Goal: Task Accomplishment & Management: Manage account settings

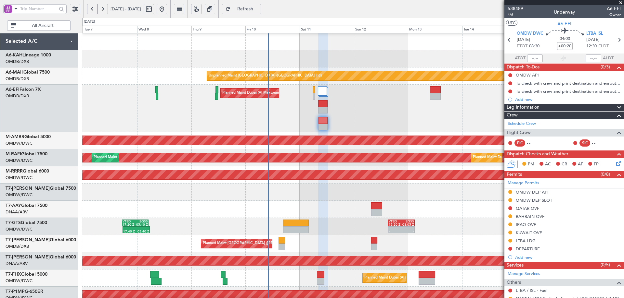
click at [307, 247] on div "Planned Maint [GEOGRAPHIC_DATA] ([GEOGRAPHIC_DATA] Intl) Planned Maint [GEOGRAP…" at bounding box center [352, 243] width 541 height 17
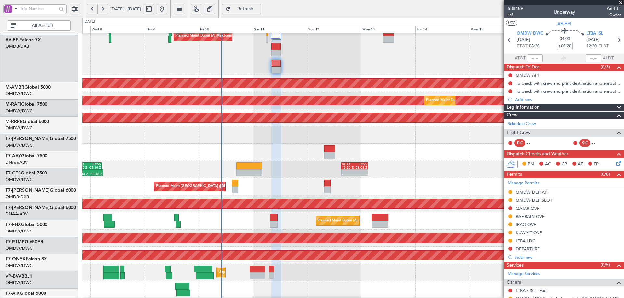
scroll to position [59, 0]
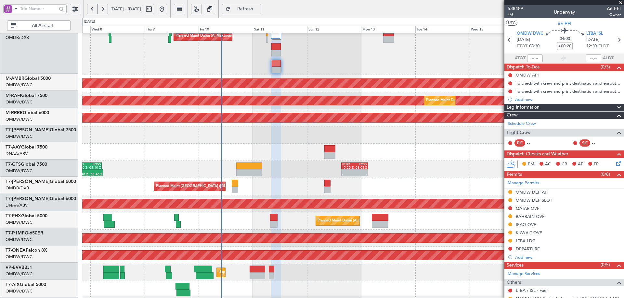
click at [245, 141] on div "Planned Maint Dubai (Al Maktoum Intl)" at bounding box center [352, 135] width 541 height 17
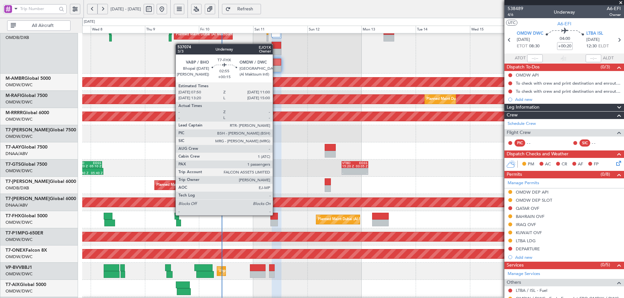
click at [275, 215] on div at bounding box center [273, 216] width 7 height 7
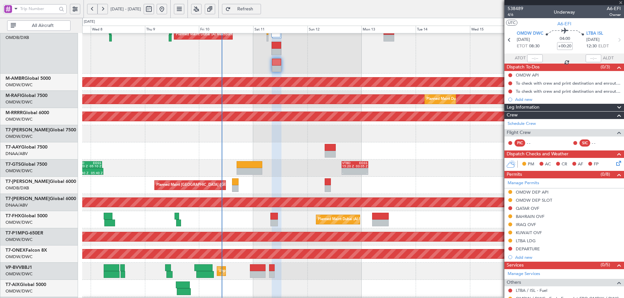
type input "+00:15"
type input "1"
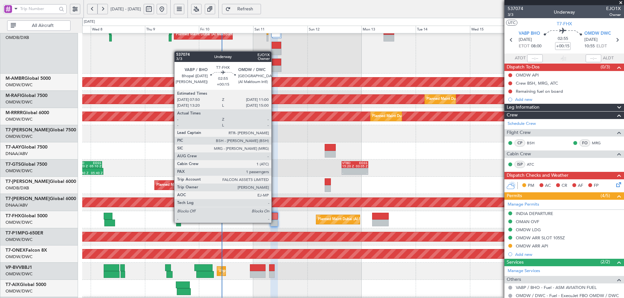
click at [274, 221] on div at bounding box center [273, 223] width 7 height 7
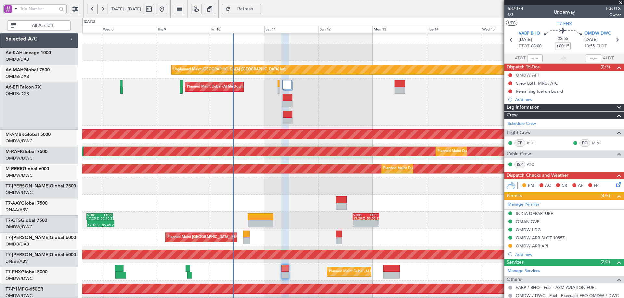
click at [274, 239] on div "Planned Maint Dubai (Dubai Intl) Planned Maint Dubai (Dubai Intl)" at bounding box center [352, 237] width 541 height 17
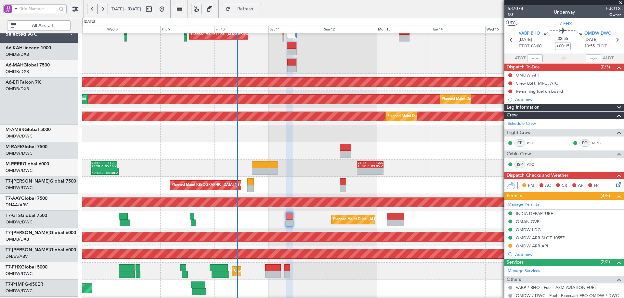
scroll to position [65, 0]
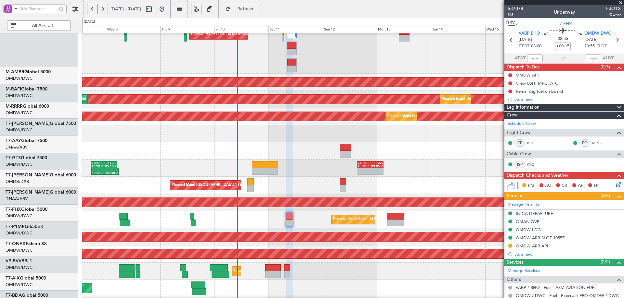
click at [333, 150] on div at bounding box center [352, 151] width 541 height 17
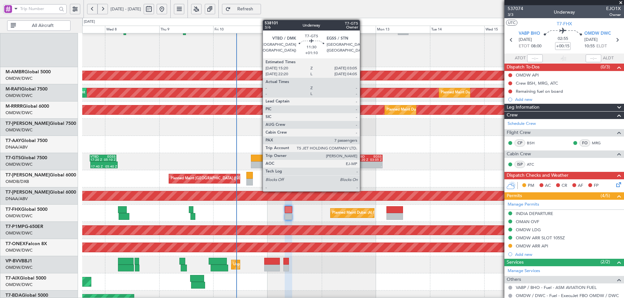
click at [363, 159] on div "15:20 Z" at bounding box center [362, 159] width 13 height 3
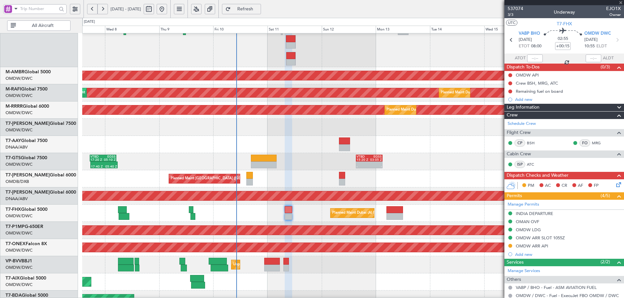
type input "+01:10"
type input "7"
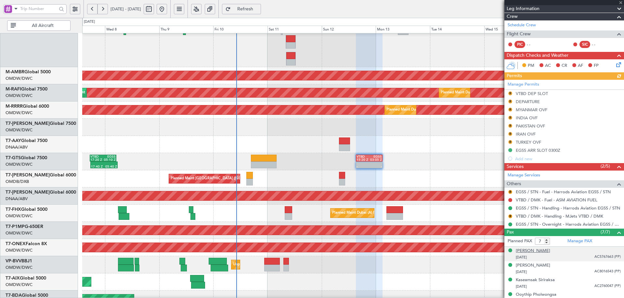
scroll to position [158, 0]
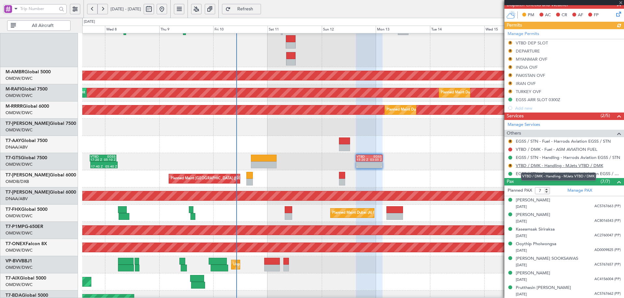
click at [536, 167] on link "VTBD / DMK - Handling - MJets VTBD / DMK" at bounding box center [558, 166] width 87 height 6
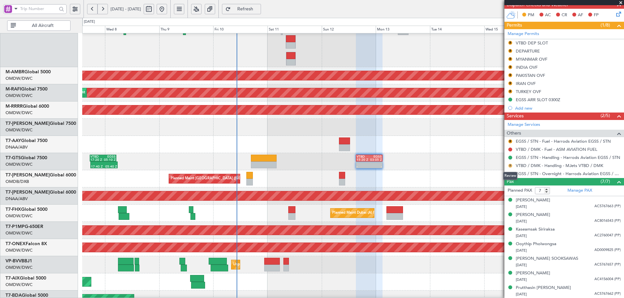
click at [509, 166] on button "R" at bounding box center [510, 166] width 4 height 4
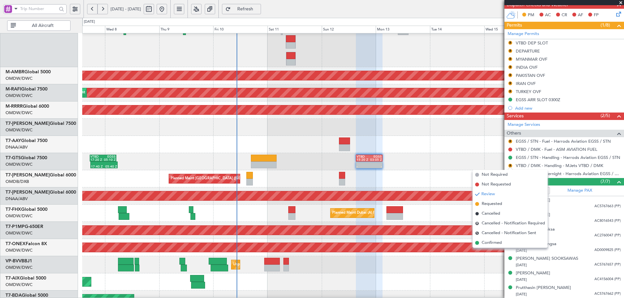
drag, startPoint x: 488, startPoint y: 207, endPoint x: 498, endPoint y: 187, distance: 22.4
click at [488, 206] on span "Requested" at bounding box center [491, 204] width 20 height 6
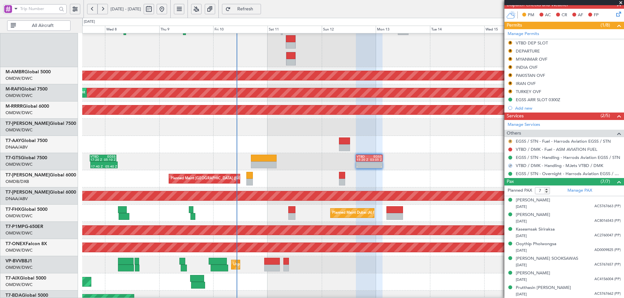
click at [511, 141] on button "R" at bounding box center [510, 142] width 4 height 4
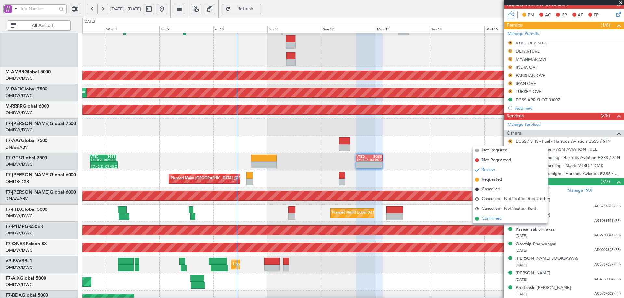
click at [482, 218] on span "Confirmed" at bounding box center [491, 219] width 20 height 6
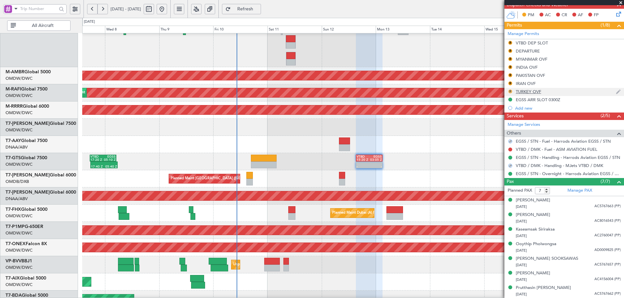
click at [510, 92] on button "R" at bounding box center [510, 92] width 4 height 4
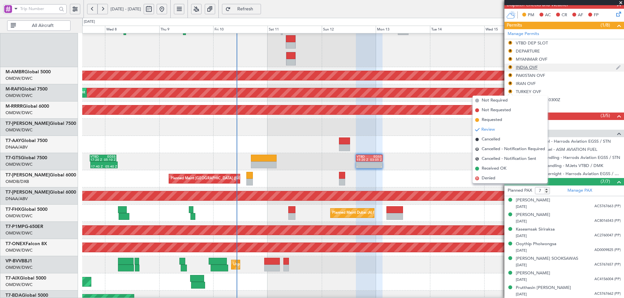
click at [562, 68] on div "R INDIA OVF" at bounding box center [564, 68] width 120 height 8
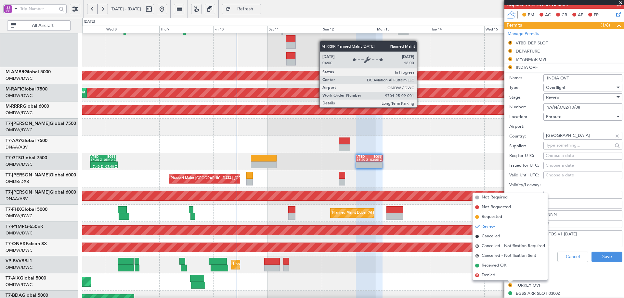
click at [419, 107] on div "Planned Maint Dubai (Al Maktoum Intl)" at bounding box center [32, 110] width 982 height 9
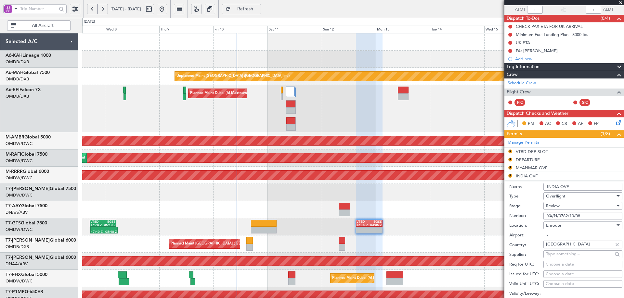
scroll to position [0, 0]
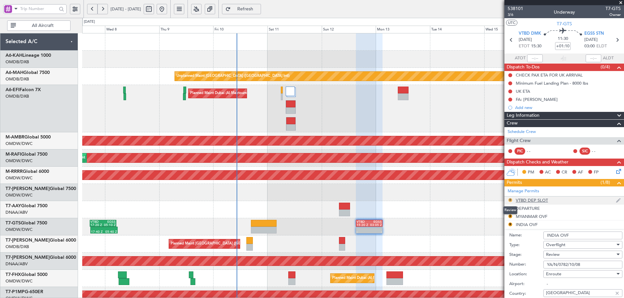
click at [510, 198] on button "R" at bounding box center [510, 200] width 4 height 4
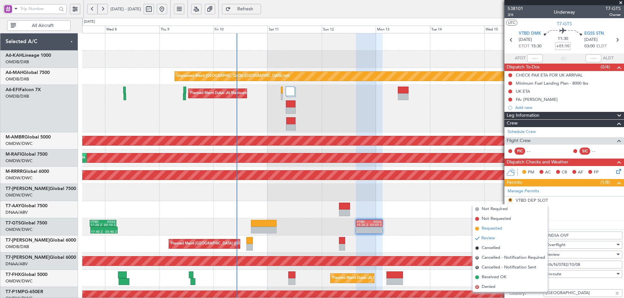
click at [491, 229] on span "Requested" at bounding box center [491, 229] width 20 height 6
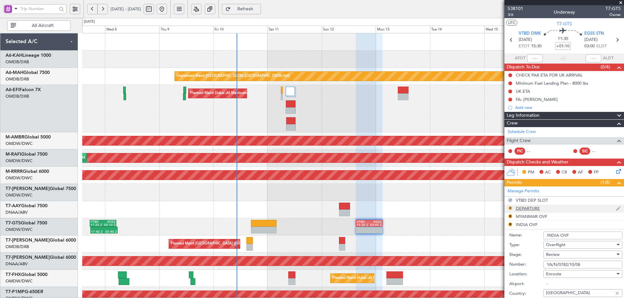
click at [511, 207] on button "R" at bounding box center [510, 209] width 4 height 4
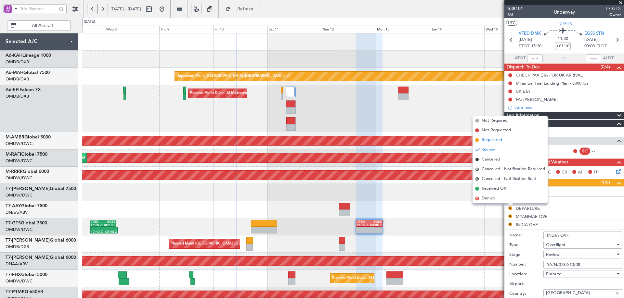
click at [492, 139] on span "Requested" at bounding box center [491, 140] width 20 height 6
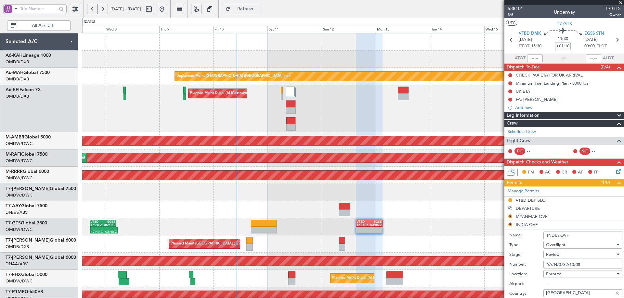
click at [435, 210] on div at bounding box center [352, 209] width 541 height 17
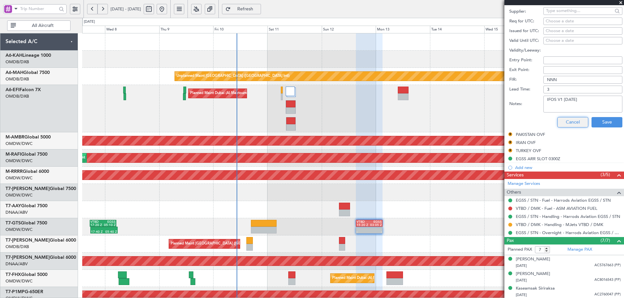
click at [573, 123] on button "Cancel" at bounding box center [572, 122] width 31 height 10
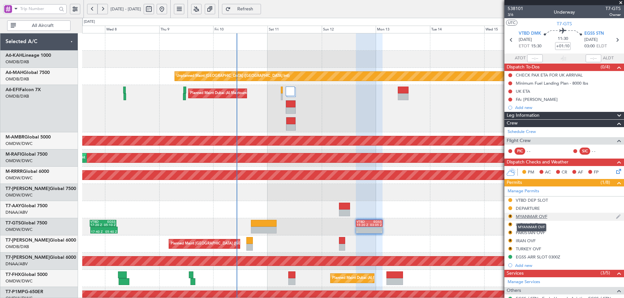
click at [521, 218] on div "MYANMAR OVF" at bounding box center [531, 217] width 32 height 6
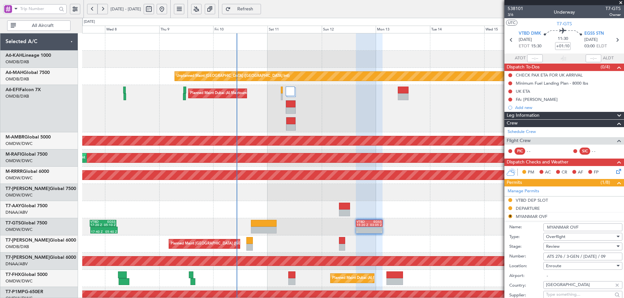
drag, startPoint x: 545, startPoint y: 257, endPoint x: 645, endPoint y: 258, distance: 99.7
click at [623, 258] on html "07 Oct 2025 - 17 Oct 2025 Refresh Quick Links All Aircraft Unplanned Maint Duba…" at bounding box center [312, 149] width 624 height 298
click at [564, 247] on div "Review" at bounding box center [580, 247] width 69 height 10
click at [569, 296] on span "Received OK" at bounding box center [580, 299] width 68 height 10
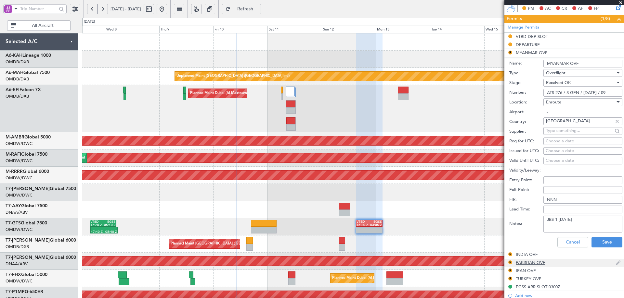
scroll to position [195, 0]
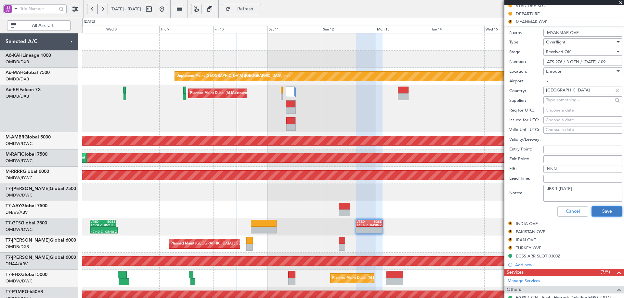
click at [593, 210] on button "Save" at bounding box center [606, 212] width 31 height 10
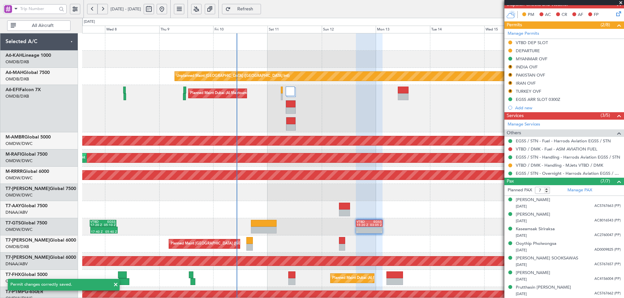
scroll to position [158, 0]
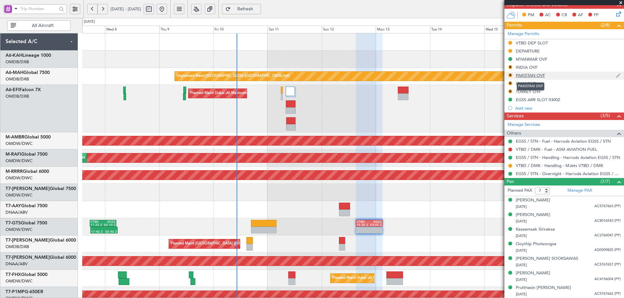
click at [542, 77] on div "PAKISTAN OVF" at bounding box center [529, 76] width 29 height 6
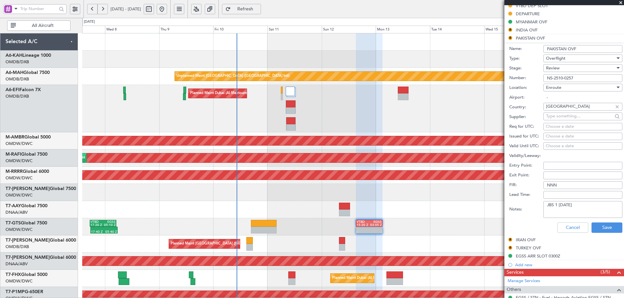
drag, startPoint x: 575, startPoint y: 77, endPoint x: 499, endPoint y: 85, distance: 76.8
click at [499, 85] on fb-app "07 Oct 2025 - 17 Oct 2025 Refresh Quick Links All Aircraft Unplanned Maint Duba…" at bounding box center [312, 153] width 624 height 291
click at [572, 67] on div "Review" at bounding box center [580, 68] width 69 height 10
click at [568, 121] on span "Received OK" at bounding box center [580, 120] width 68 height 10
click at [599, 228] on button "Save" at bounding box center [606, 228] width 31 height 10
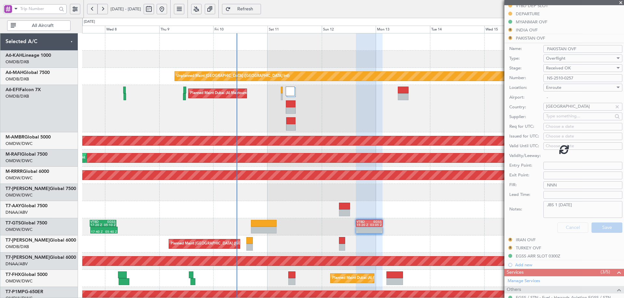
scroll to position [158, 0]
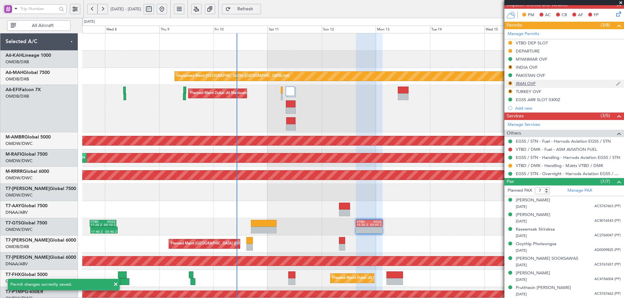
click at [526, 83] on div "IRAN OVF" at bounding box center [525, 84] width 20 height 6
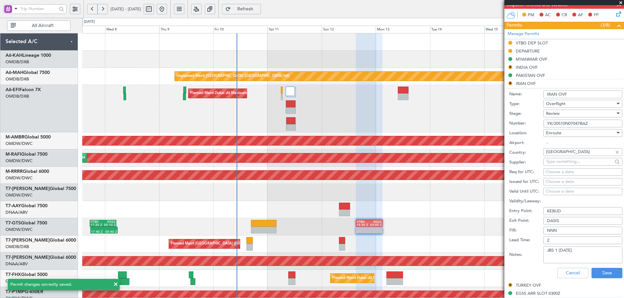
scroll to position [195, 0]
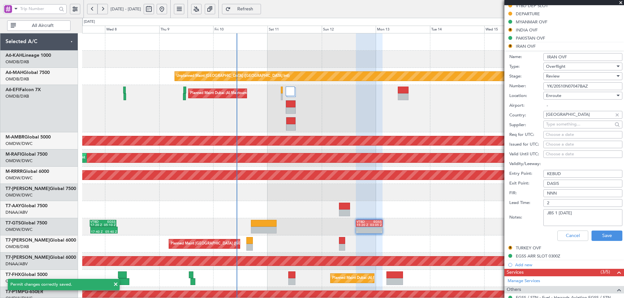
drag, startPoint x: 589, startPoint y: 86, endPoint x: 454, endPoint y: 87, distance: 134.5
click at [454, 87] on fb-app "07 Oct 2025 - 17 Oct 2025 Refresh Quick Links All Aircraft Unplanned Maint Duba…" at bounding box center [312, 153] width 624 height 291
click at [563, 76] on div "Review" at bounding box center [580, 76] width 69 height 10
click at [569, 129] on span "Received OK" at bounding box center [580, 128] width 68 height 10
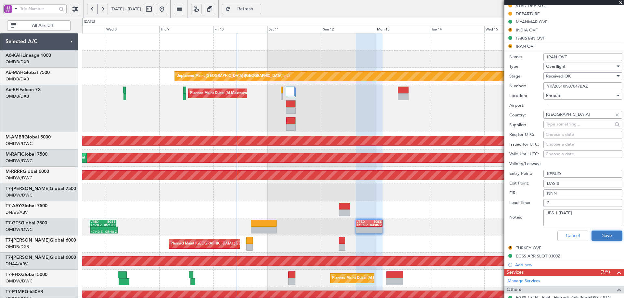
click at [603, 237] on button "Save" at bounding box center [606, 236] width 31 height 10
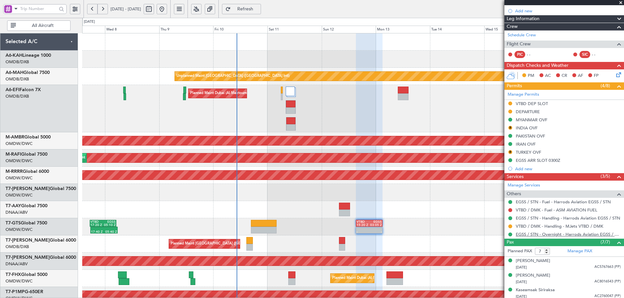
scroll to position [97, 0]
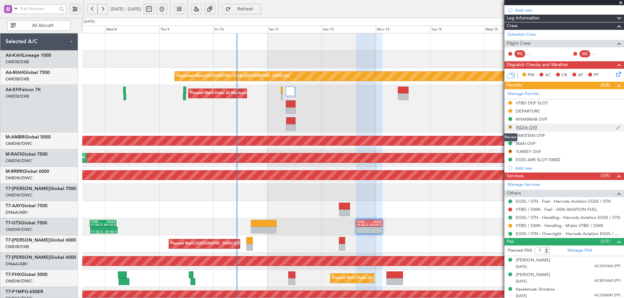
click at [510, 126] on button "R" at bounding box center [510, 127] width 4 height 4
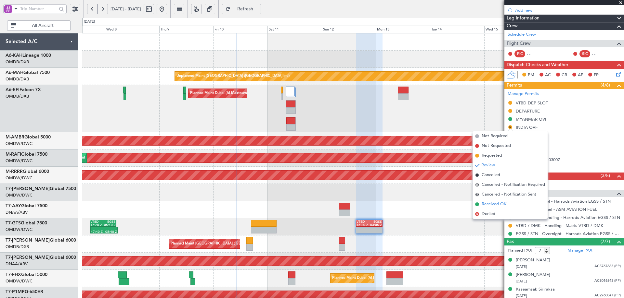
click at [484, 205] on span "Received OK" at bounding box center [493, 204] width 25 height 6
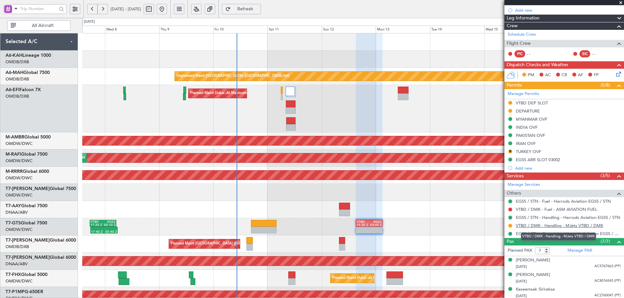
click at [531, 227] on link "VTBD / DMK - Handling - MJets VTBD / DMK" at bounding box center [558, 226] width 87 height 6
click at [512, 151] on div "R" at bounding box center [509, 151] width 5 height 5
click at [511, 151] on button "R" at bounding box center [510, 152] width 4 height 4
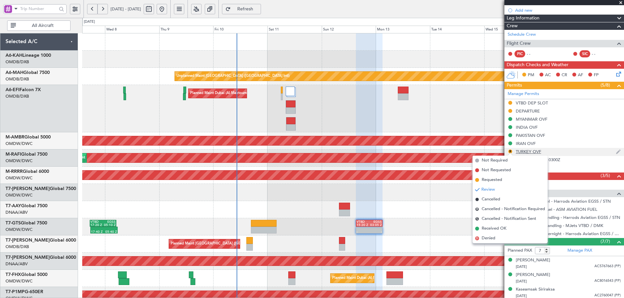
click at [526, 152] on div "TURKEY OVF" at bounding box center [527, 152] width 25 height 6
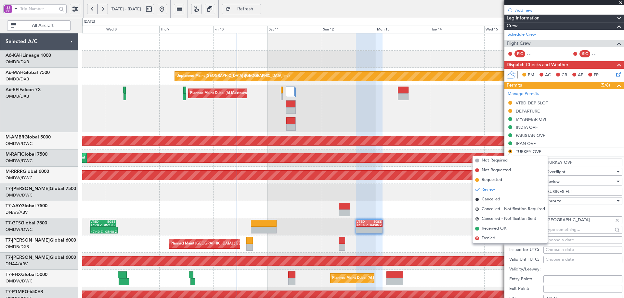
scroll to position [351, 0]
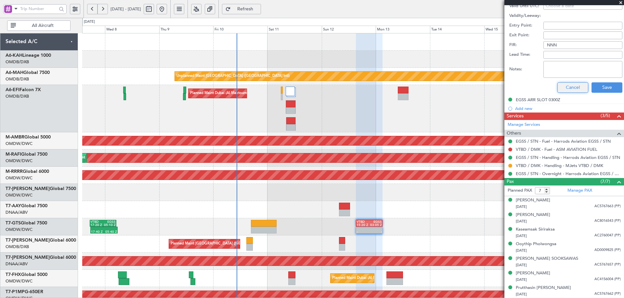
click at [567, 90] on button "Cancel" at bounding box center [572, 87] width 31 height 10
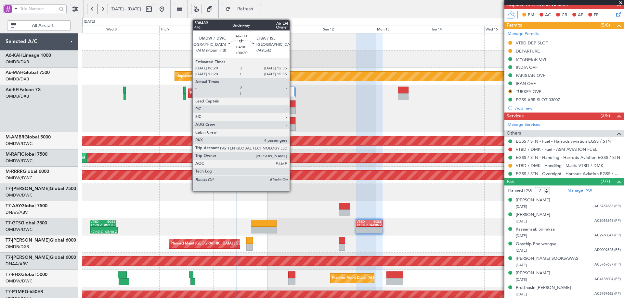
click at [292, 127] on div at bounding box center [290, 127] width 9 height 7
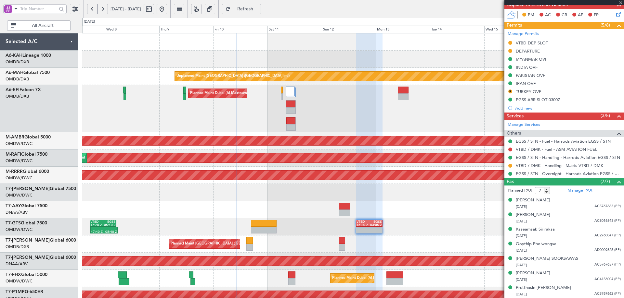
type input "+00:20"
type input "4"
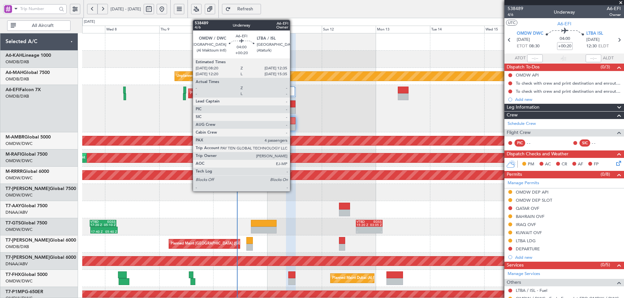
click at [293, 121] on div at bounding box center [290, 121] width 9 height 7
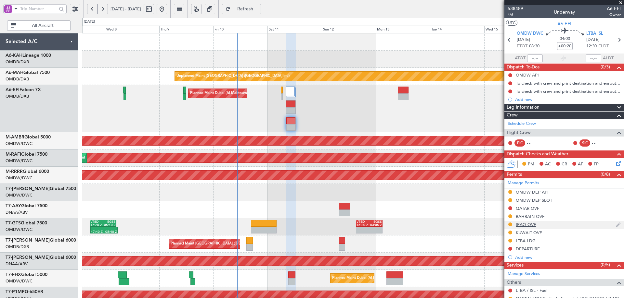
click at [525, 225] on div "IRAQ OVF" at bounding box center [525, 225] width 20 height 6
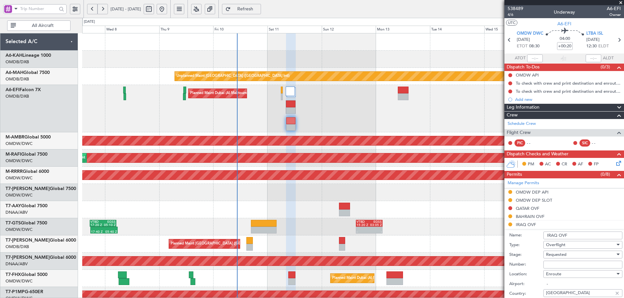
click at [559, 262] on input "Number:" at bounding box center [582, 265] width 79 height 8
paste input "OVR 50622"
type input "OVR 50622"
click at [555, 255] on span "Requested" at bounding box center [556, 255] width 20 height 6
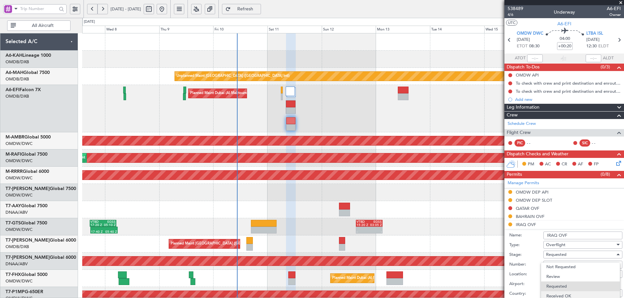
click at [564, 295] on span "Received OK" at bounding box center [580, 297] width 68 height 10
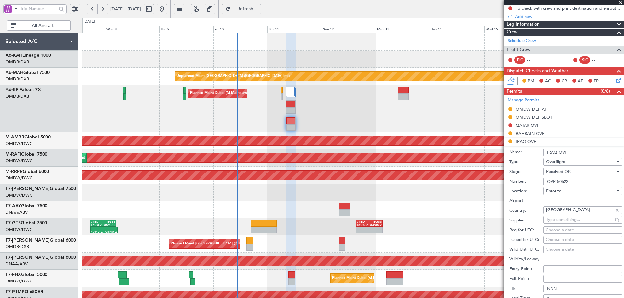
scroll to position [227, 0]
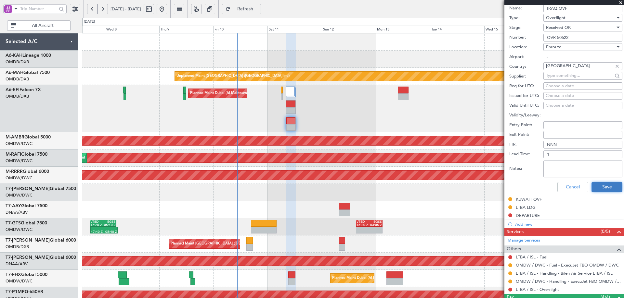
click at [604, 186] on button "Save" at bounding box center [606, 187] width 31 height 10
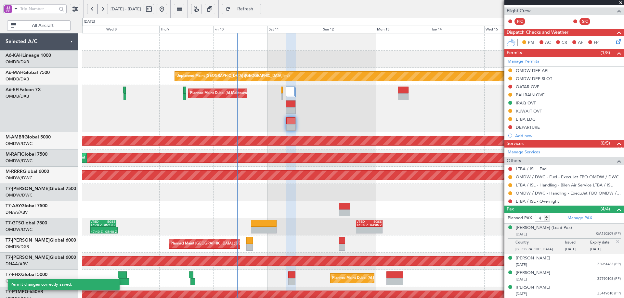
scroll to position [33, 0]
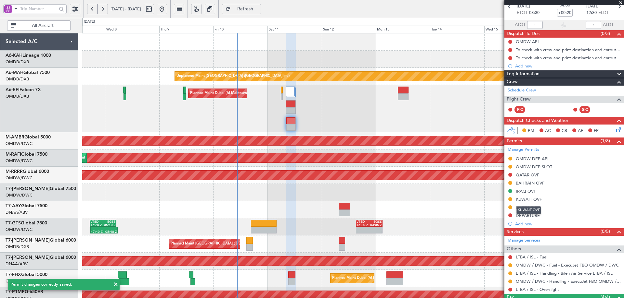
click at [536, 201] on div "KUWAIT OVF" at bounding box center [528, 200] width 26 height 6
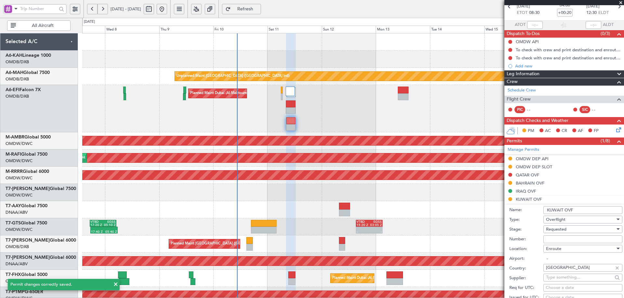
click at [565, 241] on input "Number:" at bounding box center [582, 240] width 79 height 8
paste input "8741-ATO/25"
type input "8741-ATO/25"
click at [561, 230] on span "Requested" at bounding box center [556, 230] width 20 height 6
click at [569, 284] on span "Received OK" at bounding box center [580, 282] width 68 height 10
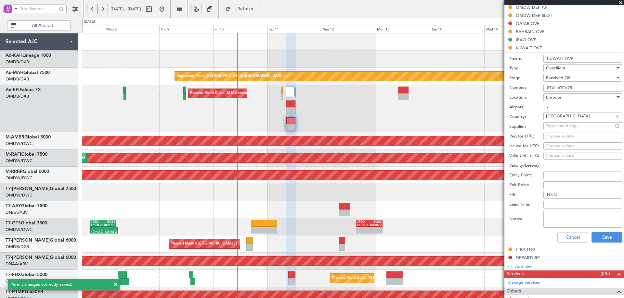
scroll to position [228, 0]
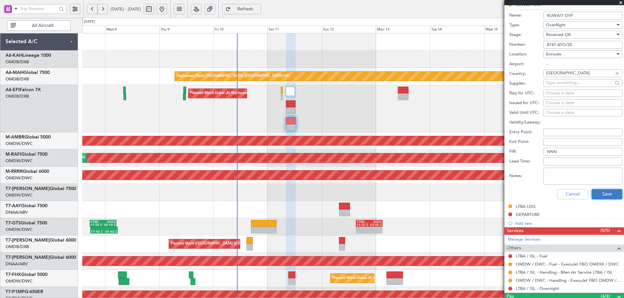
click at [597, 193] on button "Save" at bounding box center [606, 194] width 31 height 10
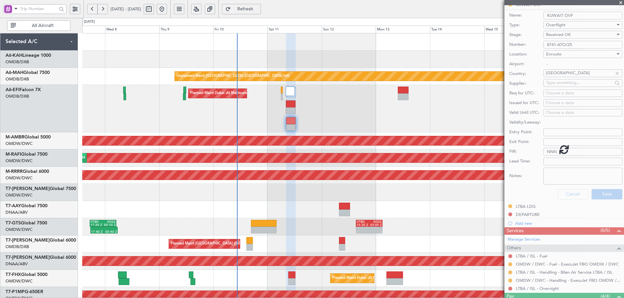
scroll to position [34, 0]
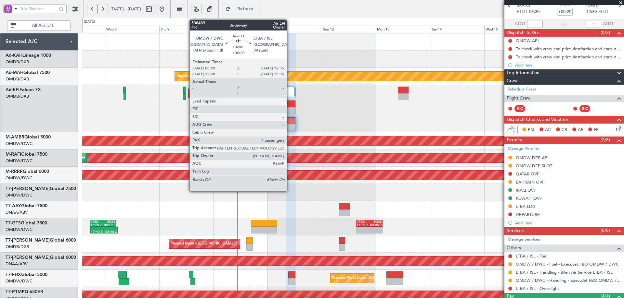
click at [289, 124] on div at bounding box center [290, 121] width 9 height 7
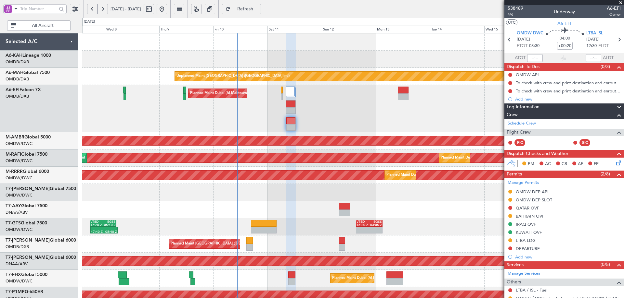
scroll to position [0, 0]
click at [530, 211] on mat-tooltip-component "QATAR OVF" at bounding box center [528, 219] width 32 height 17
click at [531, 209] on div "QATAR OVF" at bounding box center [526, 209] width 23 height 6
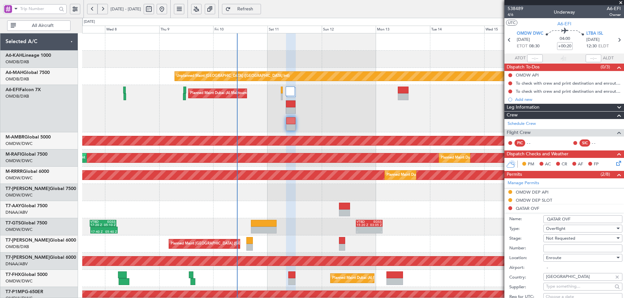
click at [555, 247] on input "Number:" at bounding box center [582, 249] width 79 height 8
paste input "FN2717"
type input "FN2717"
click at [561, 239] on span "Not Requested" at bounding box center [560, 239] width 29 height 6
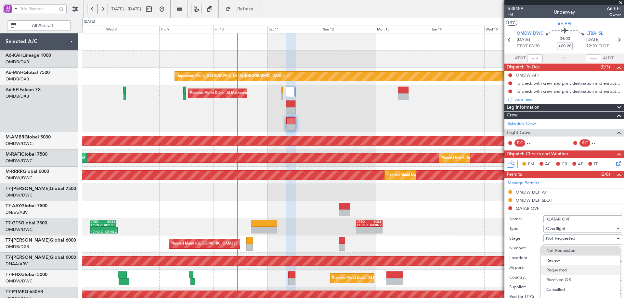
click at [558, 271] on span "Requested" at bounding box center [580, 271] width 68 height 10
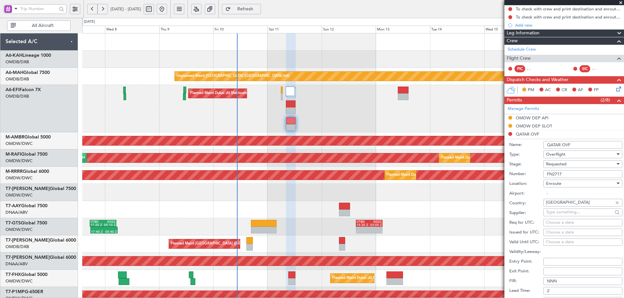
scroll to position [195, 0]
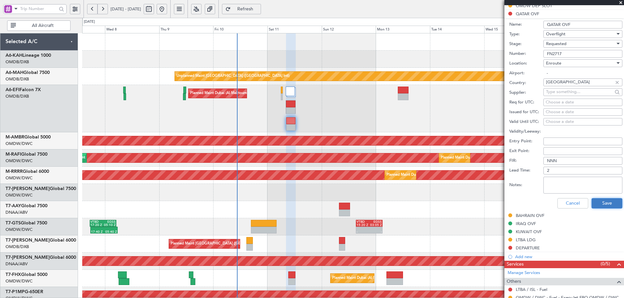
click at [602, 203] on button "Save" at bounding box center [606, 203] width 31 height 10
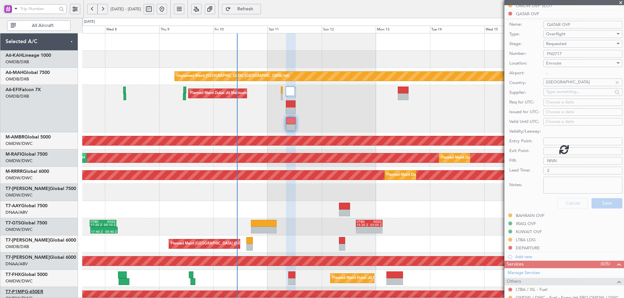
scroll to position [121, 0]
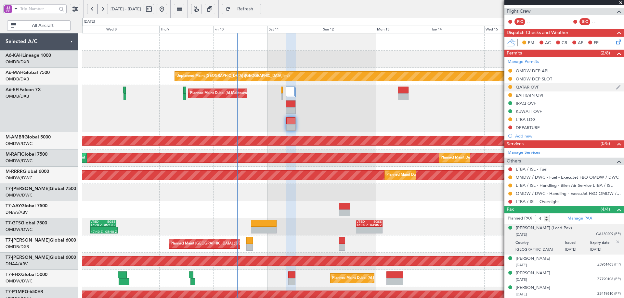
drag, startPoint x: 509, startPoint y: 87, endPoint x: 524, endPoint y: 86, distance: 15.0
click at [524, 86] on div "QATAR OVF" at bounding box center [526, 87] width 23 height 6
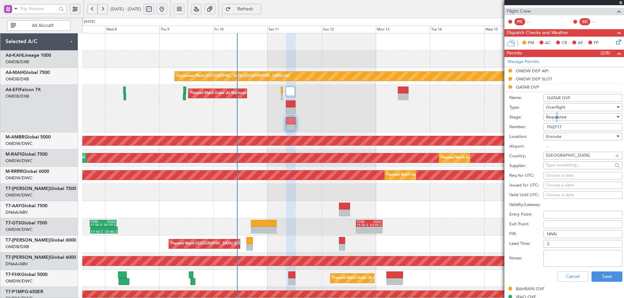
click at [556, 117] on span "Requested" at bounding box center [556, 117] width 20 height 6
drag, startPoint x: 561, startPoint y: 166, endPoint x: 565, endPoint y: 195, distance: 29.9
click at [561, 166] on span "Received OK" at bounding box center [580, 166] width 68 height 10
click at [599, 277] on button "Save" at bounding box center [606, 277] width 31 height 10
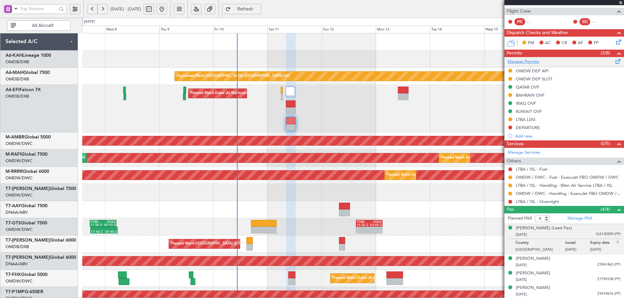
click at [519, 62] on link "Manage Permits" at bounding box center [523, 62] width 32 height 6
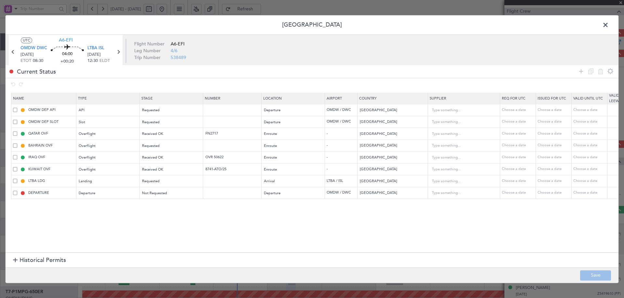
click at [16, 192] on span at bounding box center [15, 193] width 4 height 4
click at [18, 191] on input "checkbox" at bounding box center [18, 191] width 0 height 0
drag, startPoint x: 600, startPoint y: 71, endPoint x: 578, endPoint y: 73, distance: 21.5
click at [599, 71] on icon at bounding box center [600, 72] width 8 height 8
click at [583, 277] on button "Save" at bounding box center [595, 276] width 31 height 10
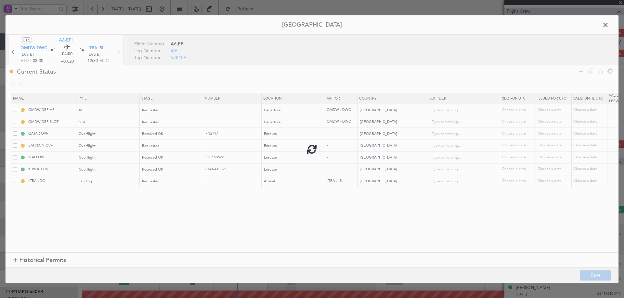
scroll to position [113, 0]
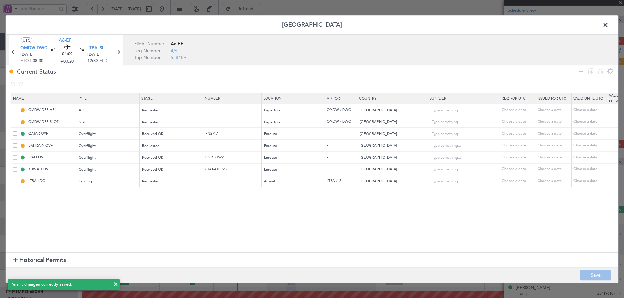
drag, startPoint x: 606, startPoint y: 25, endPoint x: 569, endPoint y: 57, distance: 49.1
click at [608, 25] on span at bounding box center [608, 26] width 0 height 13
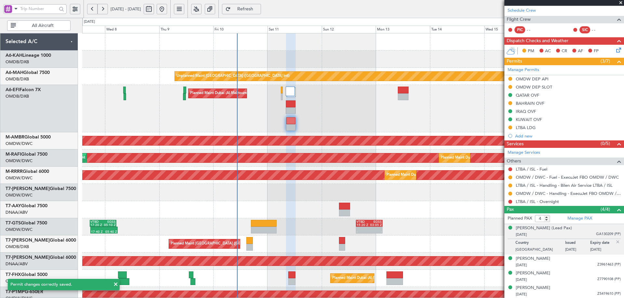
click at [257, 10] on span "Refresh" at bounding box center [245, 9] width 27 height 5
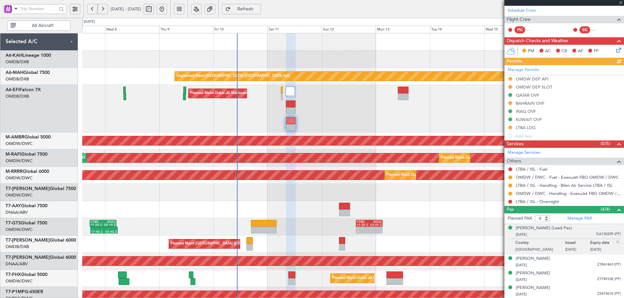
click at [259, 8] on span "Refresh" at bounding box center [245, 9] width 27 height 5
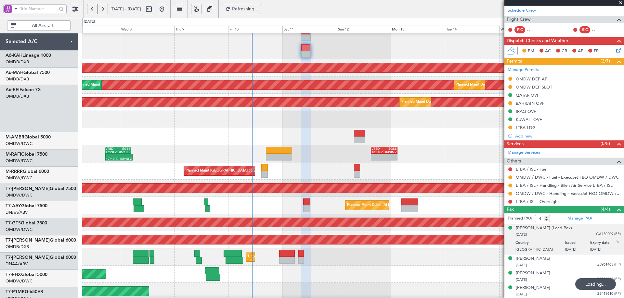
scroll to position [80, 0]
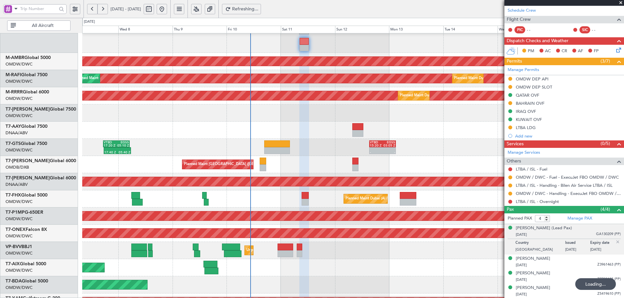
click at [287, 176] on div "AOG Maint Dubai (Al Maktoum Intl) Planned Maint Dubai (Al Maktoum Intl)" at bounding box center [352, 181] width 541 height 17
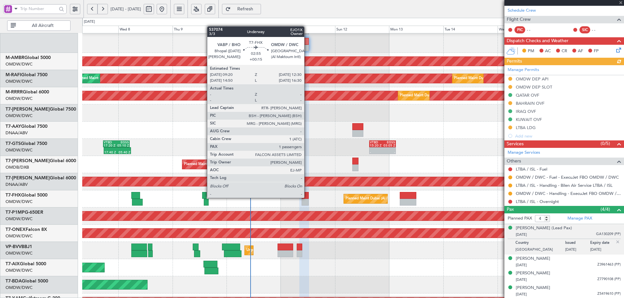
click at [307, 197] on div at bounding box center [304, 195] width 7 height 7
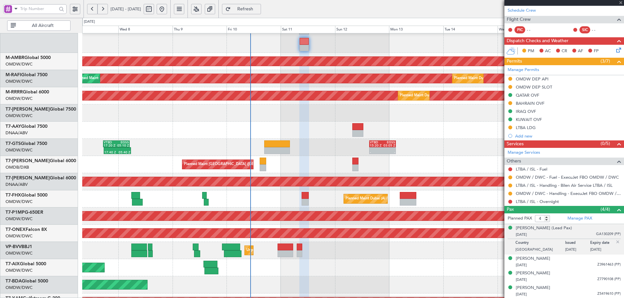
type input "+00:15"
type input "1"
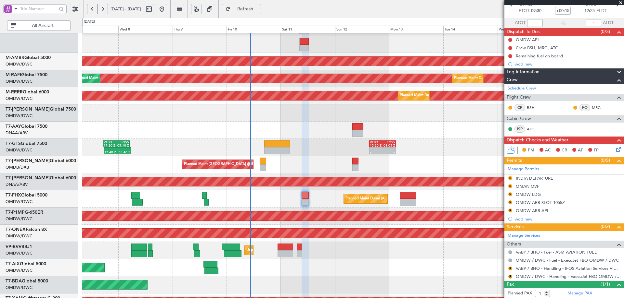
scroll to position [51, 0]
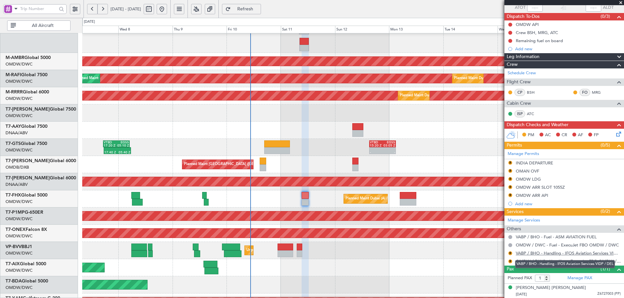
click at [541, 253] on link "VABP / BHO - Handling - IFOS Aviation Services VIDP / DEL" at bounding box center [567, 254] width 105 height 6
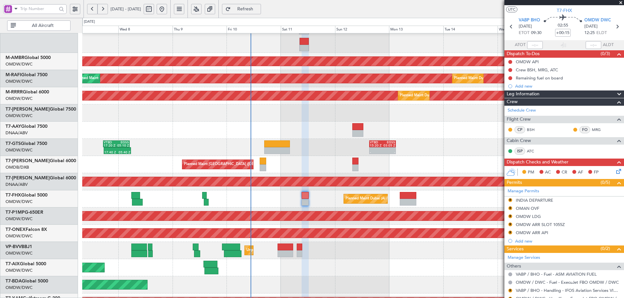
scroll to position [0, 0]
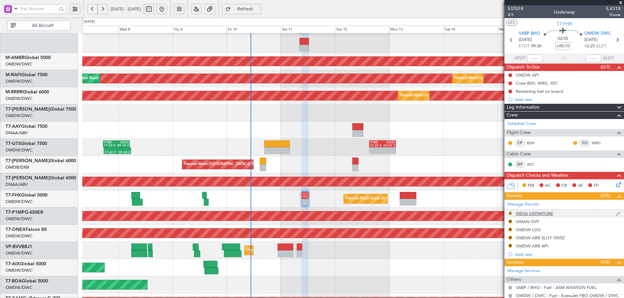
click at [511, 213] on button "R" at bounding box center [510, 214] width 4 height 4
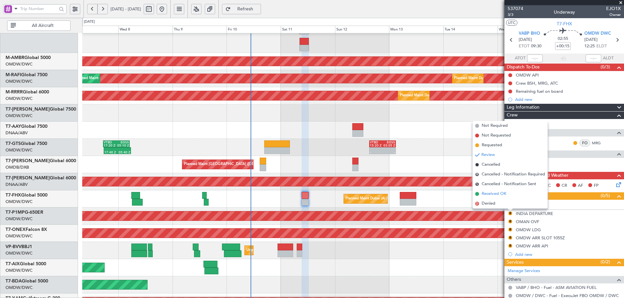
click at [486, 193] on span "Received OK" at bounding box center [493, 194] width 25 height 6
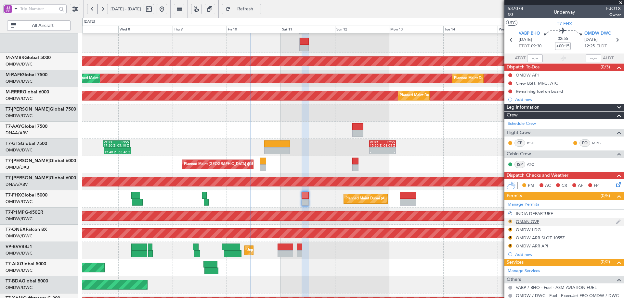
click at [510, 223] on button "R" at bounding box center [510, 222] width 4 height 4
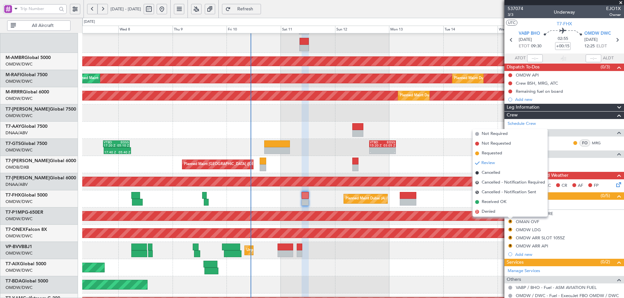
drag, startPoint x: 498, startPoint y: 202, endPoint x: 500, endPoint y: 219, distance: 16.5
click at [498, 203] on span "Received OK" at bounding box center [493, 202] width 25 height 6
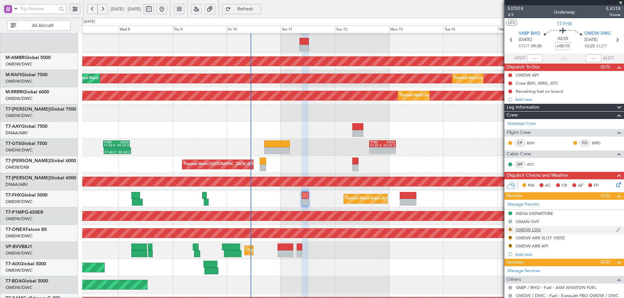
click at [511, 230] on button "R" at bounding box center [510, 230] width 4 height 4
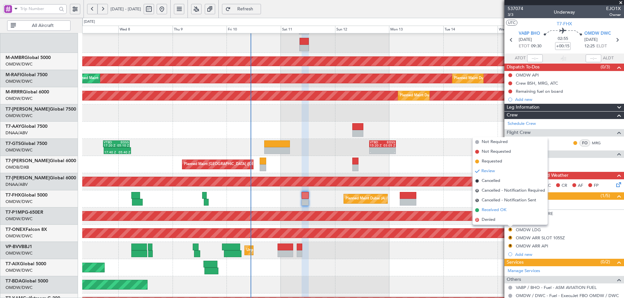
click at [498, 212] on span "Received OK" at bounding box center [493, 210] width 25 height 6
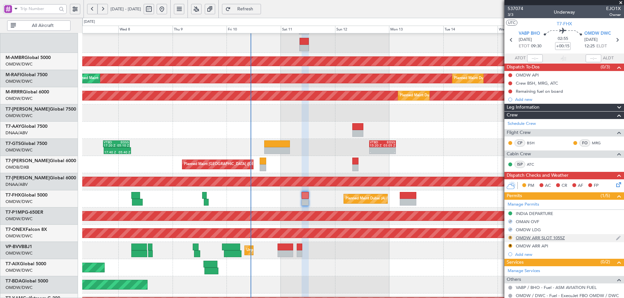
click at [510, 238] on button "R" at bounding box center [510, 238] width 4 height 4
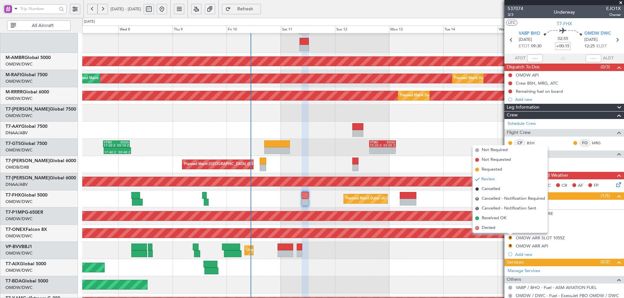
click at [491, 168] on span "Requested" at bounding box center [491, 170] width 20 height 6
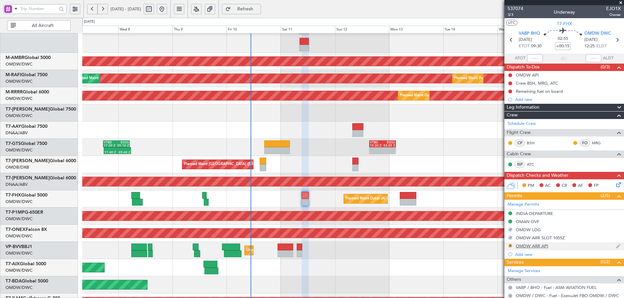
click at [509, 245] on button "R" at bounding box center [510, 246] width 4 height 4
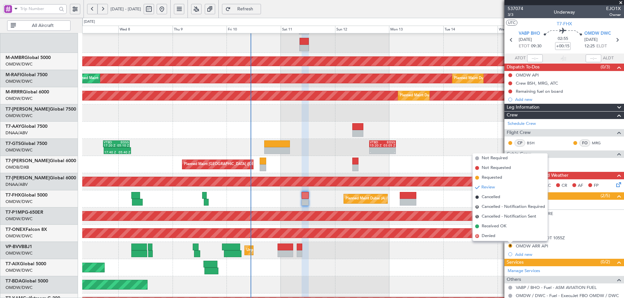
click at [495, 179] on span "Requested" at bounding box center [491, 178] width 20 height 6
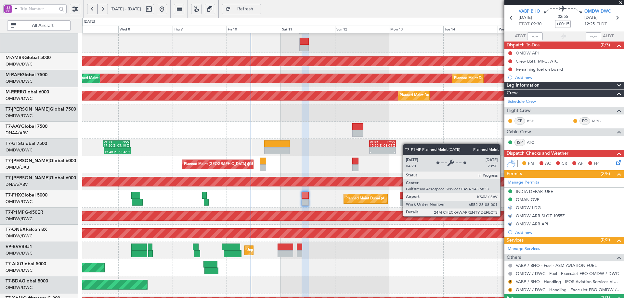
scroll to position [32, 0]
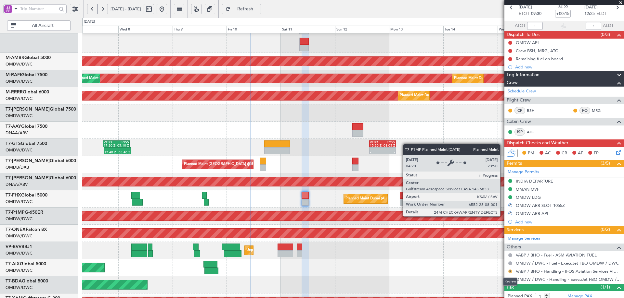
click at [510, 271] on button "R" at bounding box center [510, 272] width 4 height 4
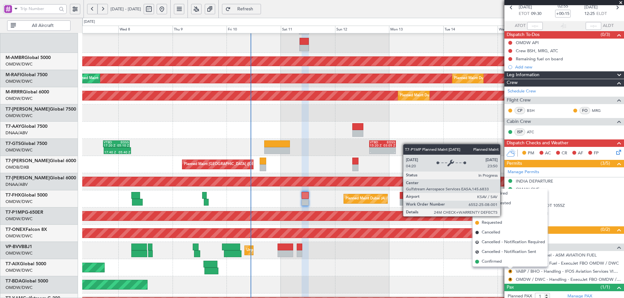
drag, startPoint x: 499, startPoint y: 224, endPoint x: 503, endPoint y: 244, distance: 20.8
click at [499, 224] on span "Requested" at bounding box center [491, 223] width 20 height 6
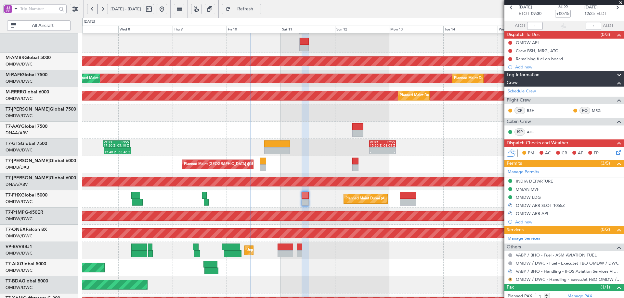
click at [509, 279] on button "R" at bounding box center [510, 280] width 4 height 4
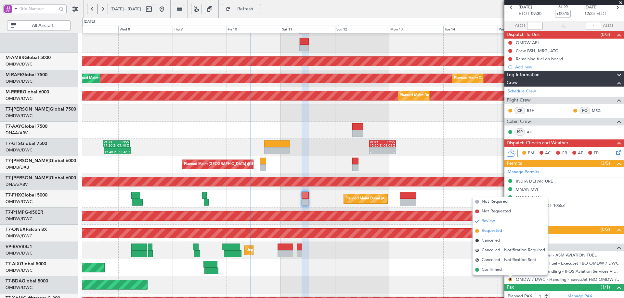
click at [489, 234] on span "Requested" at bounding box center [491, 231] width 20 height 6
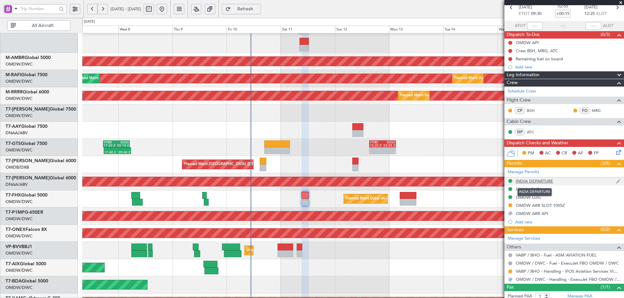
click at [528, 181] on div "INDIA DEPARTURE" at bounding box center [533, 182] width 37 height 6
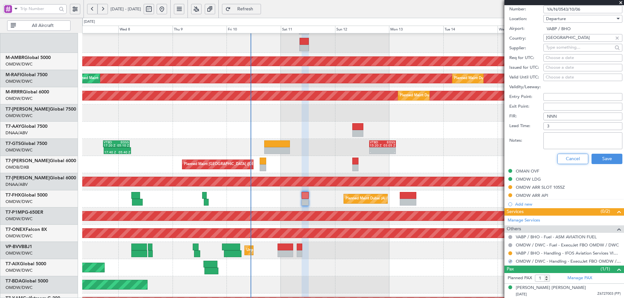
click at [561, 161] on button "Cancel" at bounding box center [572, 159] width 31 height 10
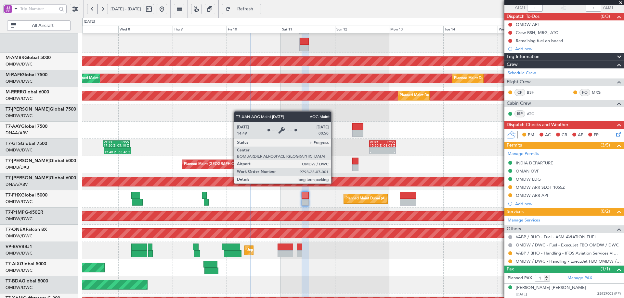
scroll to position [0, 0]
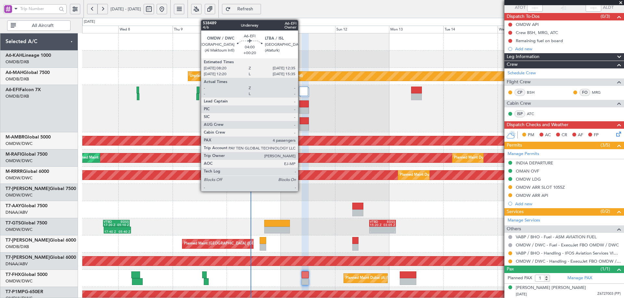
click at [301, 120] on div at bounding box center [303, 121] width 9 height 7
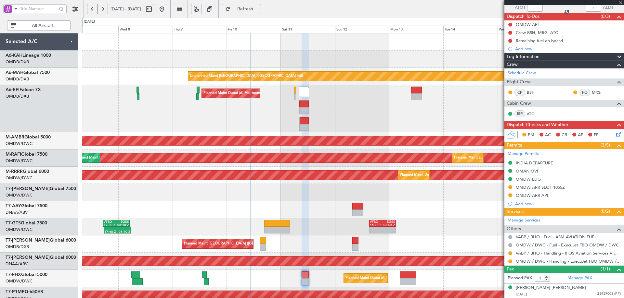
type input "+00:20"
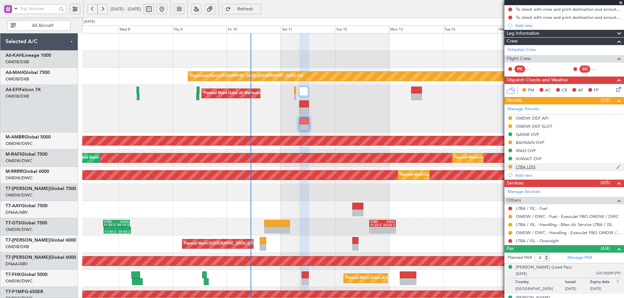
scroll to position [113, 0]
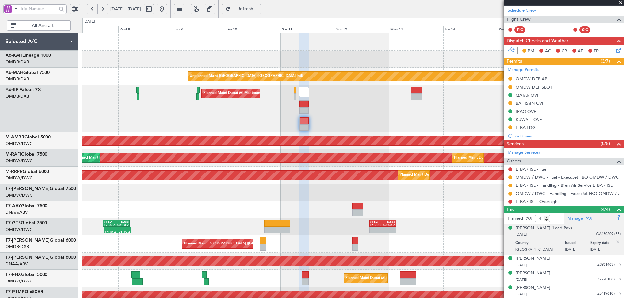
click at [574, 218] on link "Manage PAX" at bounding box center [579, 219] width 25 height 6
click at [259, 9] on span "Refresh" at bounding box center [245, 9] width 27 height 5
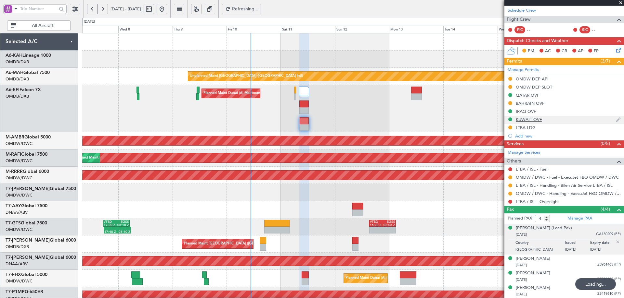
type input "5"
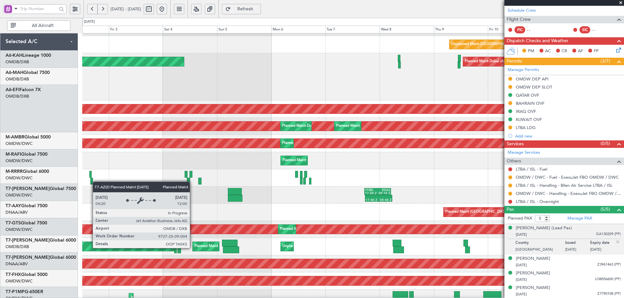
scroll to position [32, 0]
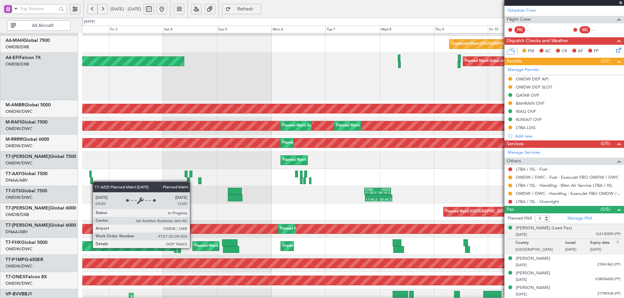
click at [454, 216] on div "Planned Maint Dubai (Dubai Intl)" at bounding box center [499, 212] width 108 height 10
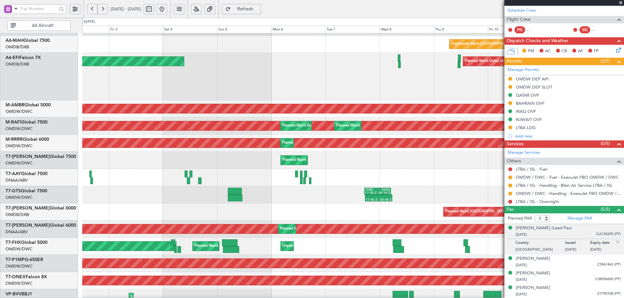
drag, startPoint x: 164, startPoint y: 8, endPoint x: 161, endPoint y: 12, distance: 4.8
click at [162, 10] on div "02 Oct 2025 - 12 Oct 2025" at bounding box center [127, 9] width 80 height 10
click at [154, 10] on button at bounding box center [149, 9] width 10 height 10
select select "10"
select select "2025"
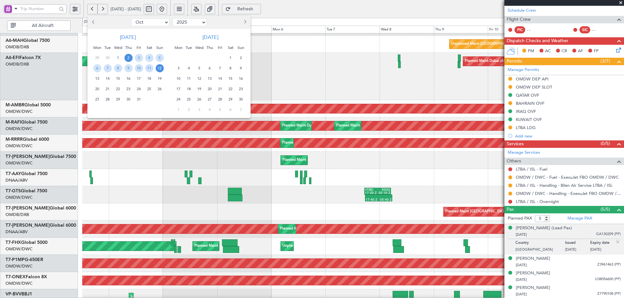
click at [138, 23] on select "Jan Feb Mar Apr May Jun Jul Aug Sep Oct Nov Dec" at bounding box center [150, 23] width 38 height 8
select select "8"
click at [131, 19] on select "Jan Feb Mar Apr May Jun Jul Aug Sep Oct Nov Dec" at bounding box center [150, 23] width 38 height 8
click at [136, 57] on span "1" at bounding box center [139, 58] width 8 height 8
click at [136, 76] on span "15" at bounding box center [139, 79] width 8 height 8
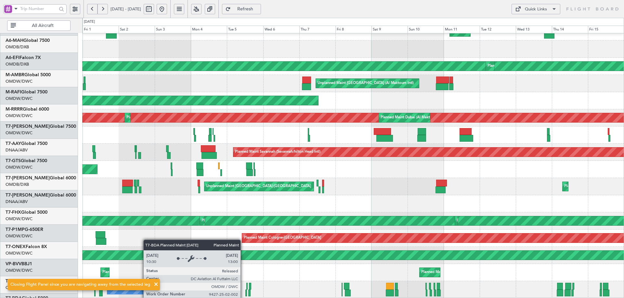
scroll to position [113, 0]
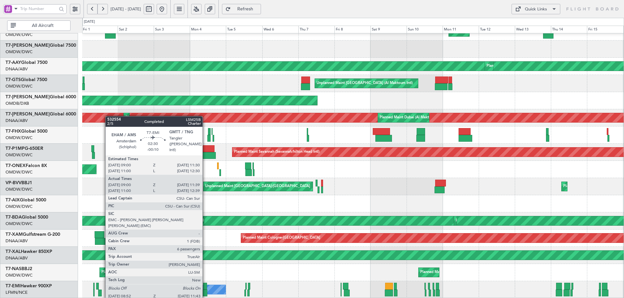
click at [205, 287] on div at bounding box center [205, 286] width 4 height 7
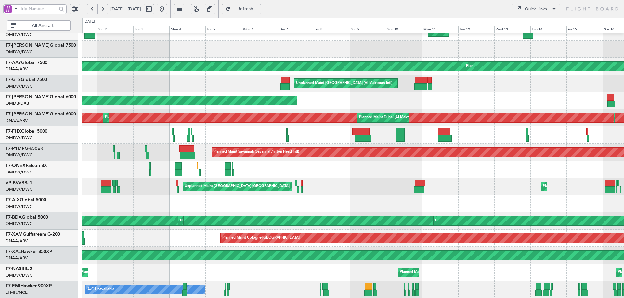
click at [339, 245] on div "Planned Maint Southend Planned Maint Dubai (Al Maktoum Intl) Planned Maint Lond…" at bounding box center [352, 109] width 541 height 379
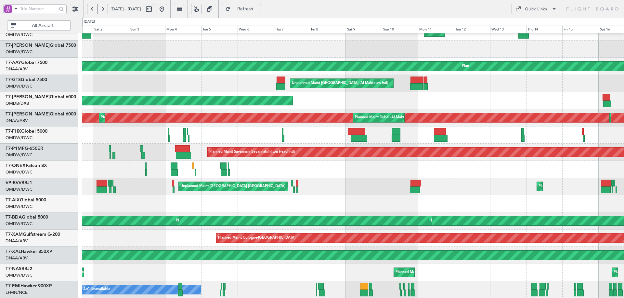
click at [167, 9] on button at bounding box center [162, 9] width 10 height 10
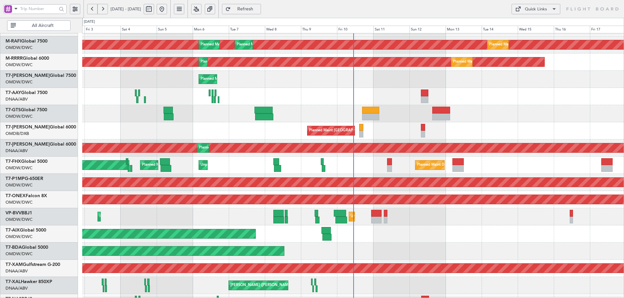
click at [341, 210] on div "Planned Maint Dubai (Al Maktoum Intl) Unplanned Maint Dubai (Al Maktoum Intl)" at bounding box center [352, 217] width 541 height 17
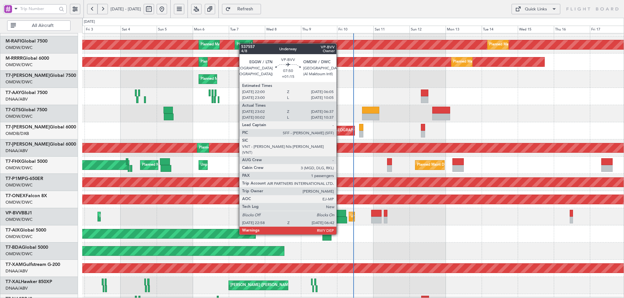
click at [340, 221] on div at bounding box center [341, 220] width 12 height 7
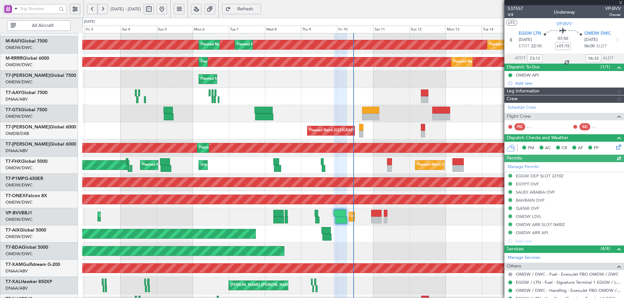
type input "Rohit Roy (ROY)"
type input "7502"
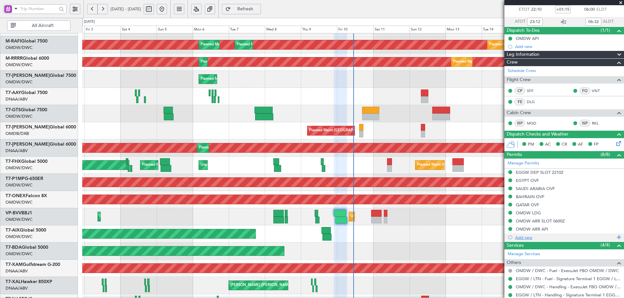
scroll to position [79, 0]
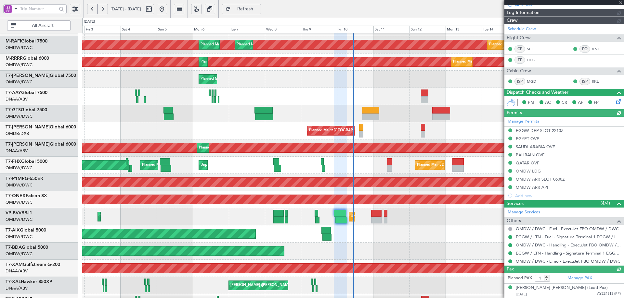
type input "Rohit Roy (ROY)"
type input "7502"
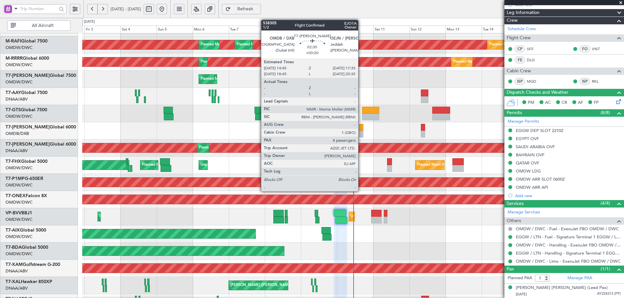
click at [361, 128] on div at bounding box center [361, 127] width 5 height 7
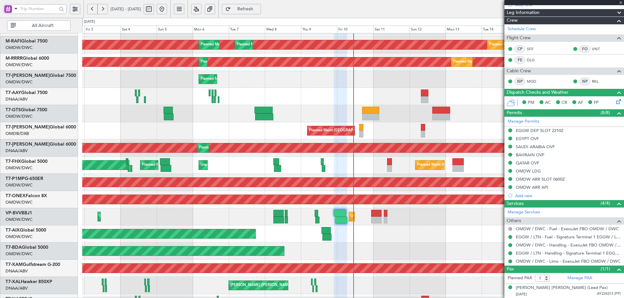
type input "+00:20"
type input "8"
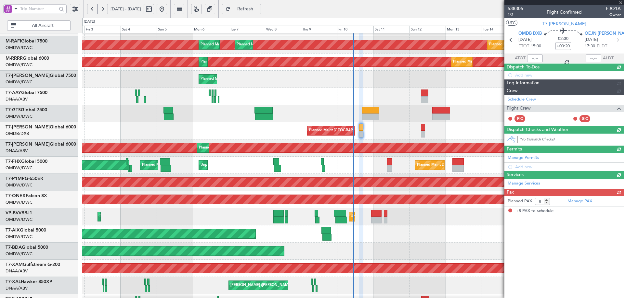
scroll to position [0, 0]
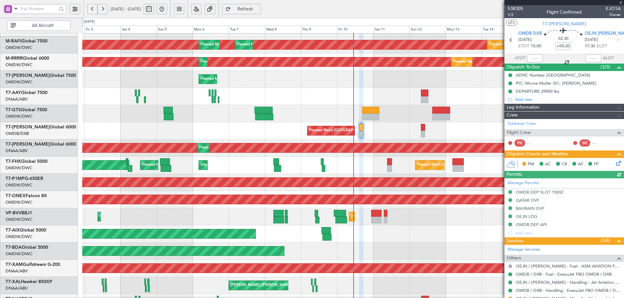
type input "Anita Mani (ANI)"
type input "7438"
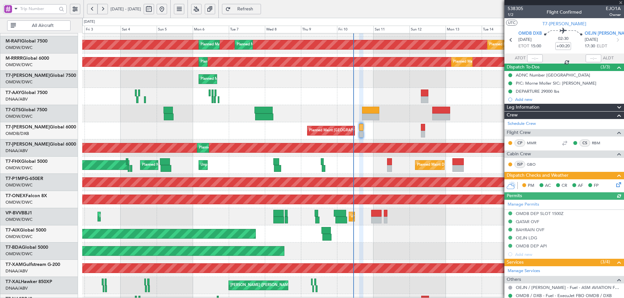
scroll to position [161, 0]
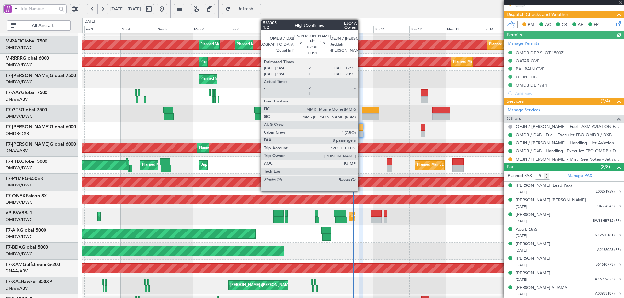
click at [361, 128] on div at bounding box center [361, 127] width 5 height 7
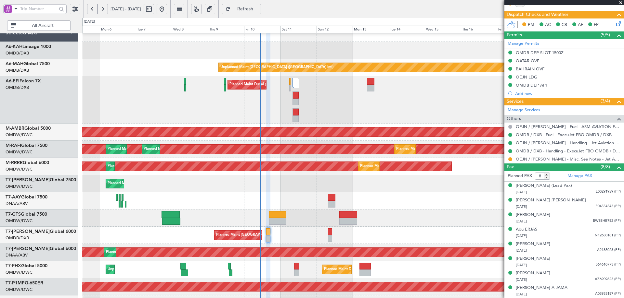
click at [228, 193] on div at bounding box center [352, 201] width 541 height 17
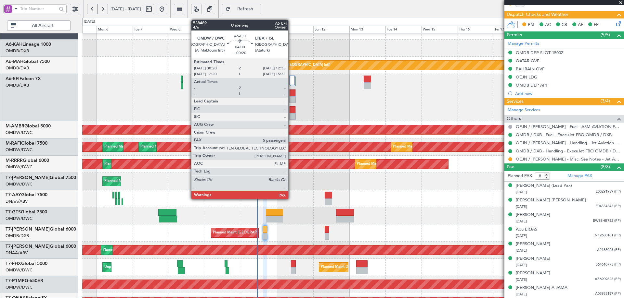
click at [290, 111] on div at bounding box center [292, 110] width 6 height 7
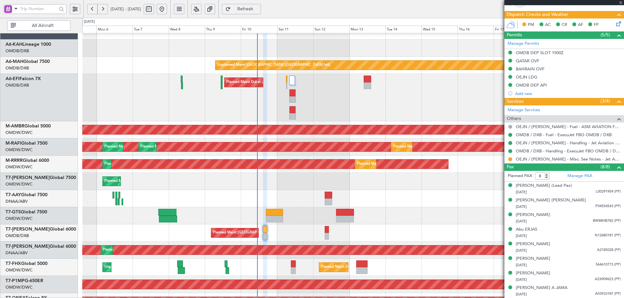
type input "5"
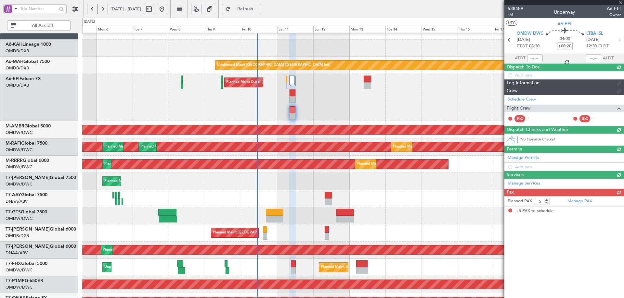
scroll to position [0, 0]
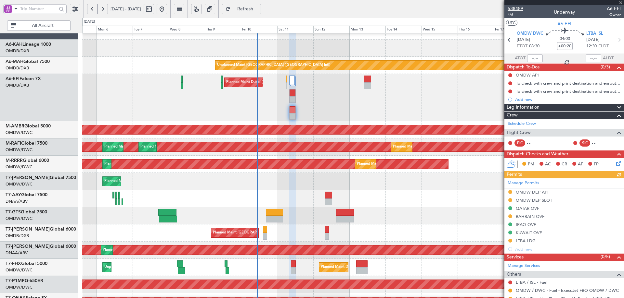
drag, startPoint x: 520, startPoint y: 8, endPoint x: 514, endPoint y: 8, distance: 5.9
click at [516, 8] on span "538489" at bounding box center [515, 8] width 16 height 7
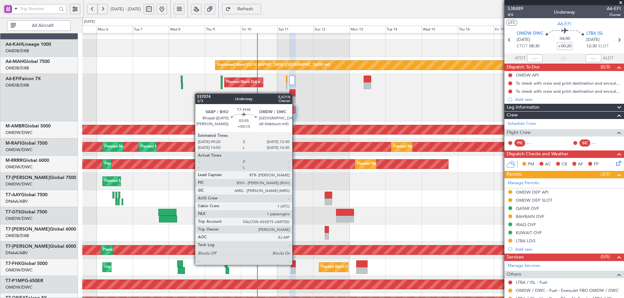
click at [295, 265] on div at bounding box center [293, 264] width 5 height 7
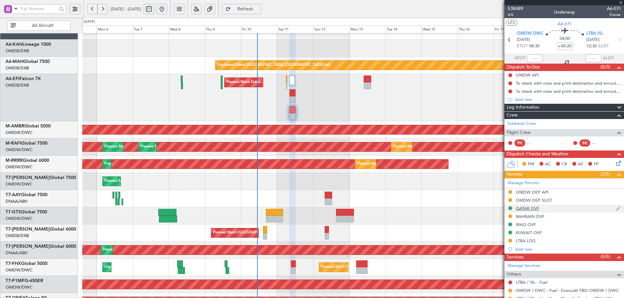
type input "+00:15"
type input "1"
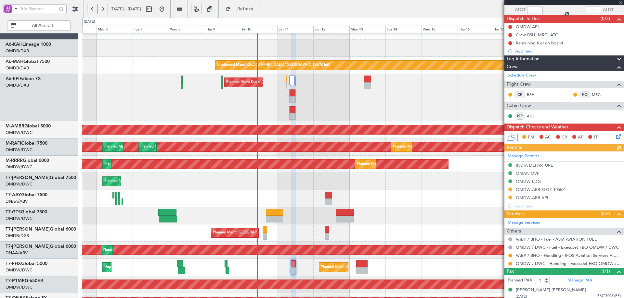
scroll to position [51, 0]
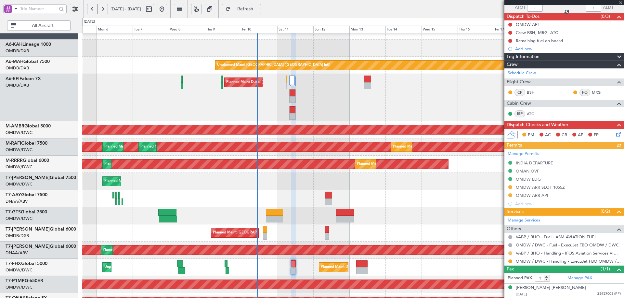
click at [509, 253] on button at bounding box center [510, 254] width 4 height 4
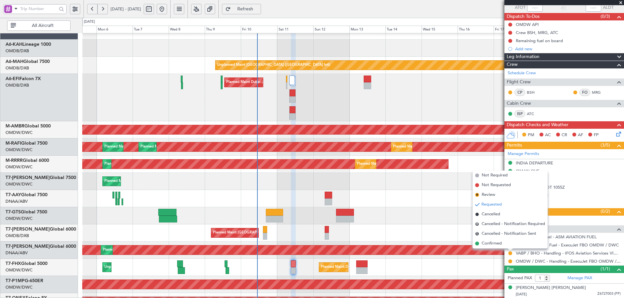
drag, startPoint x: 487, startPoint y: 243, endPoint x: 474, endPoint y: 247, distance: 13.0
click at [486, 243] on span "Confirmed" at bounding box center [491, 244] width 20 height 6
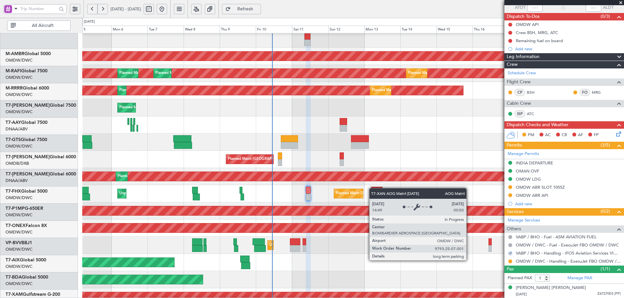
scroll to position [88, 0]
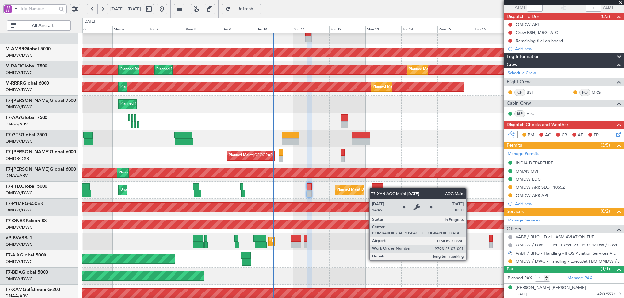
click at [374, 176] on div "AOG Maint Dubai (Al Maktoum Intl)" at bounding box center [278, 173] width 1474 height 9
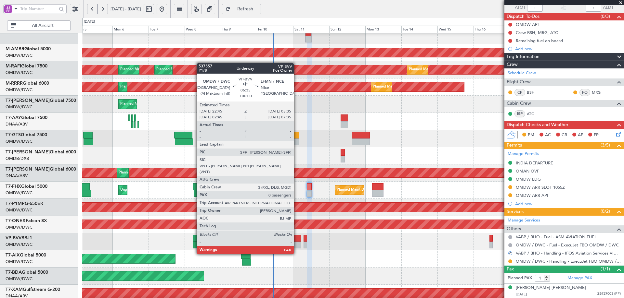
click at [297, 242] on div at bounding box center [296, 245] width 10 height 7
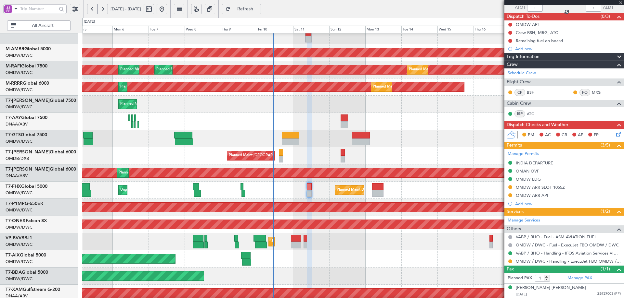
type input "0"
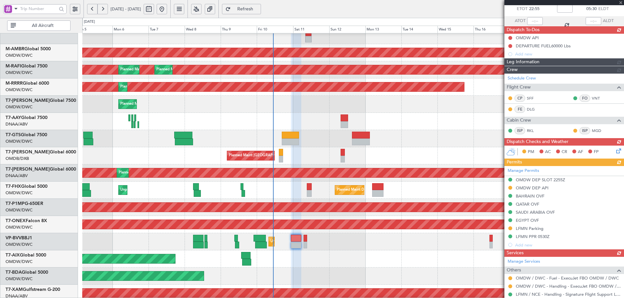
scroll to position [64, 0]
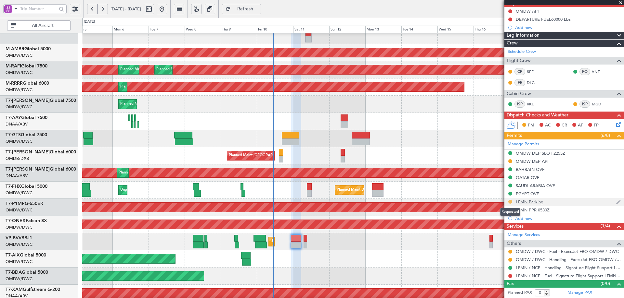
click at [510, 201] on button at bounding box center [510, 202] width 4 height 4
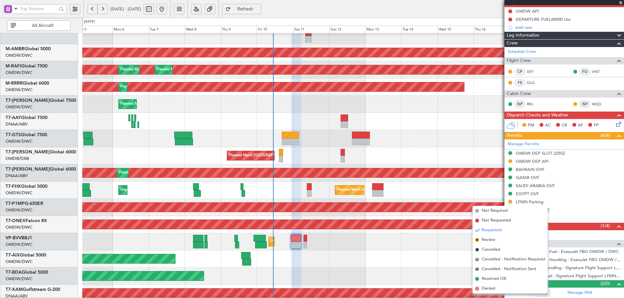
click at [348, 276] on div "Planned Maint Dubai (Al Maktoum Intl)" at bounding box center [352, 276] width 541 height 17
click at [398, 265] on div "Planned Maint Dubai (Al Maktoum Intl)" at bounding box center [352, 259] width 541 height 17
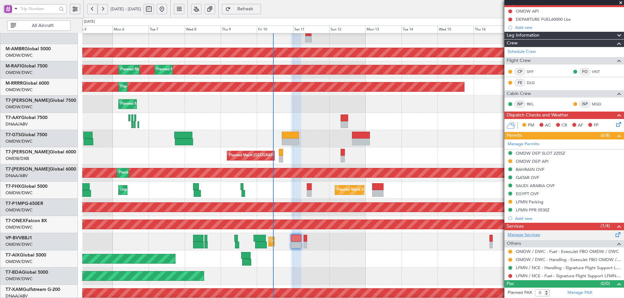
click at [529, 234] on link "Manage Services" at bounding box center [523, 235] width 32 height 6
click at [259, 9] on span "Refresh" at bounding box center [245, 9] width 27 height 5
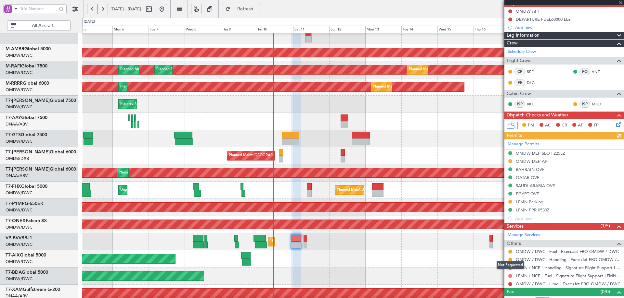
click at [509, 276] on button at bounding box center [510, 276] width 4 height 4
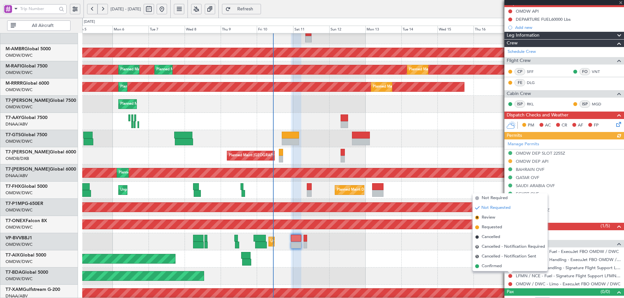
drag, startPoint x: 492, startPoint y: 196, endPoint x: 435, endPoint y: 234, distance: 67.8
click at [491, 196] on span "Not Required" at bounding box center [494, 198] width 26 height 6
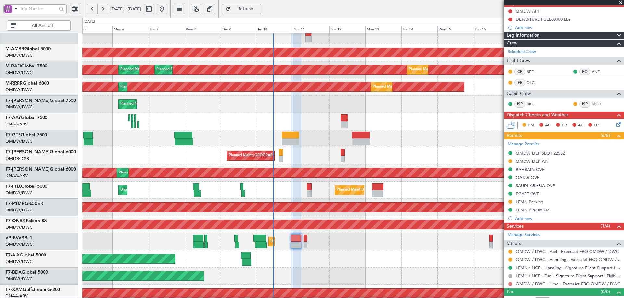
click at [509, 285] on button at bounding box center [510, 285] width 4 height 4
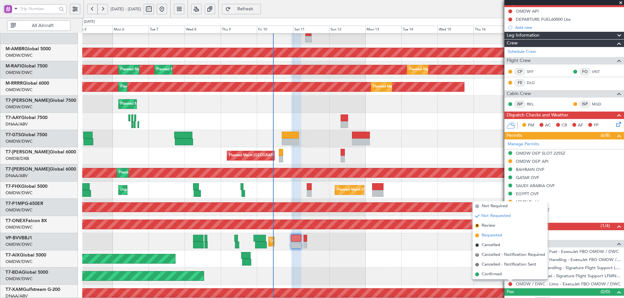
click at [490, 236] on span "Requested" at bounding box center [491, 236] width 20 height 6
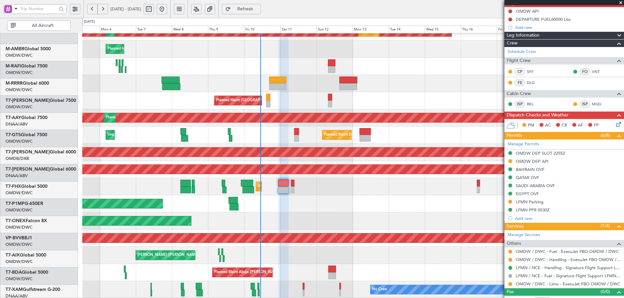
scroll to position [144, 0]
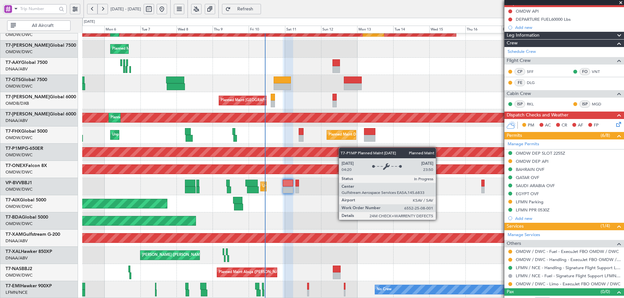
click at [342, 152] on div "Planned Maint Dubai (Al Maktoum Intl) Planned Maint Dubai (Al Maktoum Intl) Pla…" at bounding box center [352, 94] width 541 height 409
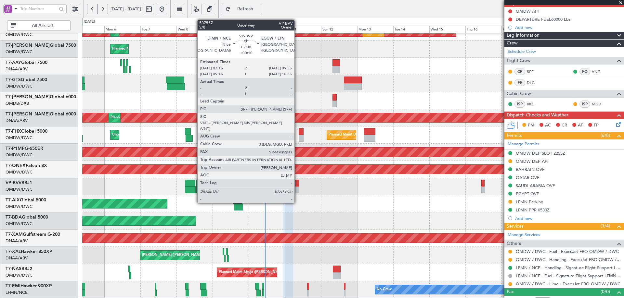
click at [297, 183] on div at bounding box center [297, 183] width 4 height 7
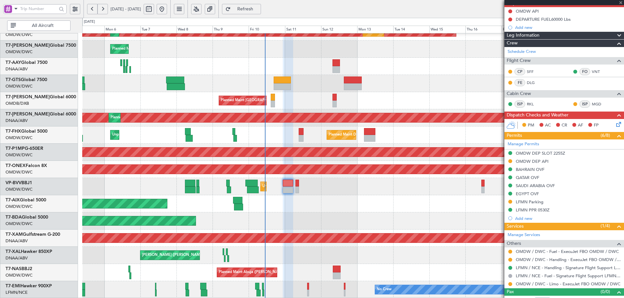
type input "+00:10"
type input "5"
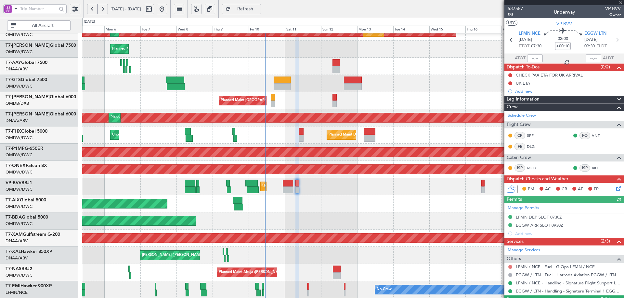
click at [511, 267] on button at bounding box center [510, 267] width 4 height 4
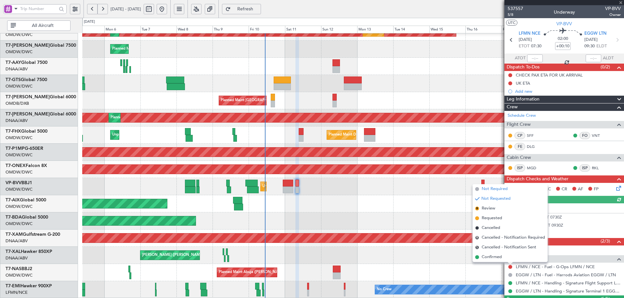
click at [491, 188] on span "Not Required" at bounding box center [494, 189] width 26 height 6
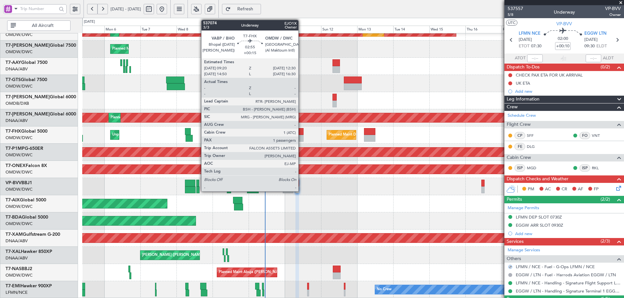
click at [301, 131] on div at bounding box center [300, 131] width 5 height 7
type input "+00:15"
type input "1"
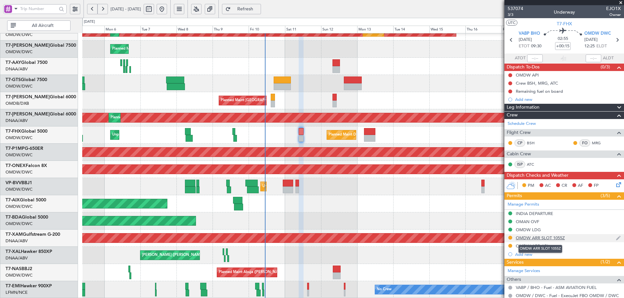
click at [525, 236] on div "OMDW ARR SLOT 1055Z" at bounding box center [539, 238] width 49 height 6
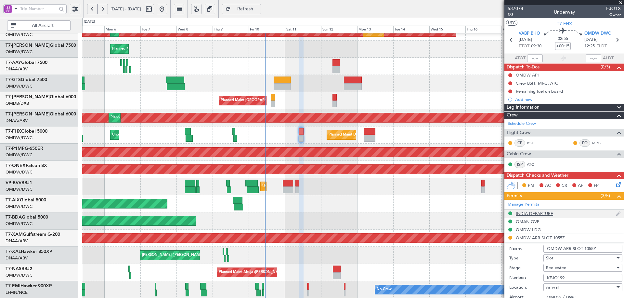
scroll to position [97, 0]
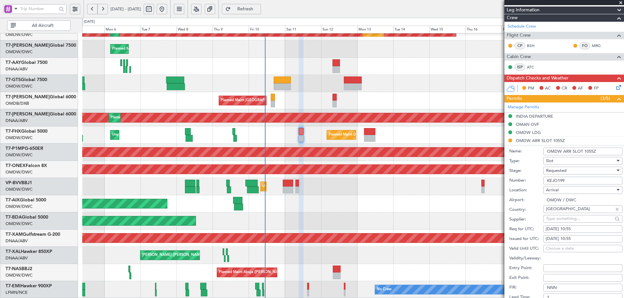
click at [566, 170] on div "Requested" at bounding box center [580, 171] width 69 height 10
click at [567, 220] on span "Received OK" at bounding box center [580, 220] width 68 height 10
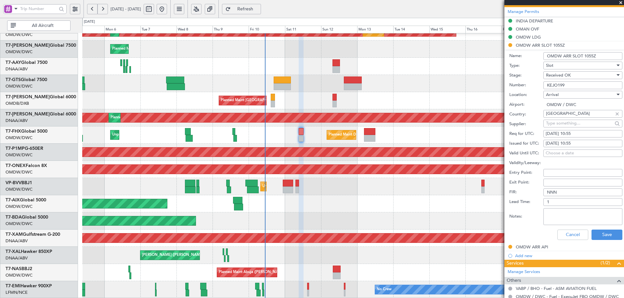
scroll to position [195, 0]
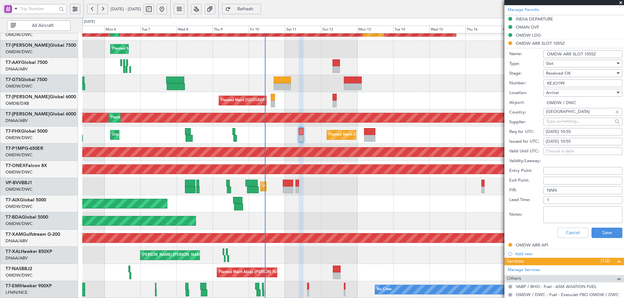
click at [576, 132] on div "11/10/2025 10:55" at bounding box center [582, 132] width 74 height 6
select select "10"
select select "2025"
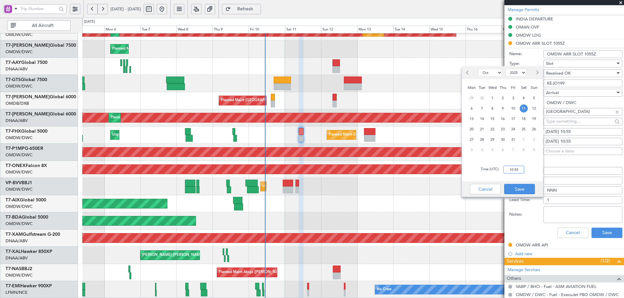
drag, startPoint x: 522, startPoint y: 169, endPoint x: 523, endPoint y: 165, distance: 4.4
click at [522, 169] on input "10:55" at bounding box center [513, 170] width 21 height 8
type input "12:25"
drag, startPoint x: 526, startPoint y: 192, endPoint x: 557, endPoint y: 156, distance: 47.9
click at [526, 191] on button "Save" at bounding box center [519, 189] width 31 height 10
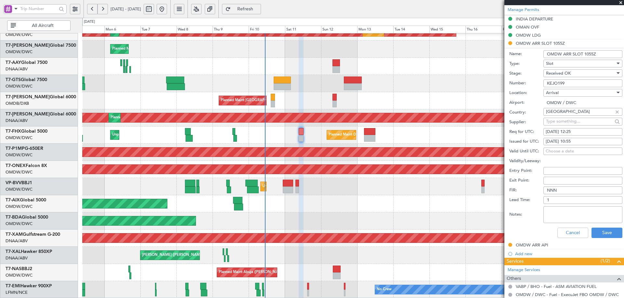
click at [573, 142] on div "11/10/2025 10:55" at bounding box center [582, 142] width 74 height 6
select select "10"
select select "2025"
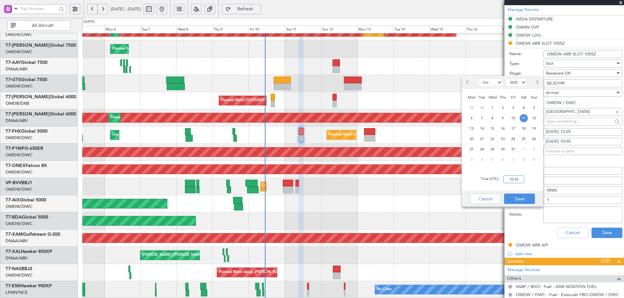
click at [512, 176] on input "10:55" at bounding box center [513, 180] width 21 height 8
type input "12:25"
drag, startPoint x: 514, startPoint y: 200, endPoint x: 560, endPoint y: 219, distance: 50.2
click at [514, 200] on button "Save" at bounding box center [519, 199] width 31 height 10
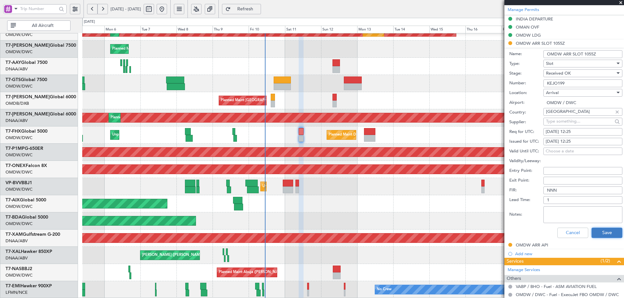
click at [597, 231] on button "Save" at bounding box center [606, 233] width 31 height 10
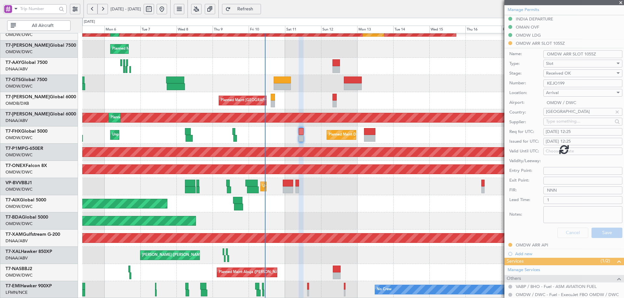
scroll to position [51, 0]
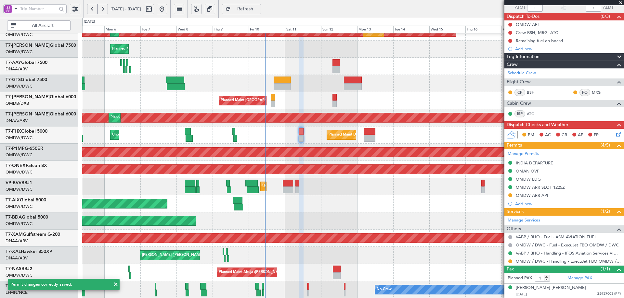
click at [509, 261] on button at bounding box center [510, 262] width 4 height 4
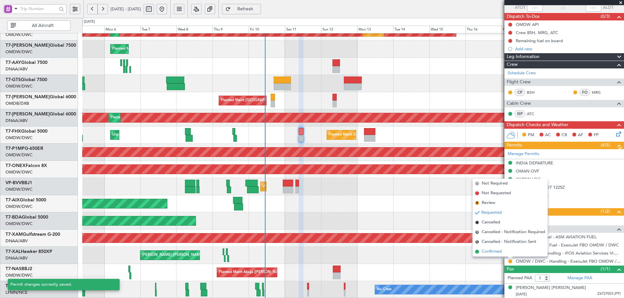
click at [494, 253] on span "Confirmed" at bounding box center [491, 252] width 20 height 6
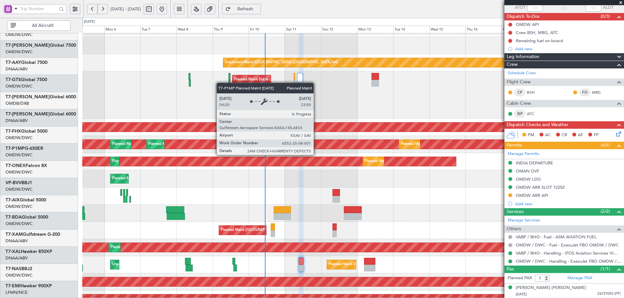
scroll to position [0, 0]
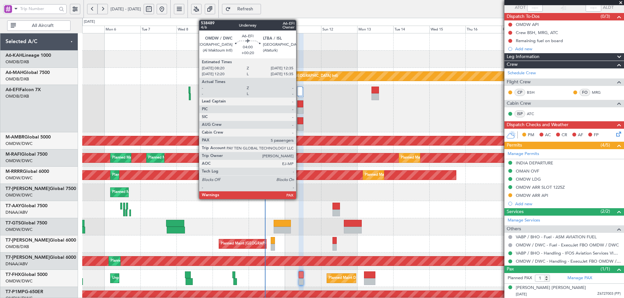
click at [299, 120] on div at bounding box center [300, 121] width 6 height 7
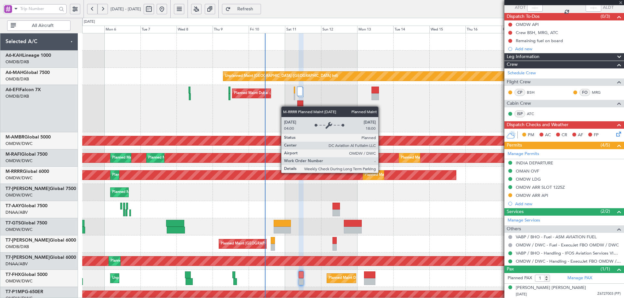
type input "+00:20"
type input "5"
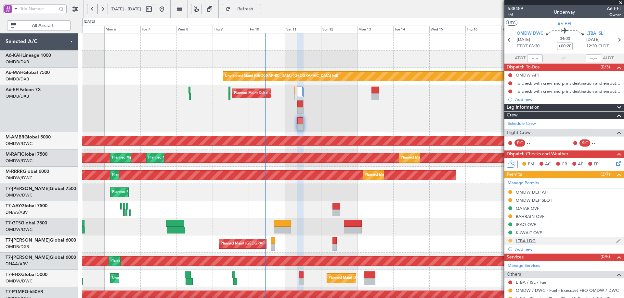
click at [510, 241] on button at bounding box center [510, 241] width 4 height 4
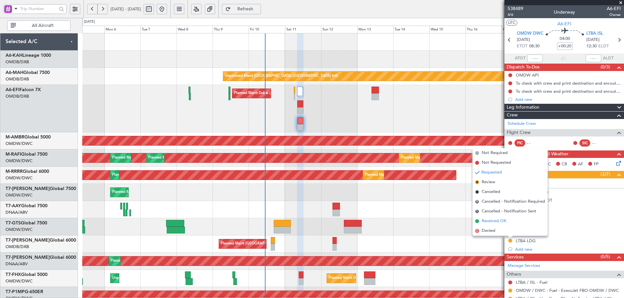
click at [492, 221] on span "Received OK" at bounding box center [493, 221] width 25 height 6
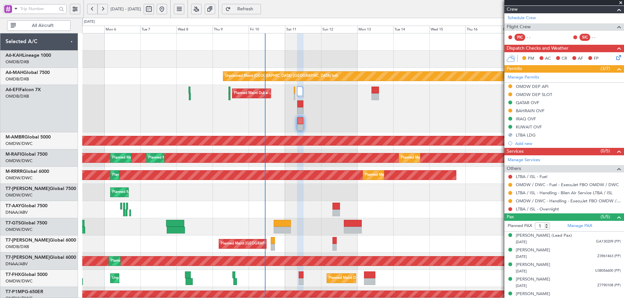
scroll to position [112, 0]
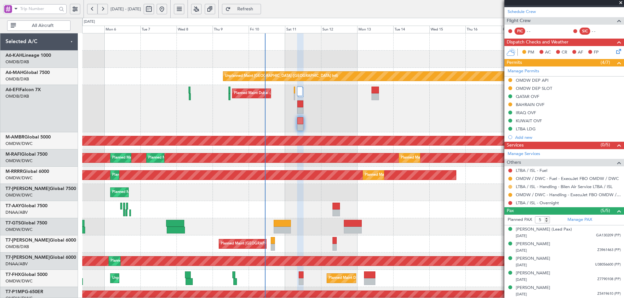
click at [508, 187] on button at bounding box center [510, 187] width 4 height 4
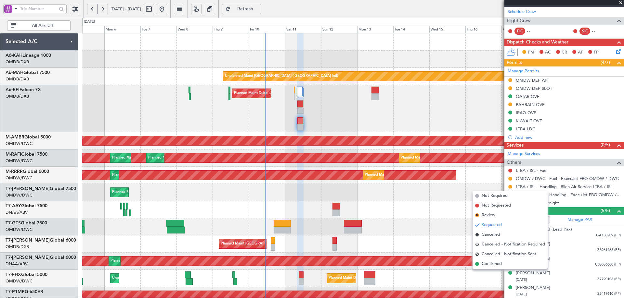
drag, startPoint x: 486, startPoint y: 264, endPoint x: 500, endPoint y: 217, distance: 48.7
click at [486, 263] on span "Confirmed" at bounding box center [491, 264] width 20 height 6
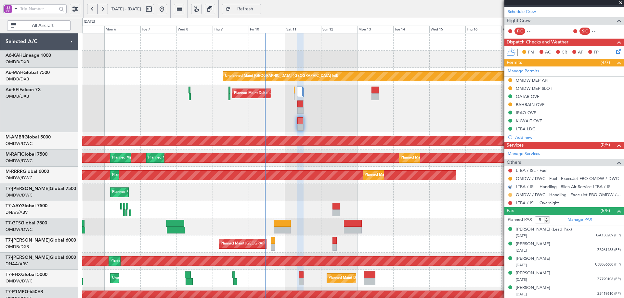
click at [509, 195] on button at bounding box center [510, 195] width 4 height 4
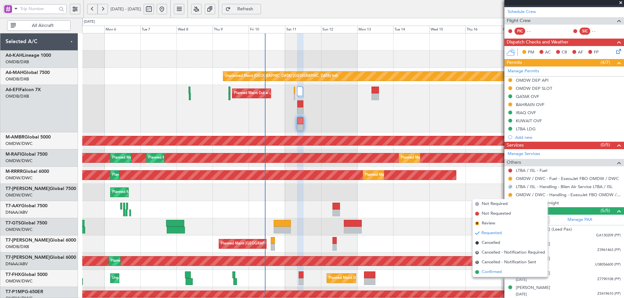
click at [495, 271] on span "Confirmed" at bounding box center [491, 272] width 20 height 6
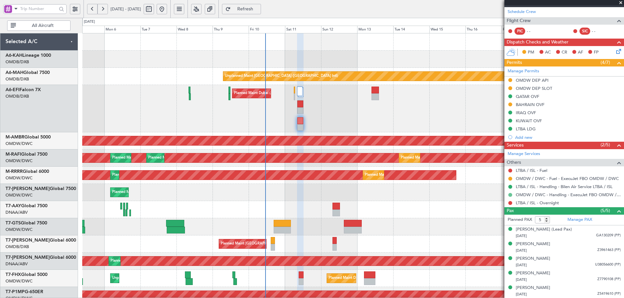
click at [510, 194] on button at bounding box center [510, 195] width 4 height 4
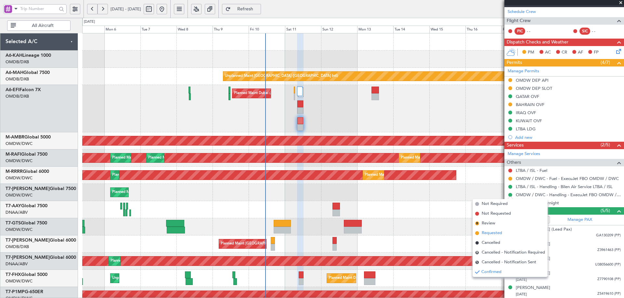
click at [484, 234] on span "Requested" at bounding box center [491, 233] width 20 height 6
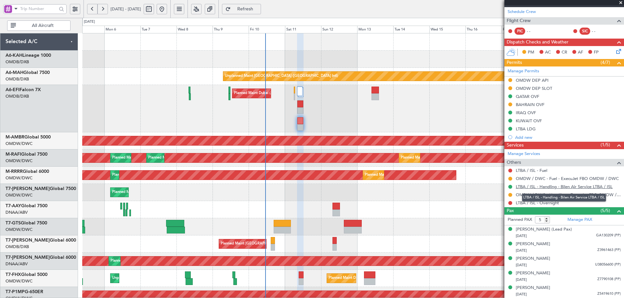
click at [553, 187] on link "LTBA / ISL - Handling - Bilen Air Service LTBA / ISL" at bounding box center [563, 187] width 97 height 6
click at [259, 10] on span "Refresh" at bounding box center [245, 9] width 27 height 5
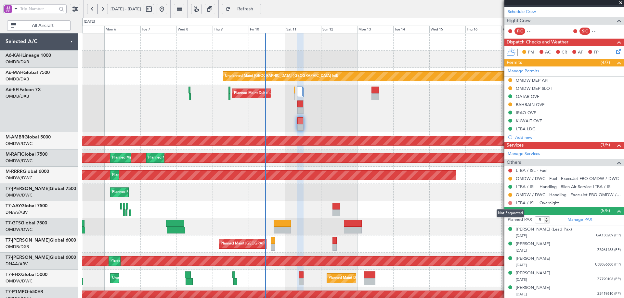
click at [509, 202] on button at bounding box center [510, 203] width 4 height 4
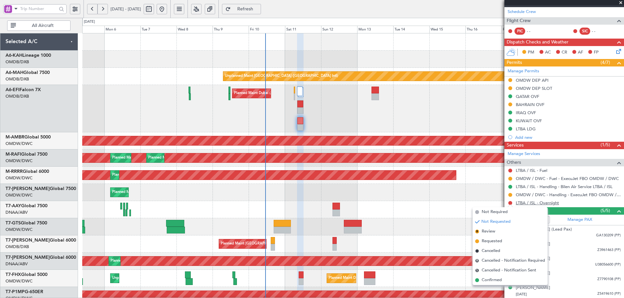
click at [553, 203] on link "LTBA / ISL - Overnight" at bounding box center [536, 203] width 43 height 6
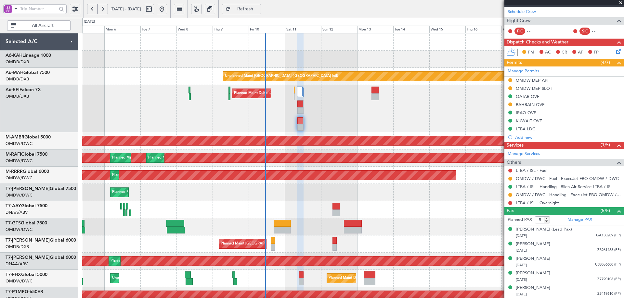
click at [259, 7] on span "Refresh" at bounding box center [245, 9] width 27 height 5
click at [511, 203] on button at bounding box center [510, 203] width 4 height 4
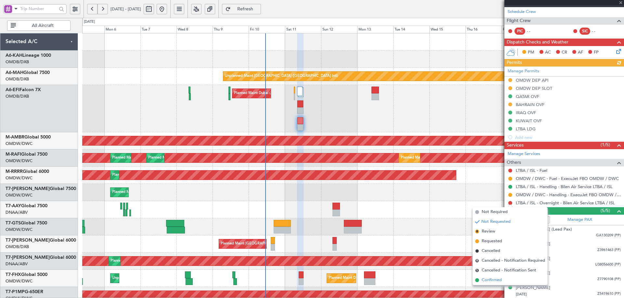
click at [491, 283] on span "Confirmed" at bounding box center [491, 280] width 20 height 6
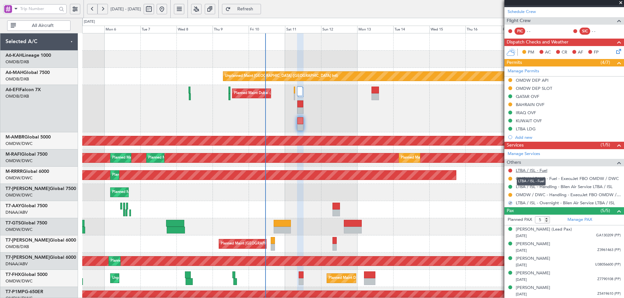
click at [528, 169] on link "LTBA / ISL - Fuel" at bounding box center [531, 171] width 32 height 6
click at [538, 246] on div "Dilpreet Singh GILL" at bounding box center [532, 244] width 34 height 6
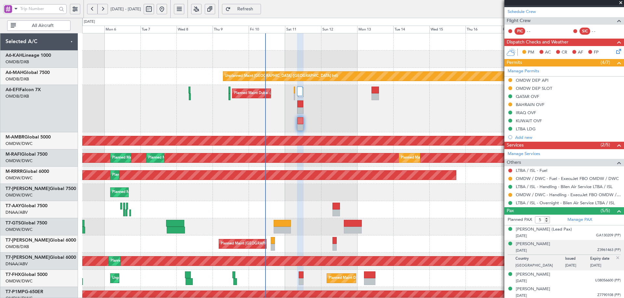
click at [272, 189] on div "Planned Maint Dubai (Al Maktoum Intl)" at bounding box center [352, 192] width 541 height 17
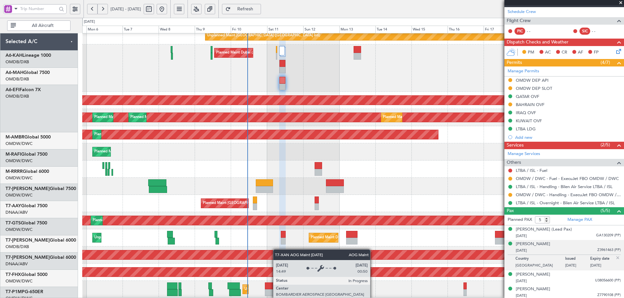
scroll to position [44, 0]
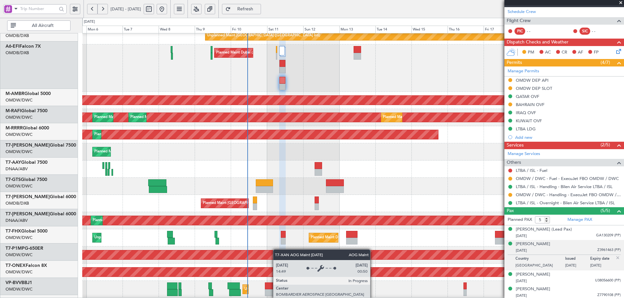
click at [264, 221] on div "AOG Maint Dubai (Al Maktoum Intl)" at bounding box center [265, 220] width 1448 height 9
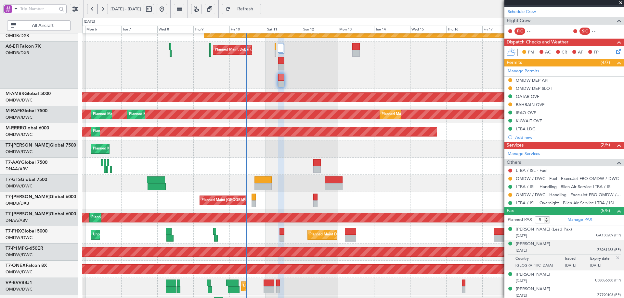
click at [259, 7] on span "Refresh" at bounding box center [245, 9] width 27 height 5
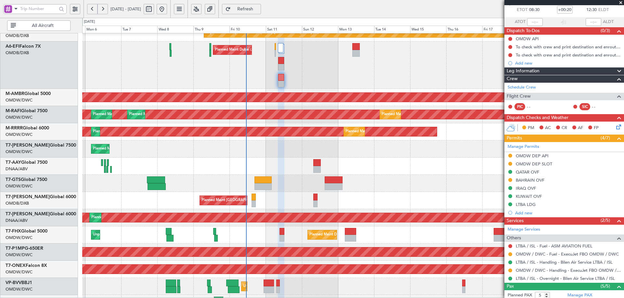
scroll to position [0, 0]
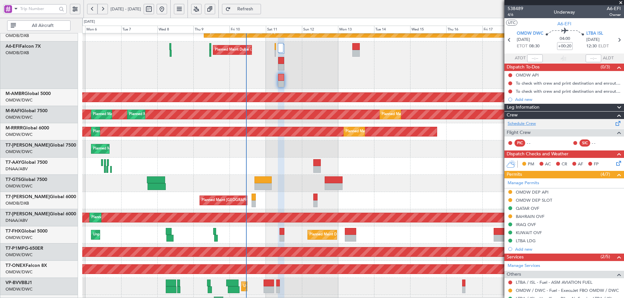
click at [525, 124] on link "Schedule Crew" at bounding box center [521, 124] width 28 height 6
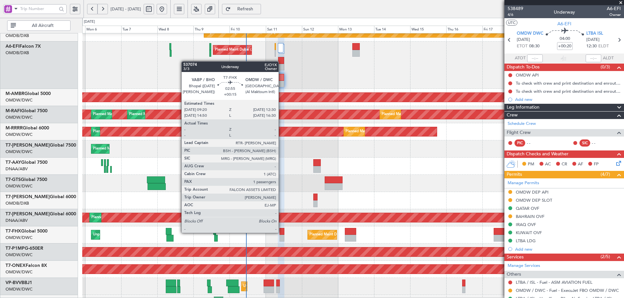
click at [281, 233] on div at bounding box center [281, 231] width 5 height 7
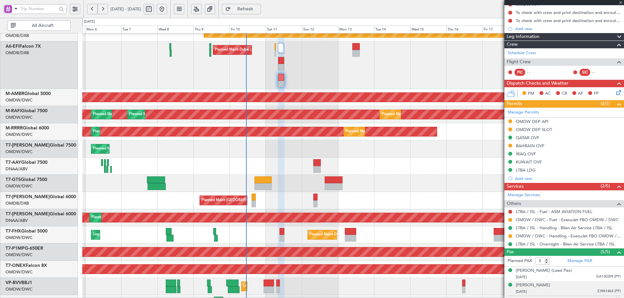
scroll to position [128, 0]
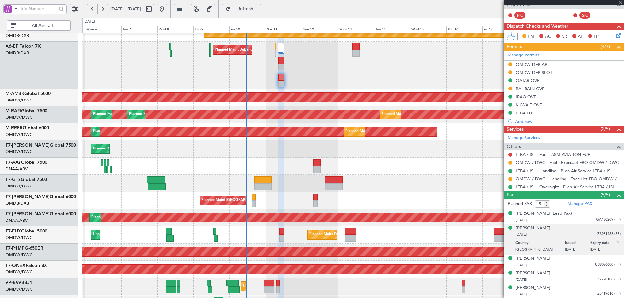
type input "+00:15"
type input "1"
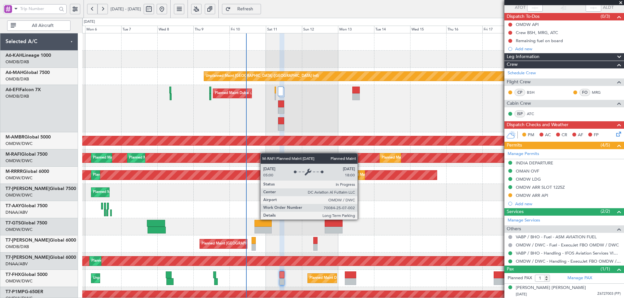
scroll to position [144, 0]
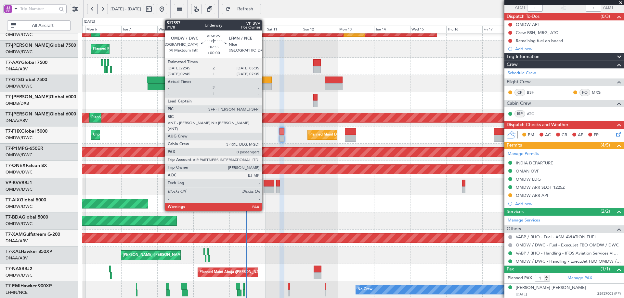
click at [265, 189] on div at bounding box center [268, 190] width 10 height 7
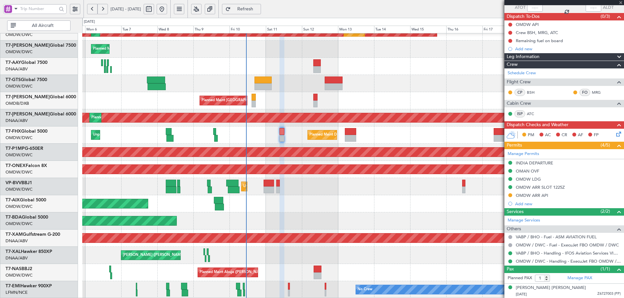
type input "0"
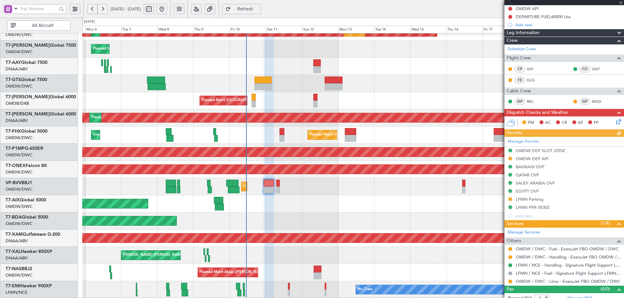
scroll to position [72, 0]
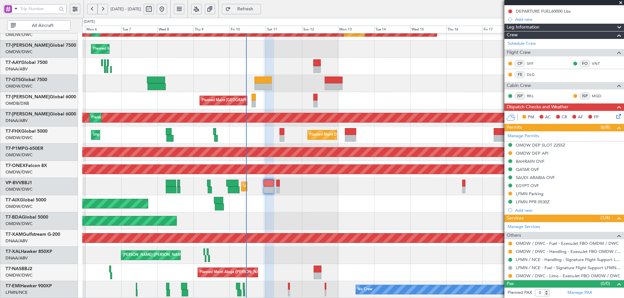
click at [510, 193] on button at bounding box center [510, 194] width 4 height 4
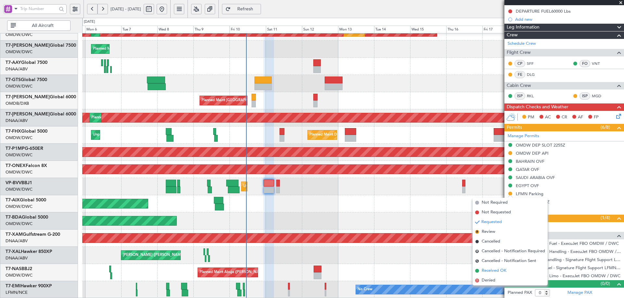
click at [492, 270] on span "Received OK" at bounding box center [493, 271] width 25 height 6
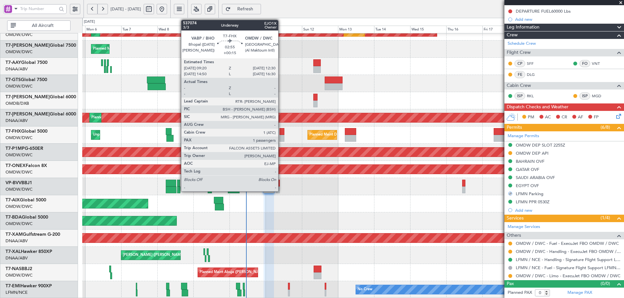
click at [281, 131] on div at bounding box center [281, 131] width 5 height 7
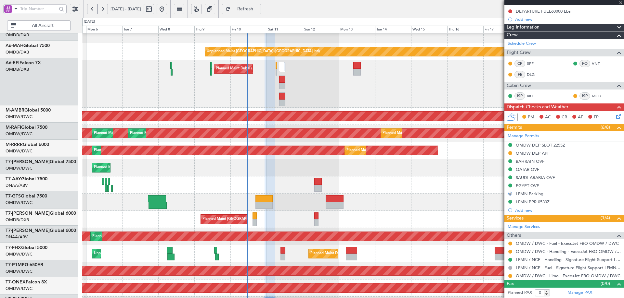
scroll to position [23, 0]
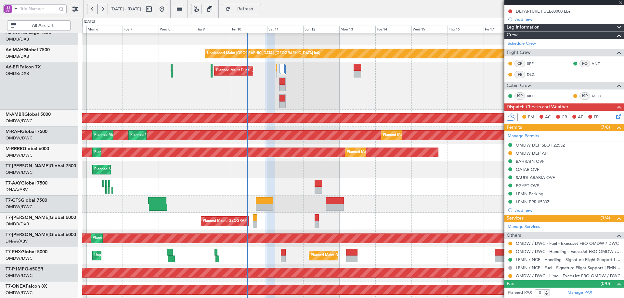
type input "+00:15"
type input "1"
click at [267, 247] on div "AOG Maint Dubai (Al Maktoum Intl) Planned Maint Dubai (Al Maktoum Intl)" at bounding box center [352, 238] width 541 height 17
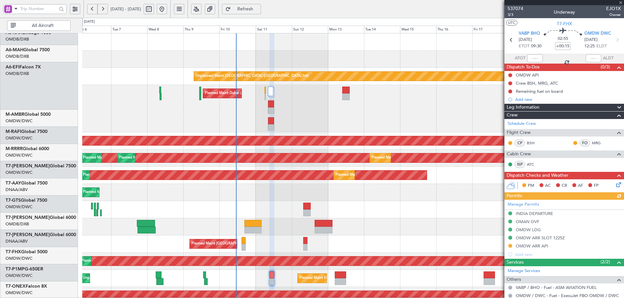
scroll to position [0, 0]
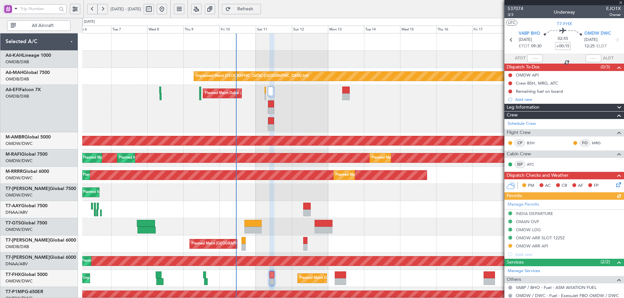
click at [260, 170] on div "Unplanned Maint Dubai (Dubai Intl) Planned Maint Dubai (Al Maktoum Intl) AOG Ma…" at bounding box center [352, 237] width 541 height 409
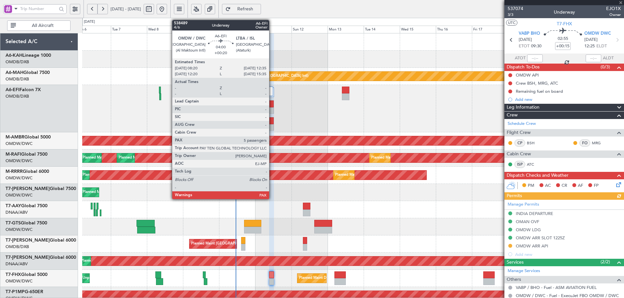
click at [271, 122] on div at bounding box center [271, 121] width 6 height 7
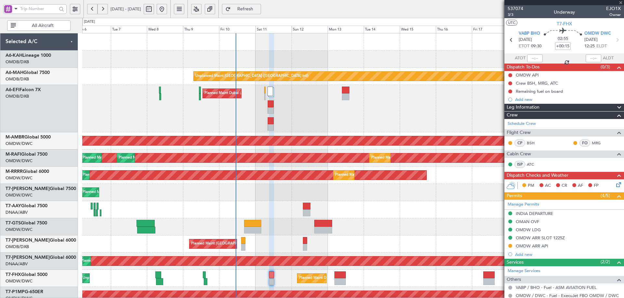
type input "+00:20"
type input "5"
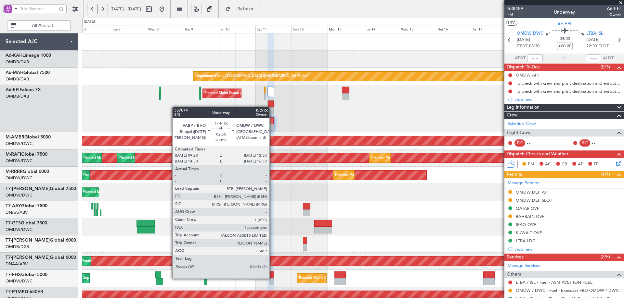
click at [272, 278] on div at bounding box center [271, 275] width 5 height 7
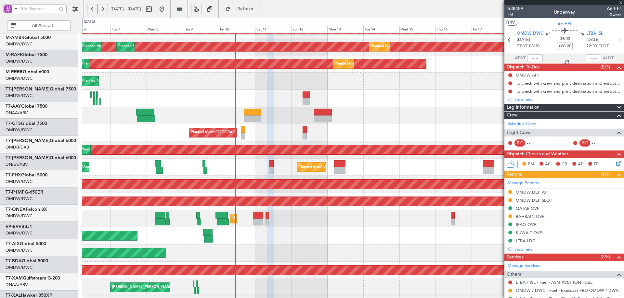
scroll to position [114, 0]
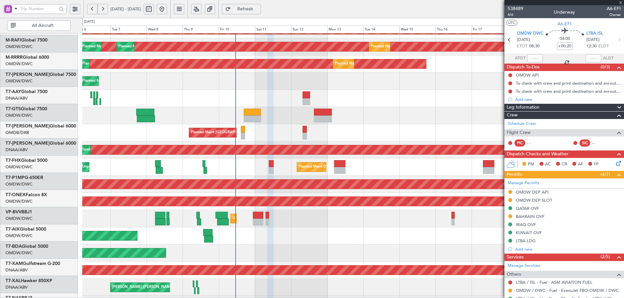
click at [289, 161] on div "Unplanned Maint Dubai (Al Maktoum Intl) Planned Maint Dubai (Al Maktoum Intl) P…" at bounding box center [352, 167] width 541 height 17
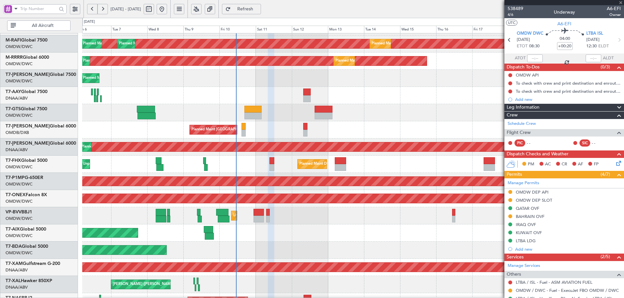
type input "+00:15"
type input "1"
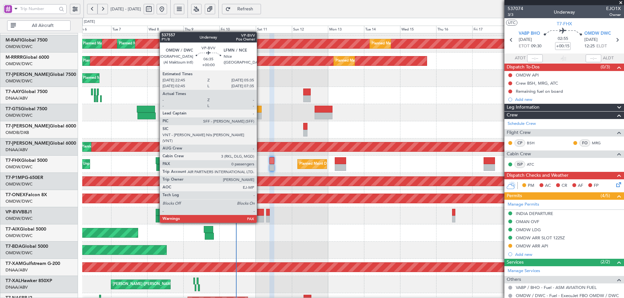
click at [259, 211] on div at bounding box center [258, 212] width 10 height 7
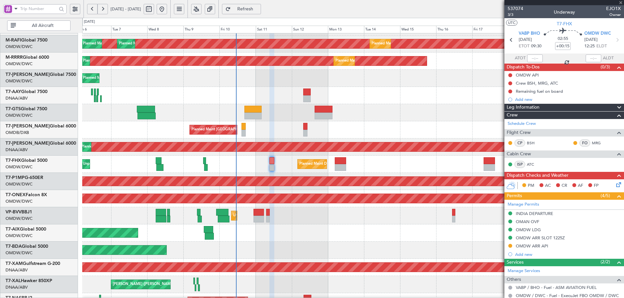
type input "0"
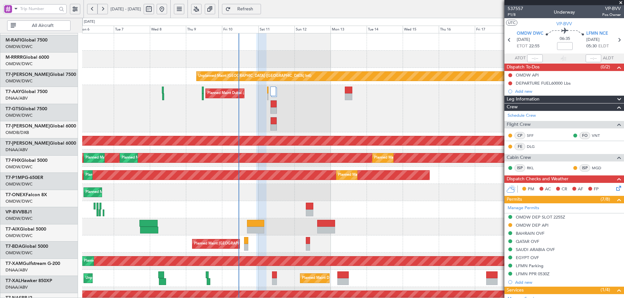
scroll to position [0, 0]
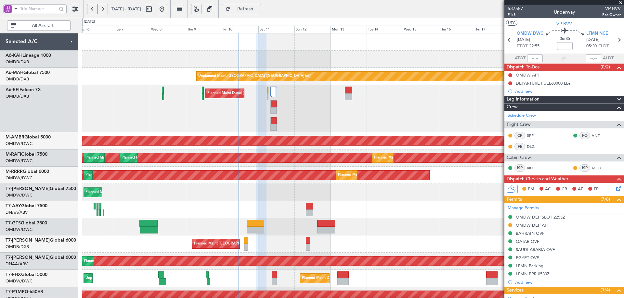
click at [280, 271] on div "Unplanned Maint Dubai (Dubai Intl) Planned Maint Dubai (Al Maktoum Intl) AOG Ma…" at bounding box center [352, 237] width 541 height 409
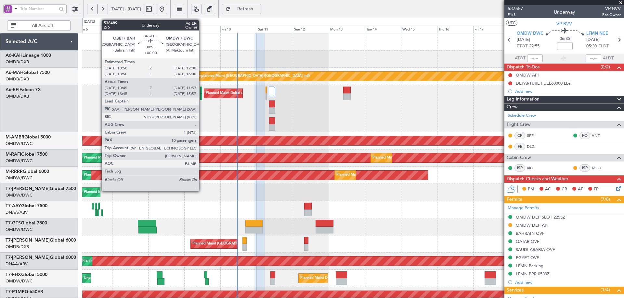
click at [202, 90] on div at bounding box center [201, 90] width 2 height 7
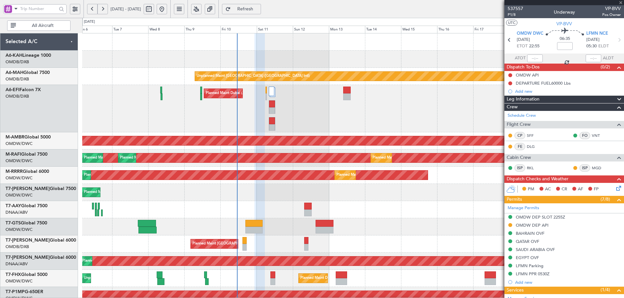
type input "10:55"
type input "11:52"
type input "10"
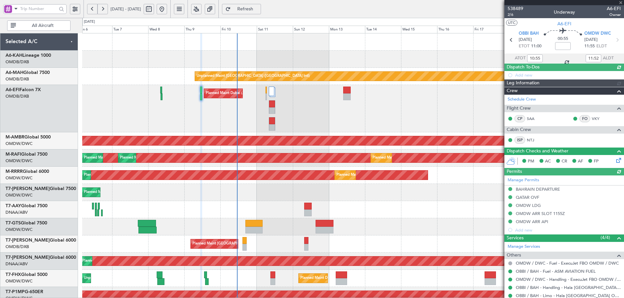
type input "Anita Mani (ANI)"
type input "7485"
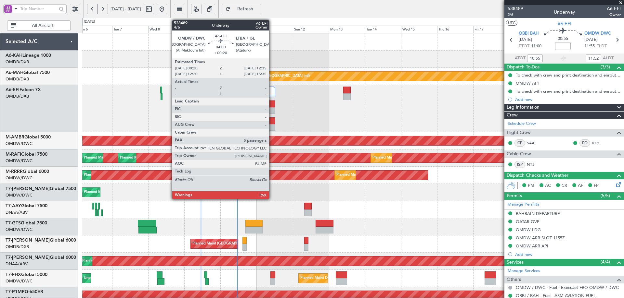
click at [272, 122] on div at bounding box center [272, 121] width 6 height 7
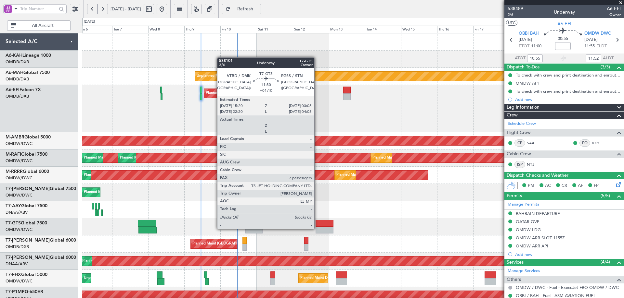
click at [317, 229] on div at bounding box center [324, 230] width 18 height 7
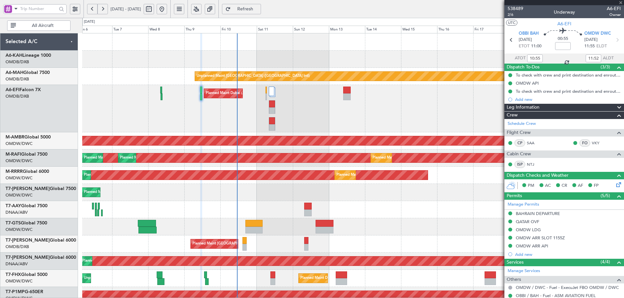
type input "+01:10"
type input "7"
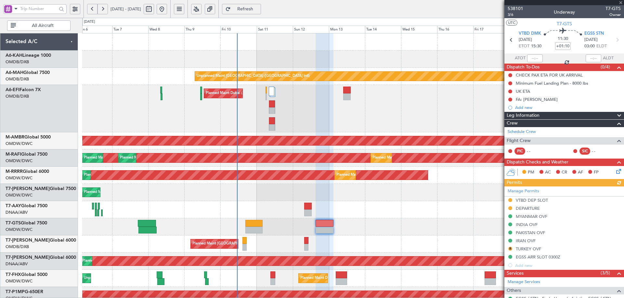
click at [510, 249] on div "Manage Permits VTBD DEP SLOT DEPARTURE MYANMAR OVF INDIA OVF PAKISTAN OVF IRAN …" at bounding box center [564, 228] width 120 height 83
click at [510, 249] on button "R" at bounding box center [510, 249] width 4 height 4
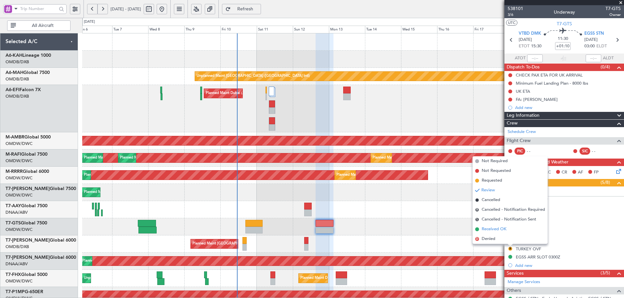
click at [490, 228] on span "Received OK" at bounding box center [493, 229] width 25 height 6
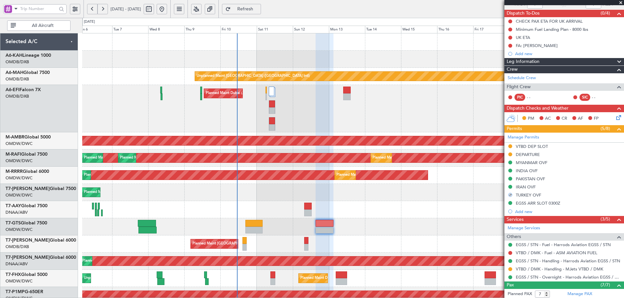
scroll to position [158, 0]
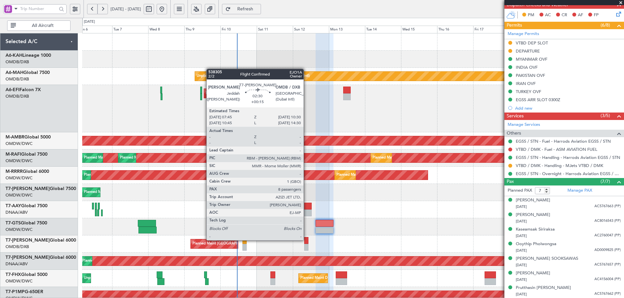
click at [306, 240] on div at bounding box center [306, 240] width 4 height 7
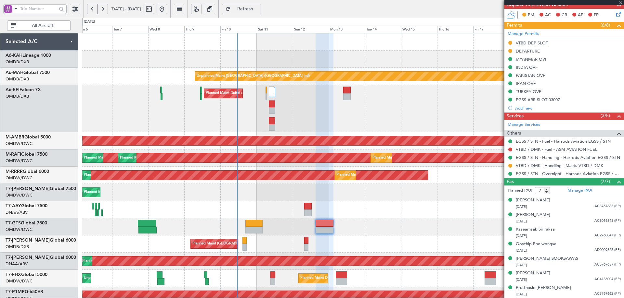
type input "+00:15"
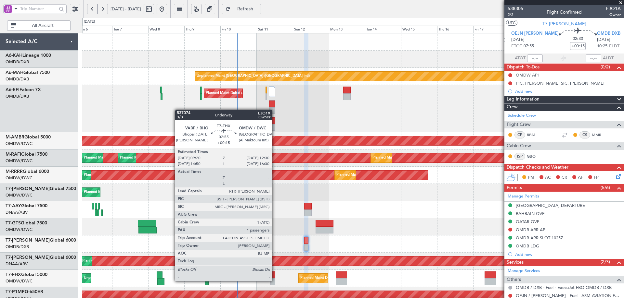
click at [275, 281] on div at bounding box center [272, 282] width 5 height 7
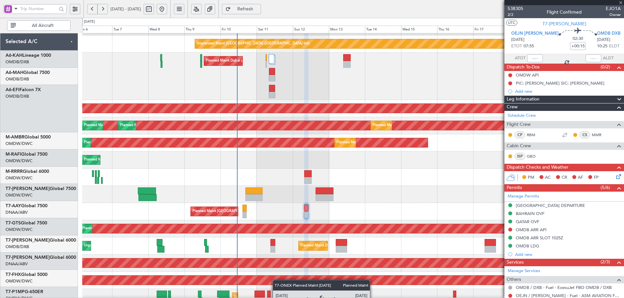
scroll to position [144, 0]
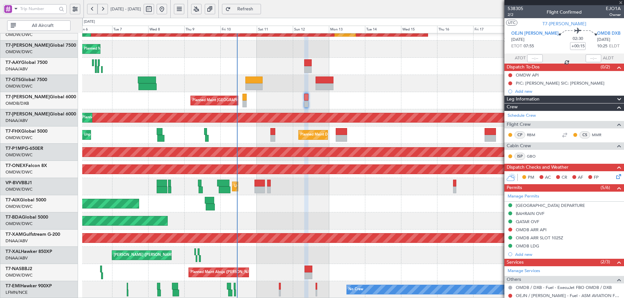
type input "1"
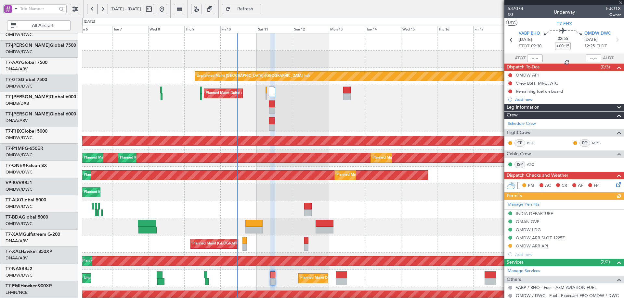
scroll to position [0, 0]
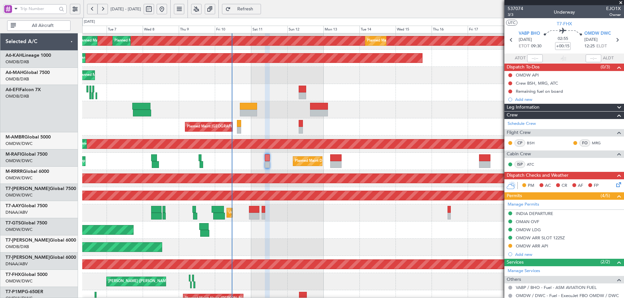
scroll to position [117, 0]
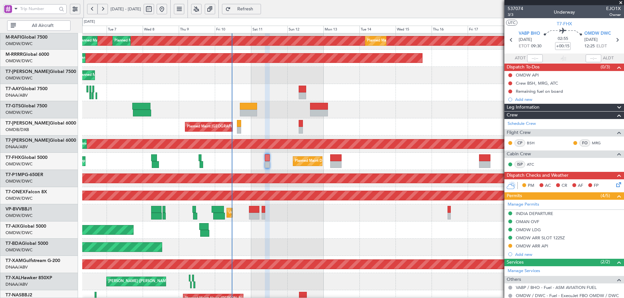
click at [282, 129] on div "Planned Maint [GEOGRAPHIC_DATA] ([GEOGRAPHIC_DATA] Intl) Planned Maint [GEOGRAP…" at bounding box center [352, 127] width 541 height 17
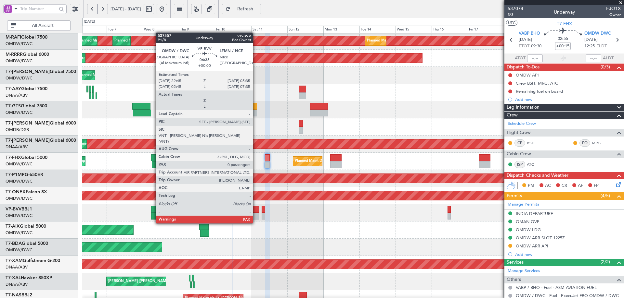
click at [256, 211] on div at bounding box center [254, 209] width 10 height 7
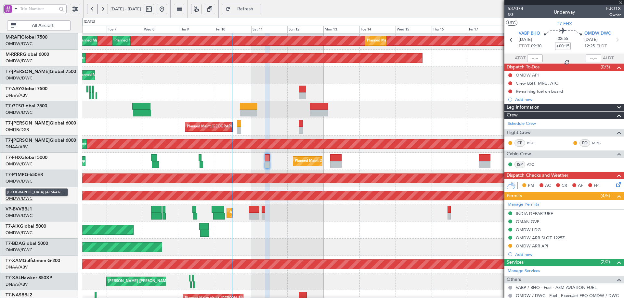
type input "0"
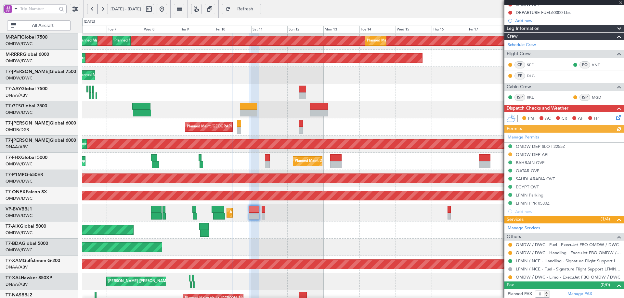
scroll to position [72, 0]
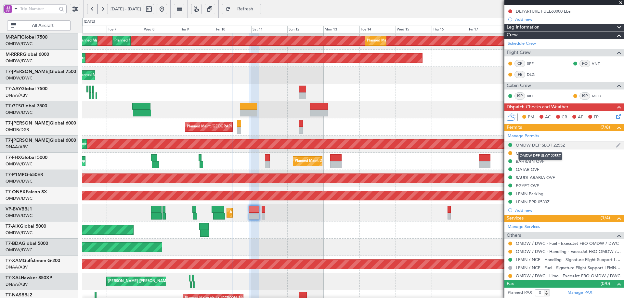
click at [554, 144] on div "OMDW DEP SLOT 2255Z" at bounding box center [539, 146] width 49 height 6
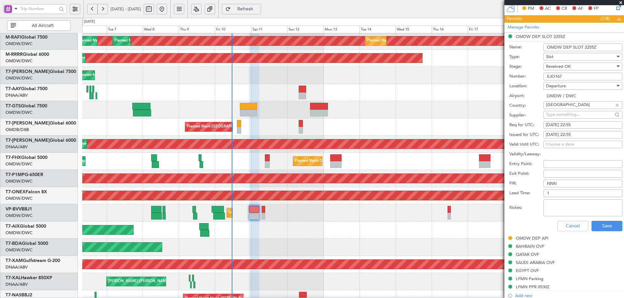
scroll to position [266, 0]
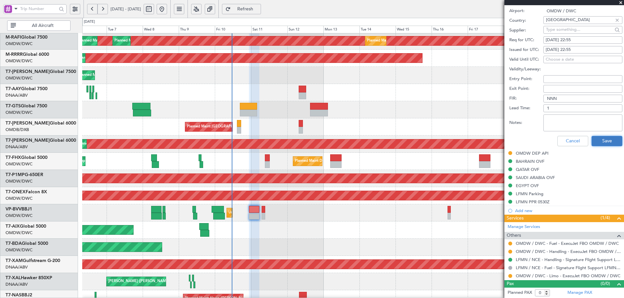
click at [599, 142] on button "Save" at bounding box center [606, 141] width 31 height 10
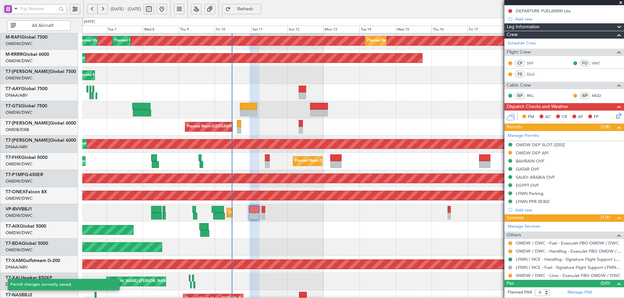
scroll to position [72, 0]
click at [510, 277] on button at bounding box center [510, 276] width 4 height 4
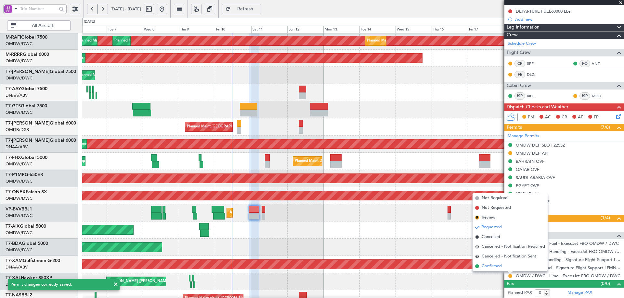
click at [492, 266] on span "Confirmed" at bounding box center [491, 266] width 20 height 6
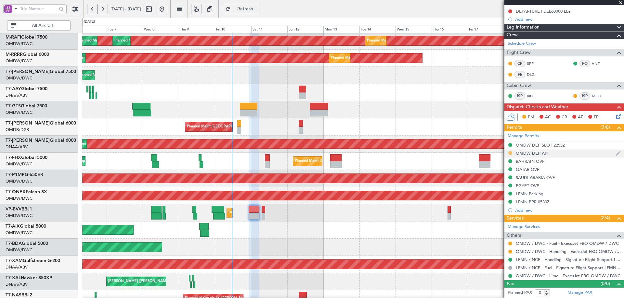
click at [510, 154] on button at bounding box center [510, 153] width 4 height 4
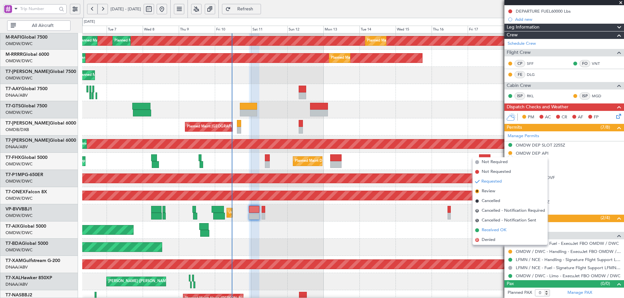
click at [487, 231] on span "Received OK" at bounding box center [493, 230] width 25 height 6
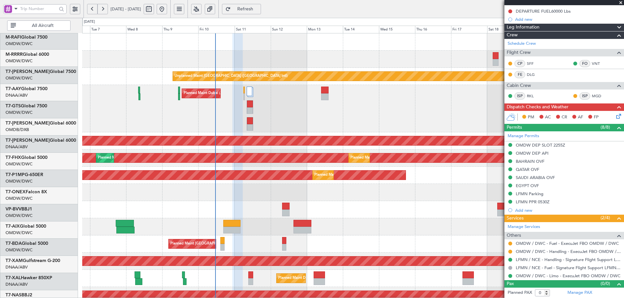
scroll to position [0, 0]
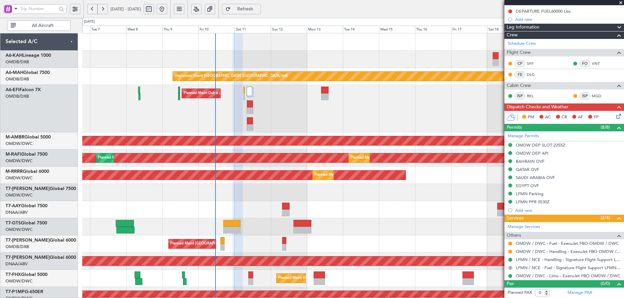
click at [248, 267] on div "Unplanned Maint Dubai (Dubai Intl) Planned Maint Dubai (Al Maktoum Intl) AOG Ma…" at bounding box center [352, 237] width 541 height 409
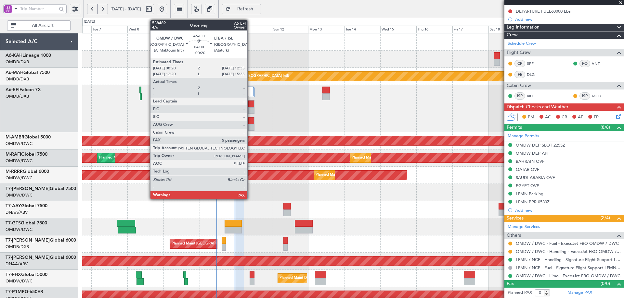
click at [250, 123] on div at bounding box center [251, 121] width 6 height 7
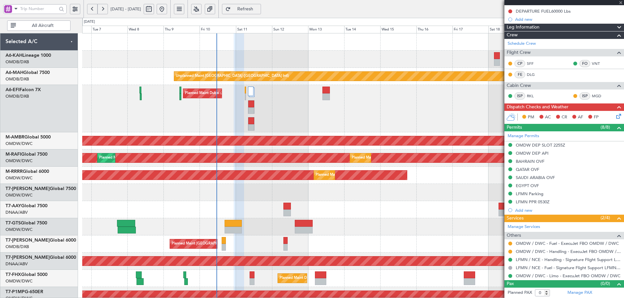
type input "+00:20"
type input "5"
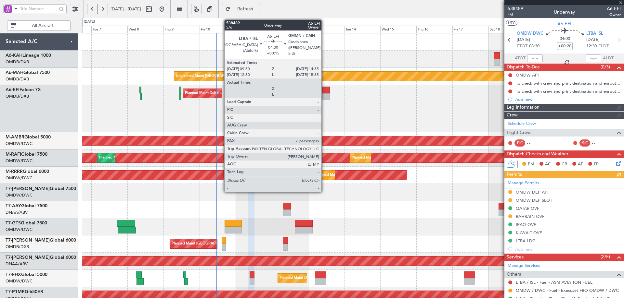
click at [324, 95] on div at bounding box center [325, 97] width 7 height 7
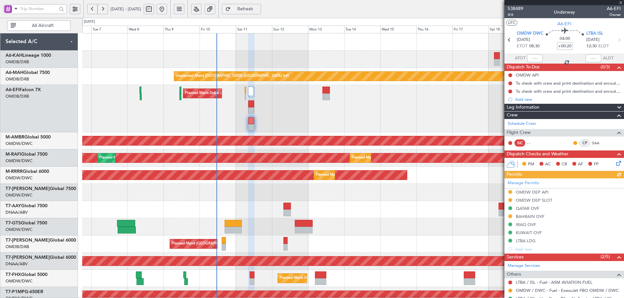
type input "+00:15"
type input "6"
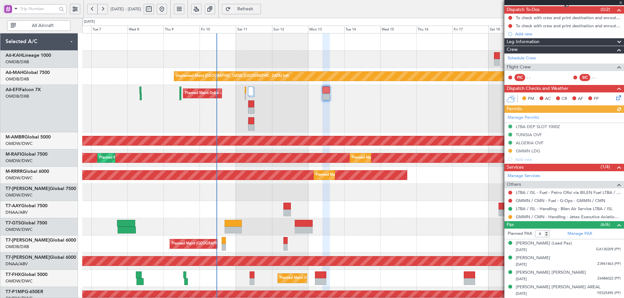
scroll to position [86, 0]
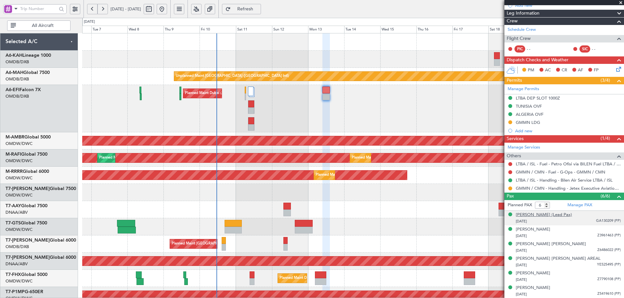
click at [555, 214] on div "Prabhpreet Singh Gill (Lead Pax)" at bounding box center [543, 215] width 56 height 6
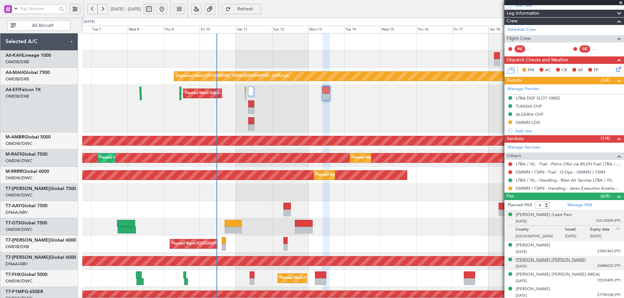
click at [536, 260] on div "Hitesh Latesh SUGANDHI" at bounding box center [550, 260] width 70 height 6
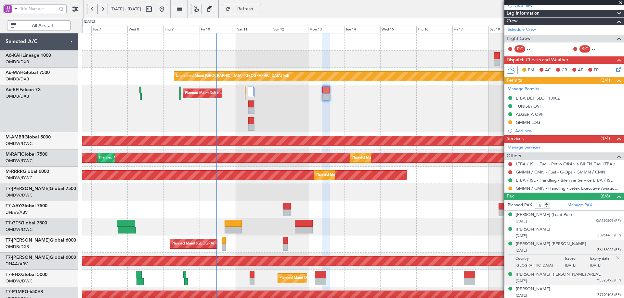
click at [537, 275] on div "Juan Assis Esteves AREAL" at bounding box center [557, 275] width 85 height 6
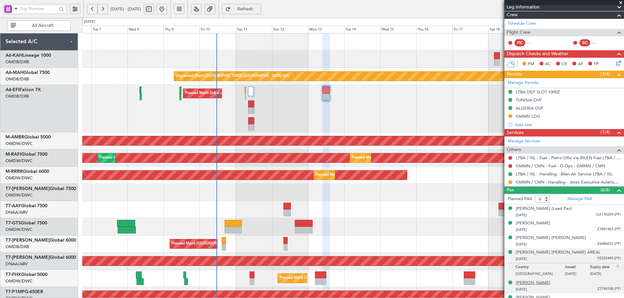
scroll to position [102, 0]
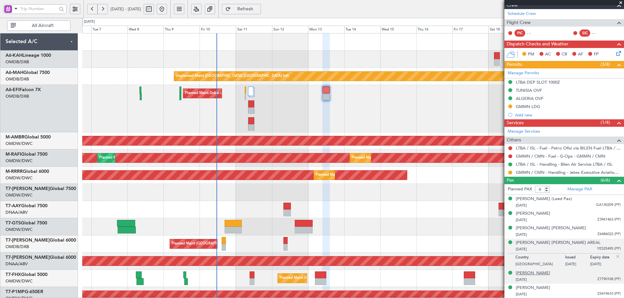
click at [531, 276] on div "Suraj TAMANG" at bounding box center [532, 274] width 34 height 6
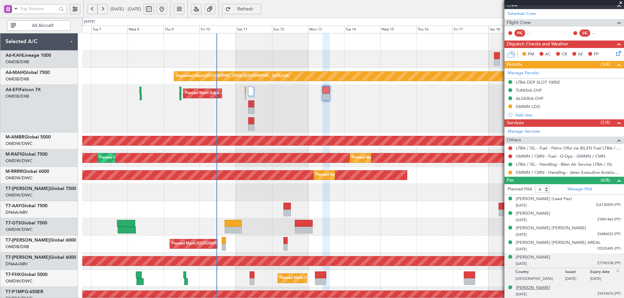
click at [540, 287] on div "Varun BANSAL" at bounding box center [532, 288] width 34 height 6
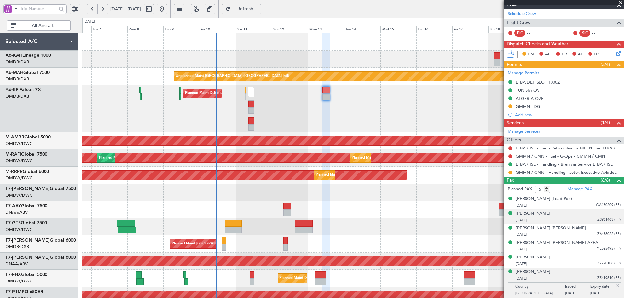
click at [524, 214] on div "Dilpreet Singh GILL" at bounding box center [532, 214] width 34 height 6
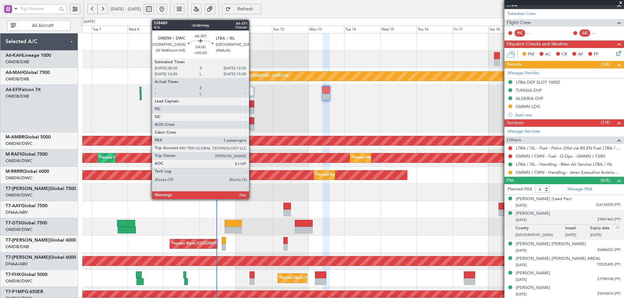
click at [252, 126] on div at bounding box center [251, 127] width 6 height 7
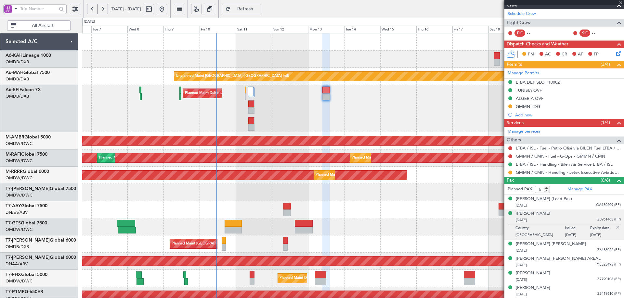
type input "+00:20"
type input "5"
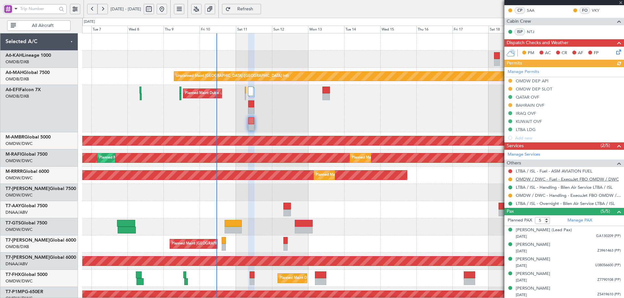
scroll to position [133, 0]
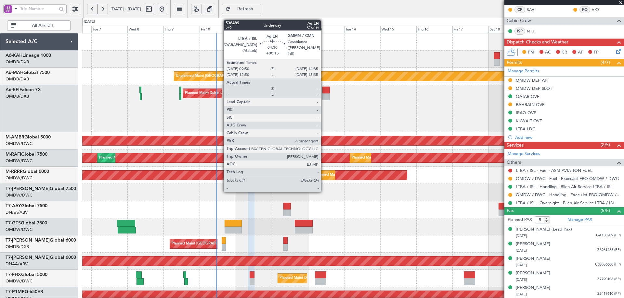
click at [326, 92] on div at bounding box center [325, 90] width 7 height 7
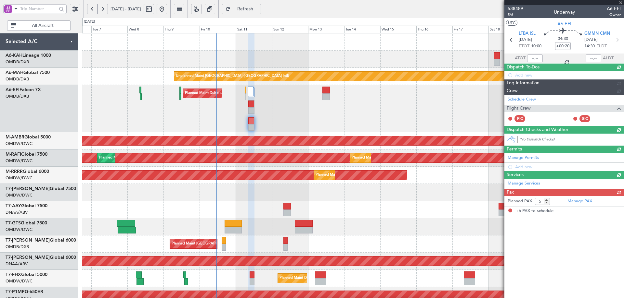
type input "+00:15"
type input "6"
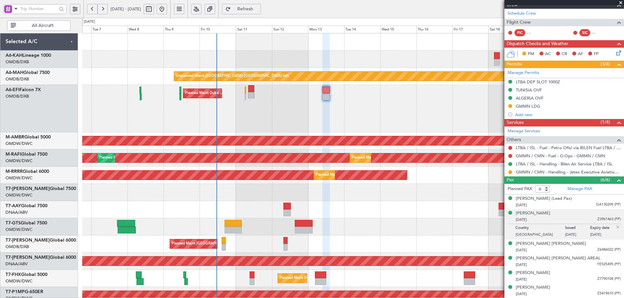
scroll to position [0, 0]
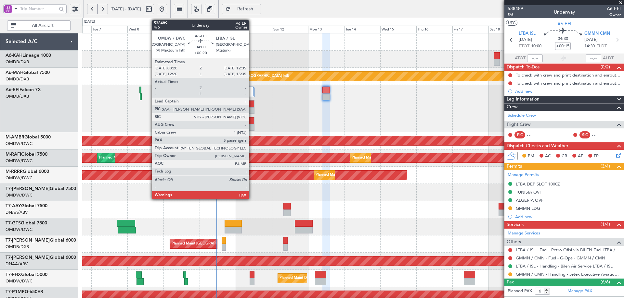
click at [252, 122] on div at bounding box center [251, 121] width 6 height 7
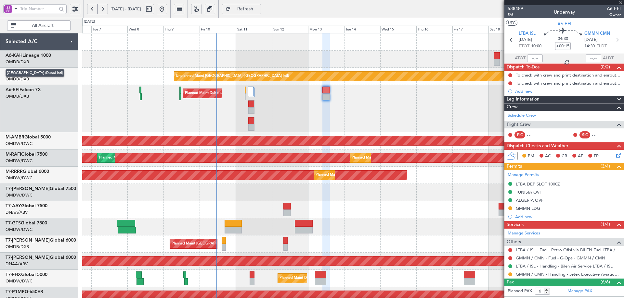
type input "+00:20"
type input "5"
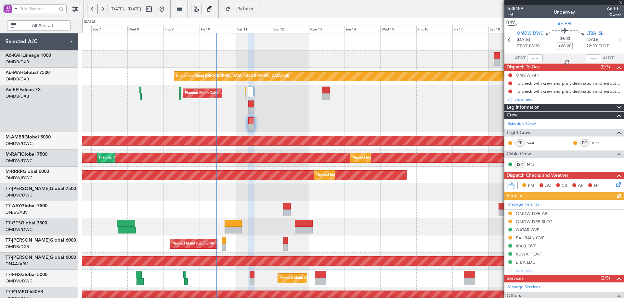
click at [527, 224] on div "Manage Permits OMDW DEP API OMDW DEP SLOT QATAR OVF BAHRAIN OVF IRAQ OVF KUWAIT…" at bounding box center [564, 237] width 120 height 75
click at [546, 222] on div "OMDW DEP SLOT" at bounding box center [533, 222] width 36 height 6
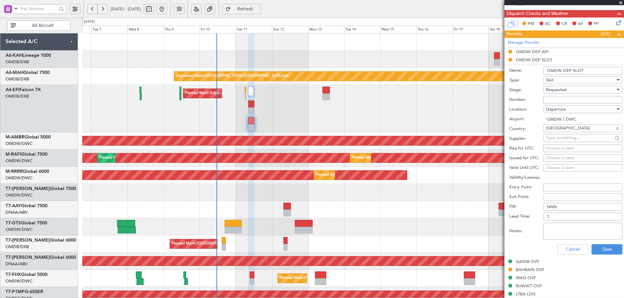
scroll to position [162, 0]
click at [563, 89] on span "Requested" at bounding box center [556, 90] width 20 height 6
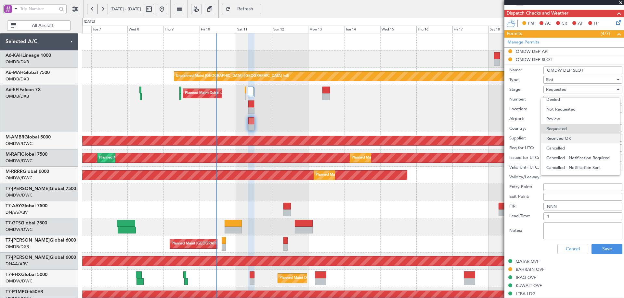
click at [560, 136] on span "Received OK" at bounding box center [580, 139] width 68 height 10
click at [559, 99] on input "Number:" at bounding box center [582, 100] width 79 height 8
paste input "EJO109"
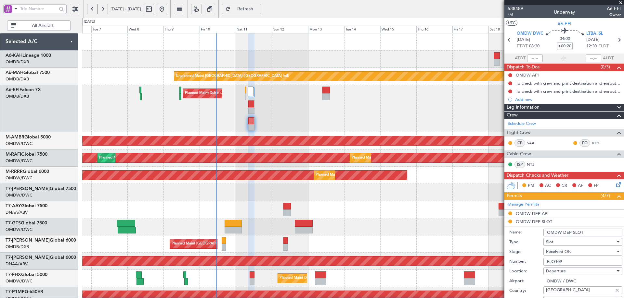
scroll to position [195, 0]
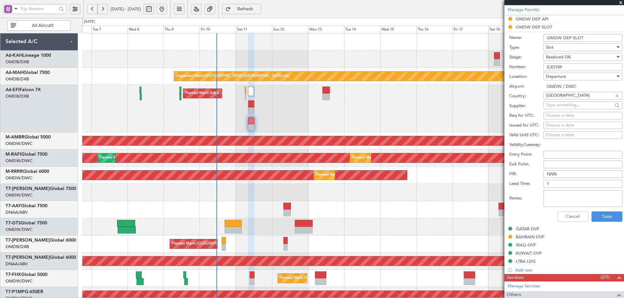
type input "EJO109"
drag, startPoint x: 556, startPoint y: 114, endPoint x: 549, endPoint y: 115, distance: 7.3
click at [555, 114] on div "Choose a date" at bounding box center [582, 116] width 74 height 6
select select "10"
select select "2025"
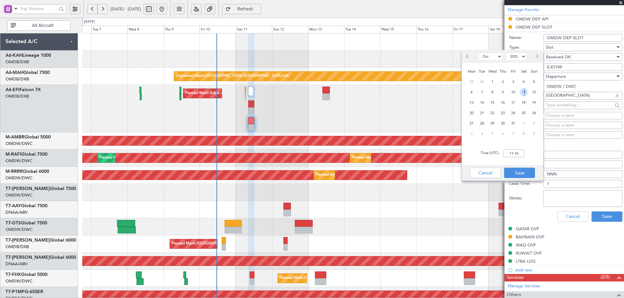
click at [522, 93] on span "11" at bounding box center [523, 92] width 8 height 8
click at [510, 156] on input "00:00" at bounding box center [513, 154] width 21 height 8
type input "08:30"
drag, startPoint x: 521, startPoint y: 172, endPoint x: 527, endPoint y: 166, distance: 8.0
click at [522, 170] on button "Save" at bounding box center [519, 173] width 31 height 10
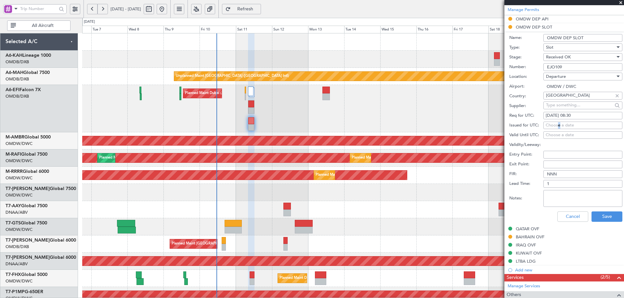
click at [559, 126] on div "Choose a date" at bounding box center [582, 125] width 74 height 6
select select "10"
select select "2025"
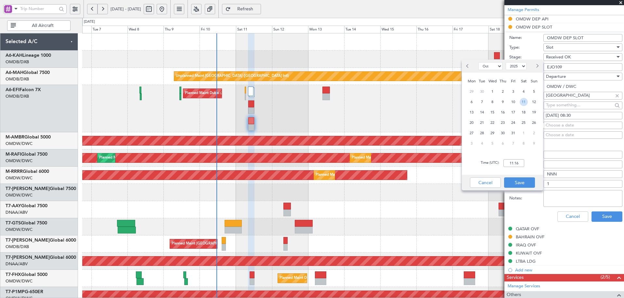
click at [523, 103] on span "11" at bounding box center [523, 102] width 8 height 8
click at [514, 163] on input "00:00" at bounding box center [513, 163] width 21 height 8
type input "08:30"
click at [513, 183] on button "Save" at bounding box center [519, 183] width 31 height 10
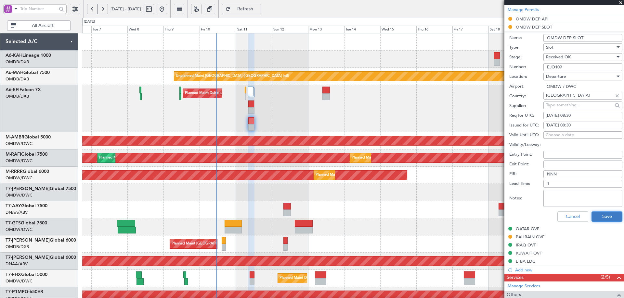
click at [600, 216] on button "Save" at bounding box center [606, 217] width 31 height 10
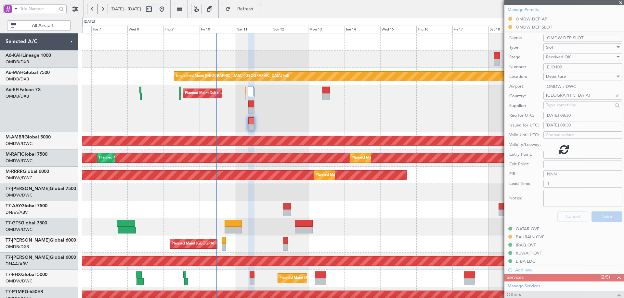
scroll to position [133, 0]
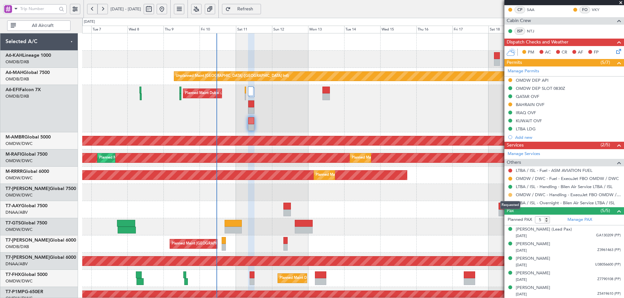
click at [510, 194] on button at bounding box center [510, 195] width 4 height 4
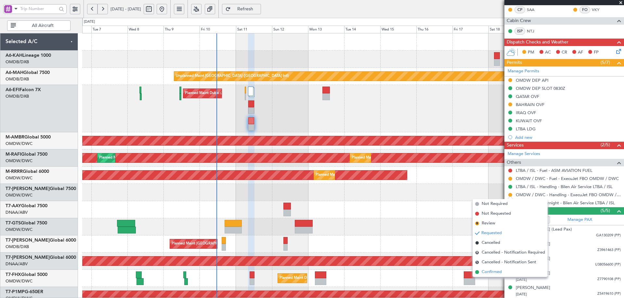
click at [489, 272] on span "Confirmed" at bounding box center [491, 272] width 20 height 6
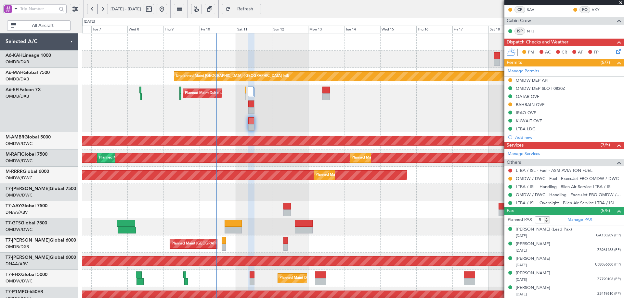
click at [255, 6] on button "Refresh" at bounding box center [241, 9] width 39 height 10
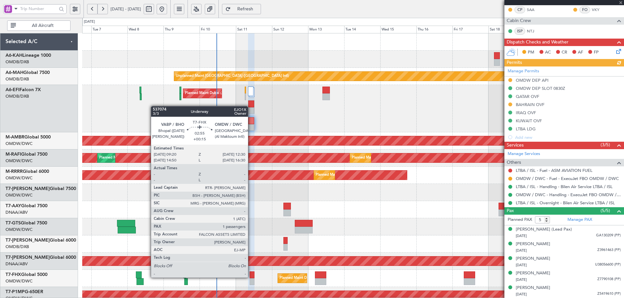
click at [251, 277] on div at bounding box center [251, 275] width 5 height 7
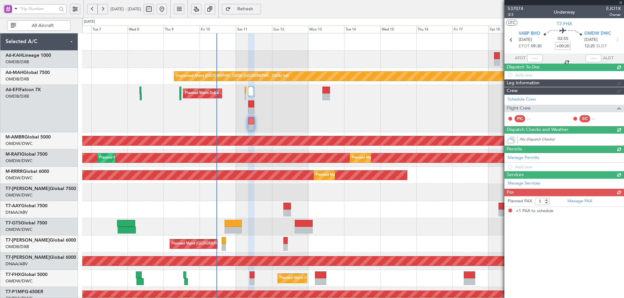
type input "+00:15"
type input "1"
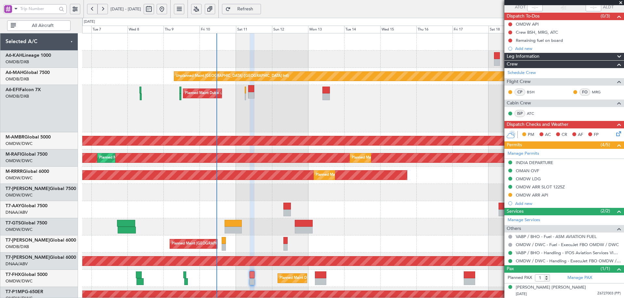
scroll to position [0, 0]
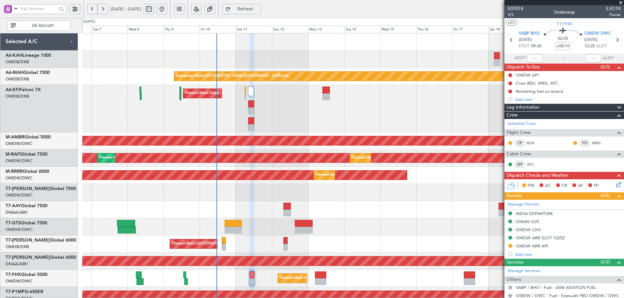
click at [259, 8] on span "Refresh" at bounding box center [245, 9] width 27 height 5
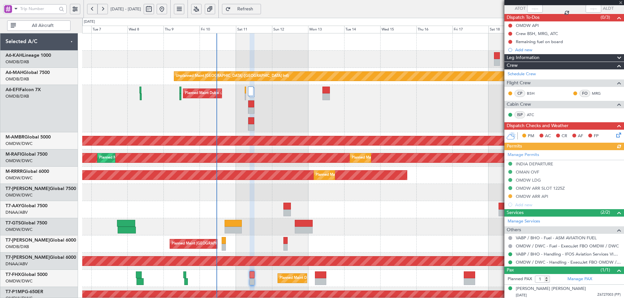
scroll to position [51, 0]
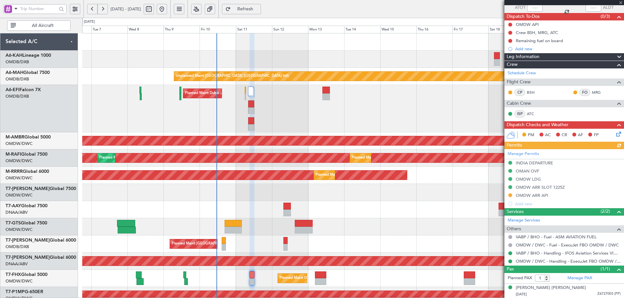
click at [509, 196] on div "Manage Permits INDIA DEPARTURE OMAN OVF OMDW LDG OMDW ARR SLOT 1225Z OMDW ARR A…" at bounding box center [564, 178] width 120 height 59
click at [510, 195] on button at bounding box center [510, 196] width 4 height 4
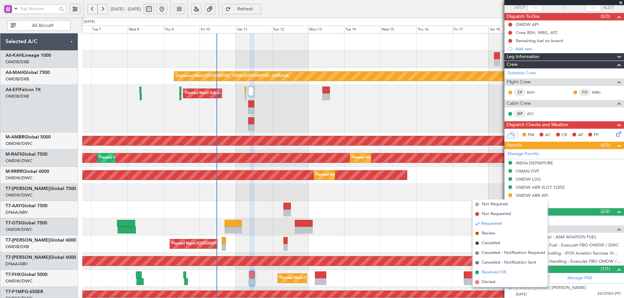
click at [483, 272] on span "Received OK" at bounding box center [493, 273] width 25 height 6
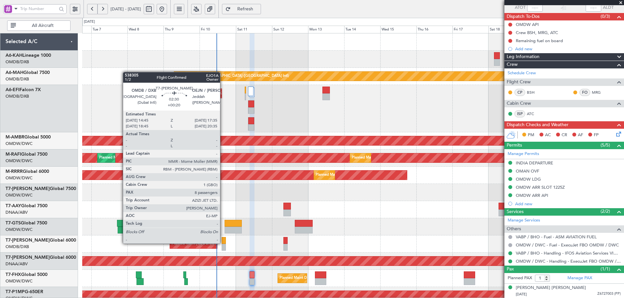
click at [223, 243] on div at bounding box center [223, 240] width 5 height 7
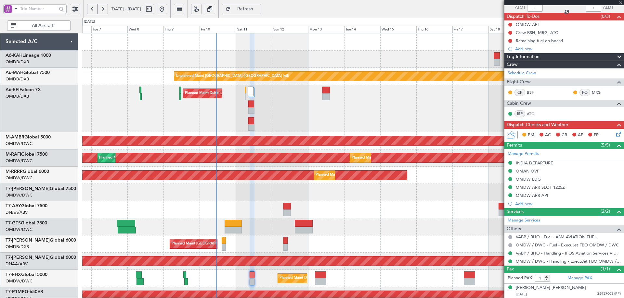
type input "+00:20"
type input "8"
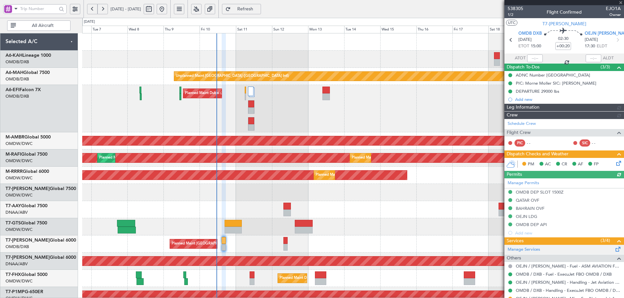
type input "Anita Mani (ANI)"
type input "7438"
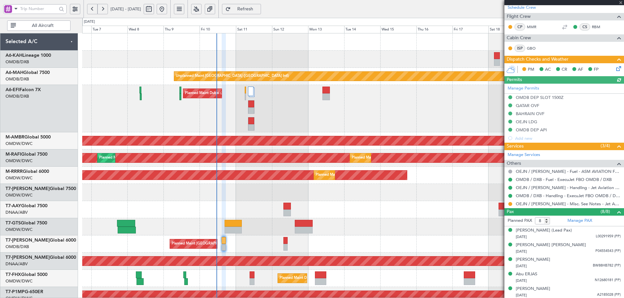
scroll to position [161, 0]
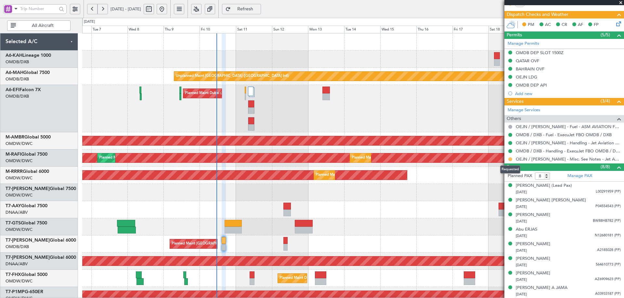
click at [508, 159] on button at bounding box center [510, 160] width 4 height 4
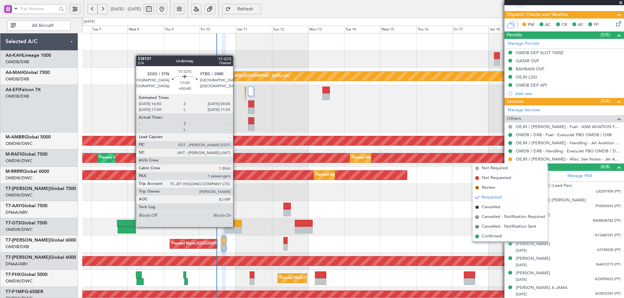
click at [236, 227] on div at bounding box center [232, 223] width 17 height 7
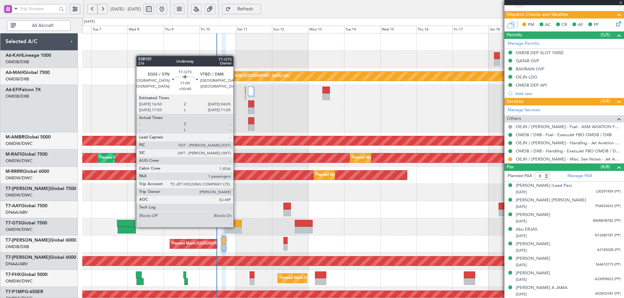
type input "+00:40"
type input "1"
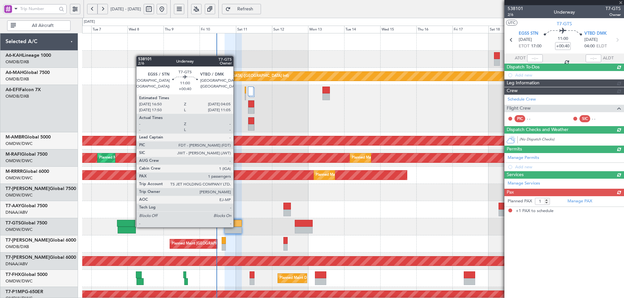
scroll to position [0, 0]
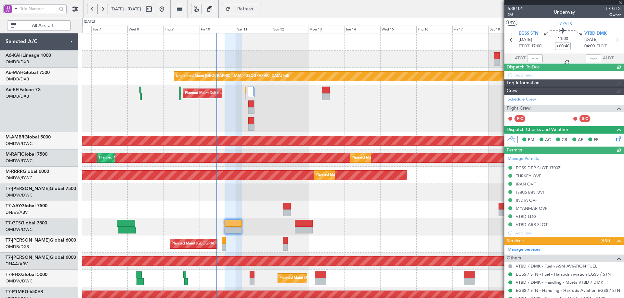
type input "Anita Mani (ANI)"
type input "7425"
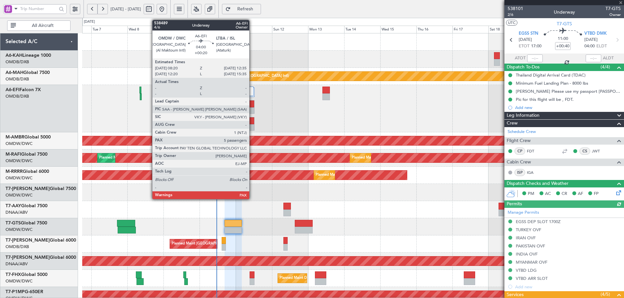
click at [252, 121] on div at bounding box center [251, 121] width 6 height 7
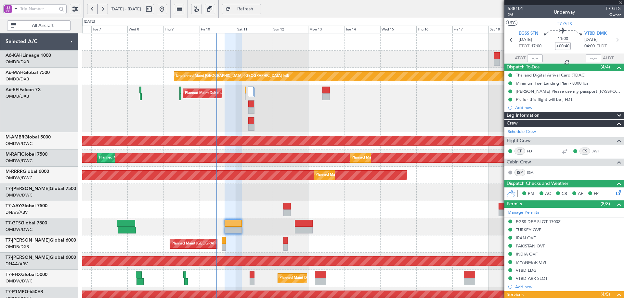
type input "+00:20"
type input "5"
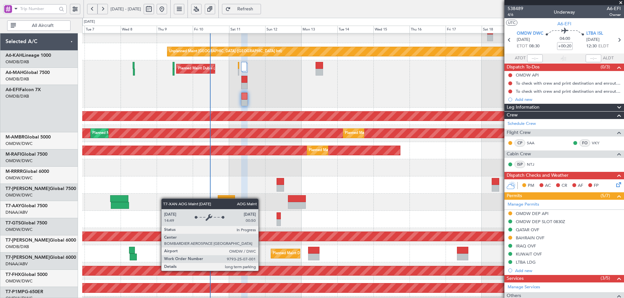
scroll to position [25, 0]
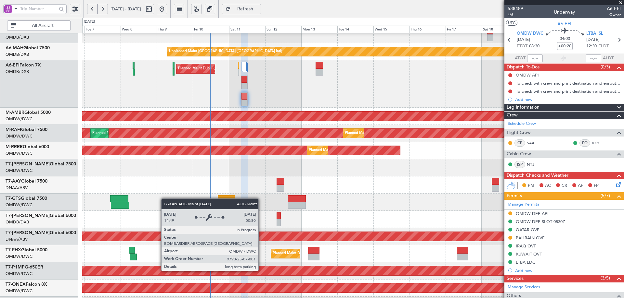
click at [256, 240] on div "AOG Maint Dubai (Al Maktoum Intl)" at bounding box center [246, 236] width 1410 height 9
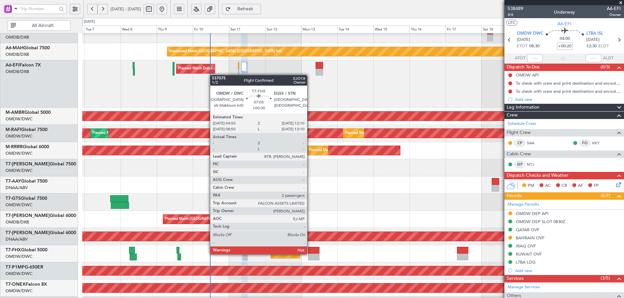
click at [311, 254] on div at bounding box center [313, 250] width 11 height 7
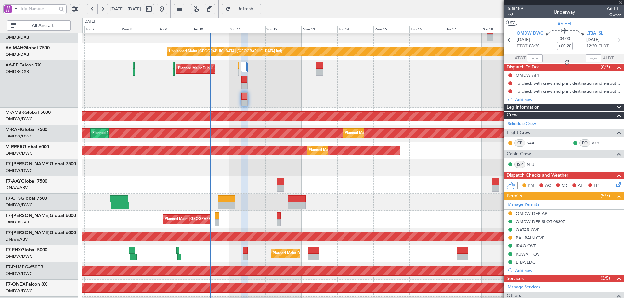
click at [310, 254] on div at bounding box center [313, 250] width 11 height 7
type input "+00:30"
type input "2"
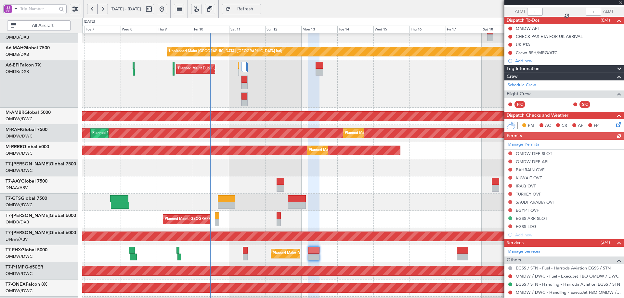
scroll to position [101, 0]
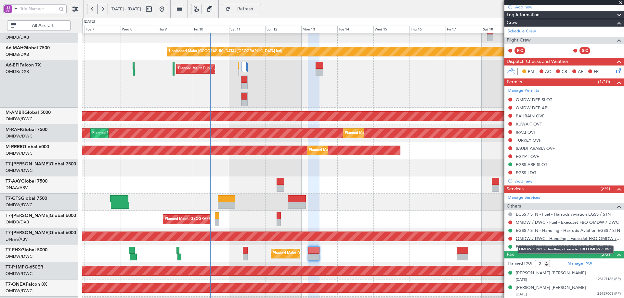
click at [575, 240] on link "OMDW / DWC - Handling - ExecuJet FBO OMDW / DWC" at bounding box center [567, 239] width 105 height 6
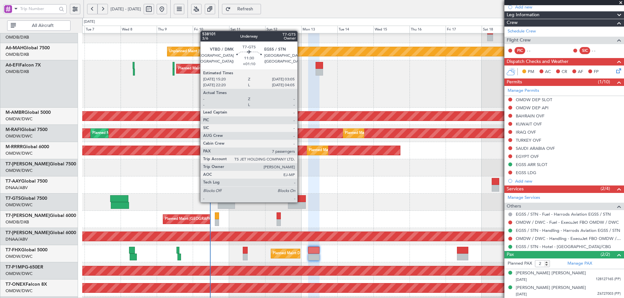
click at [300, 202] on div at bounding box center [297, 199] width 18 height 7
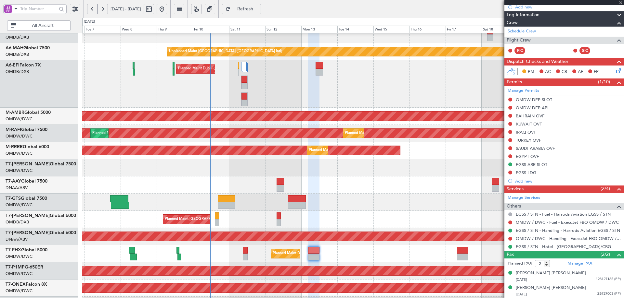
type input "+01:10"
type input "7"
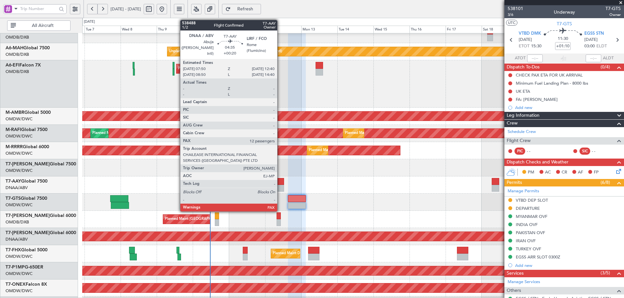
click at [280, 184] on div at bounding box center [279, 181] width 7 height 7
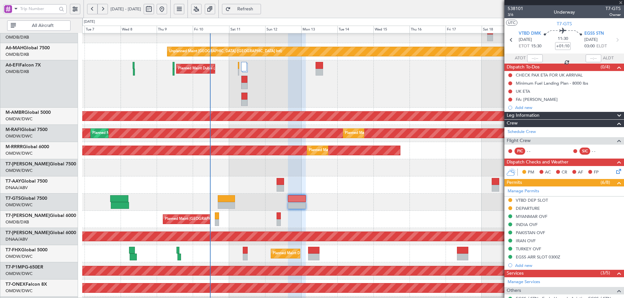
type input "+00:20"
type input "12"
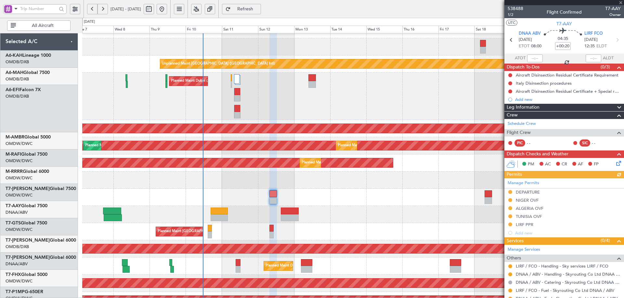
scroll to position [12, 0]
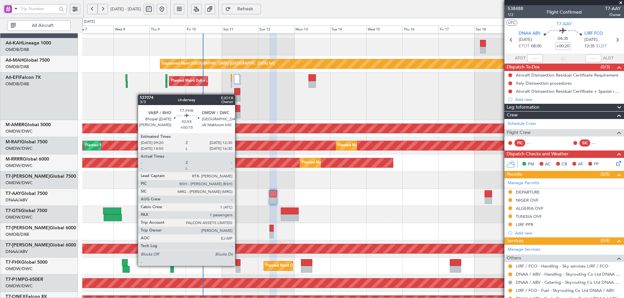
click at [238, 266] on div at bounding box center [237, 262] width 5 height 7
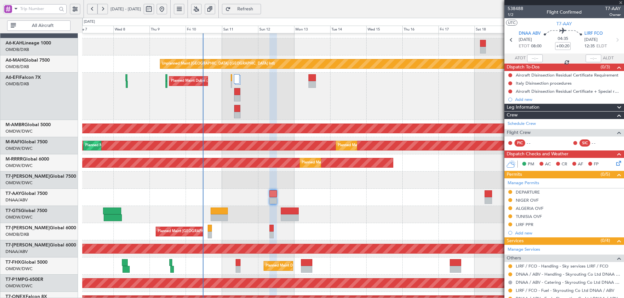
type input "+00:15"
type input "1"
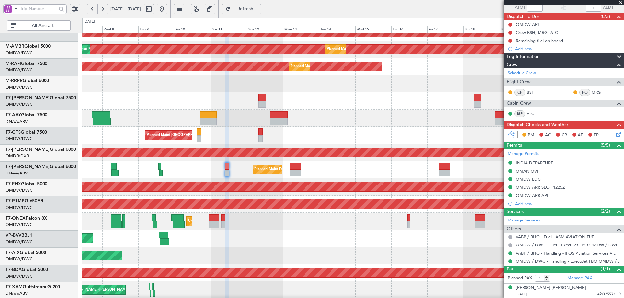
scroll to position [111, 0]
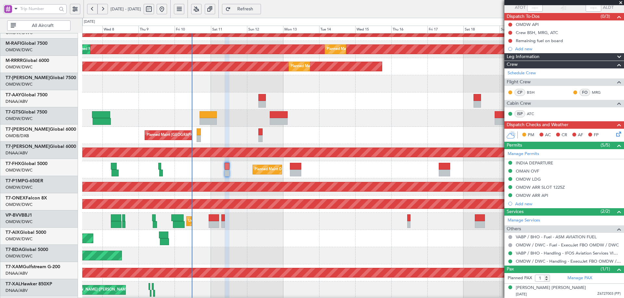
click at [239, 122] on div "Planned Maint [GEOGRAPHIC_DATA] (Seletar)" at bounding box center [352, 118] width 541 height 17
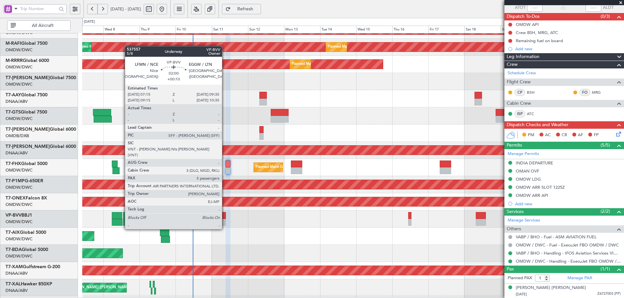
click at [225, 217] on div at bounding box center [224, 215] width 4 height 7
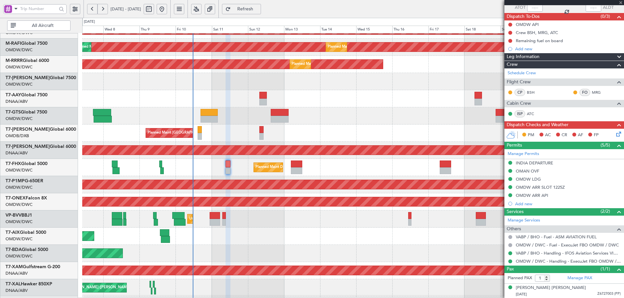
type input "+00:10"
type input "5"
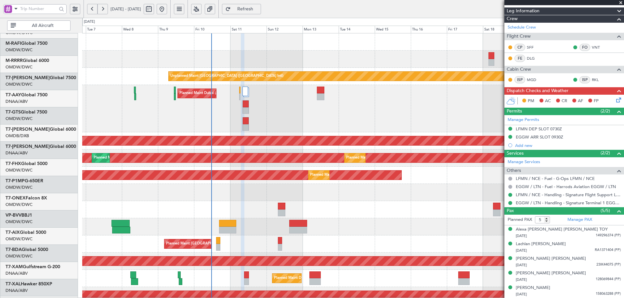
scroll to position [0, 0]
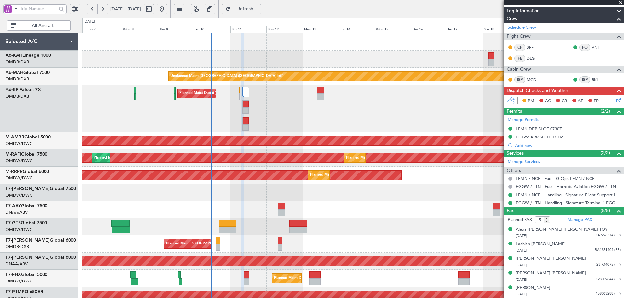
click at [243, 234] on div "Unplanned Maint Dubai (Dubai Intl) Planned Maint Dubai (Al Maktoum Intl) AOG Ma…" at bounding box center [352, 237] width 541 height 409
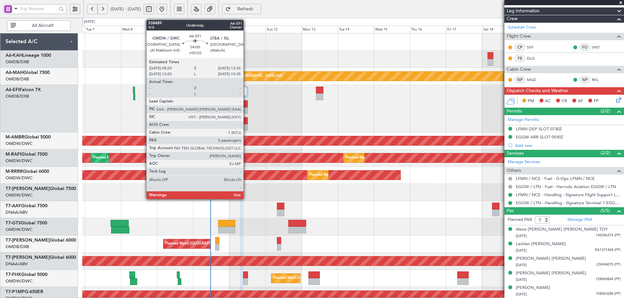
click at [246, 124] on div at bounding box center [245, 121] width 6 height 7
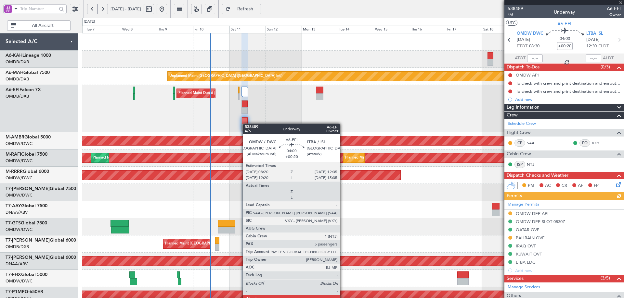
click at [246, 124] on div at bounding box center [245, 121] width 6 height 7
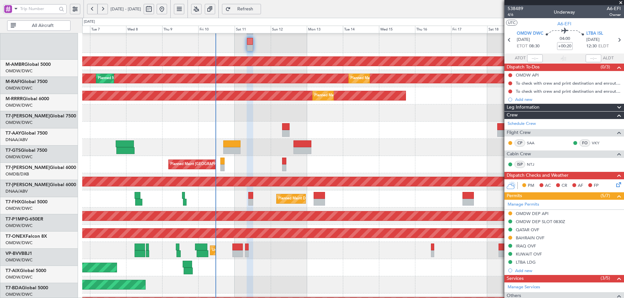
scroll to position [80, 0]
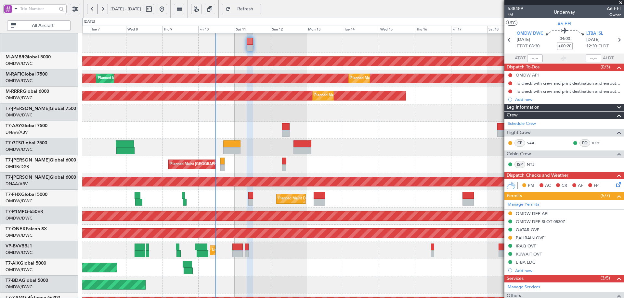
click at [250, 167] on div "Planned Maint Dubai (Dubai Intl) Planned Maint Dubai (Dubai Intl)" at bounding box center [352, 164] width 541 height 17
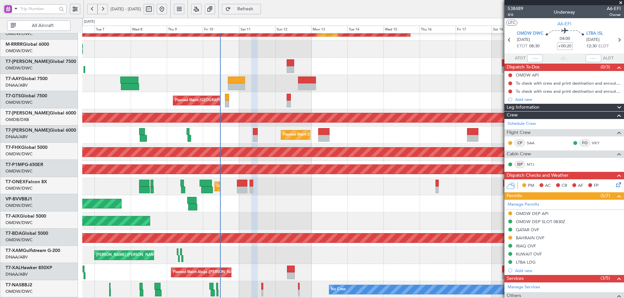
scroll to position [144, 0]
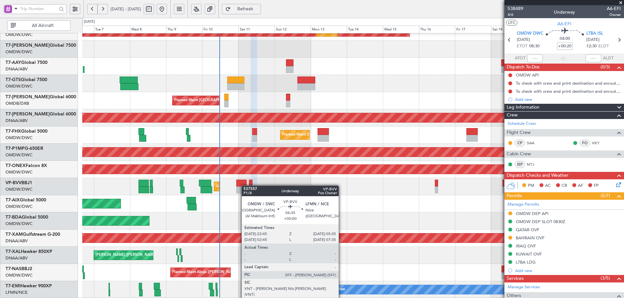
click at [244, 183] on div "Planned Maint Dubai (Al Maktoum Intl) Planned Maint Dubai (Al Maktoum Intl) Pla…" at bounding box center [352, 94] width 541 height 409
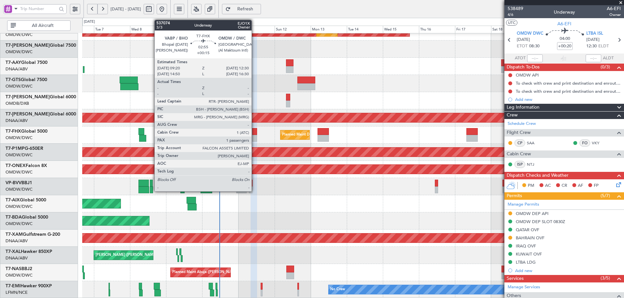
click at [254, 133] on div at bounding box center [254, 131] width 5 height 7
type input "+00:15"
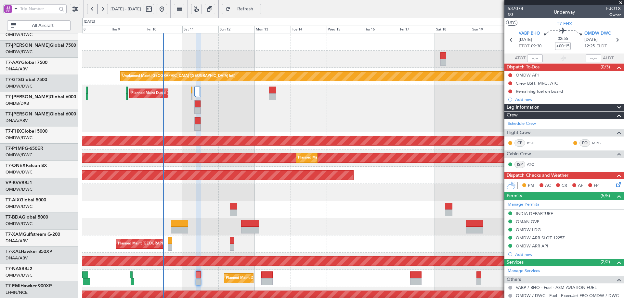
scroll to position [0, 0]
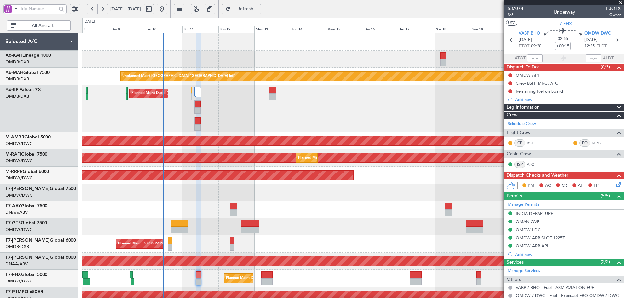
click at [218, 298] on html "06 Oct 2025 - 21 Oct 2025 Refresh Quick Links All Aircraft Unplanned Maint Duba…" at bounding box center [312, 149] width 624 height 298
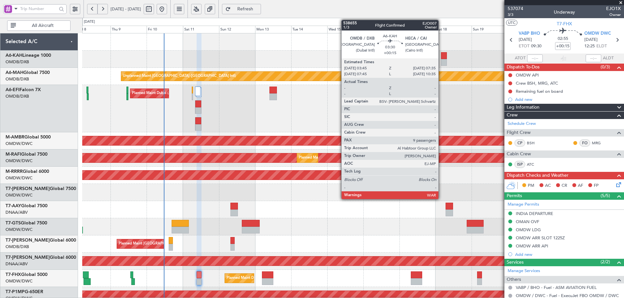
click at [441, 57] on div at bounding box center [444, 55] width 6 height 7
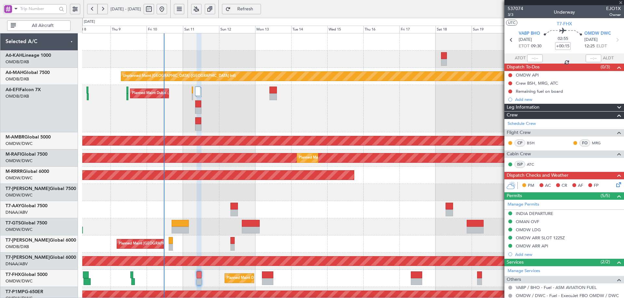
type input "9"
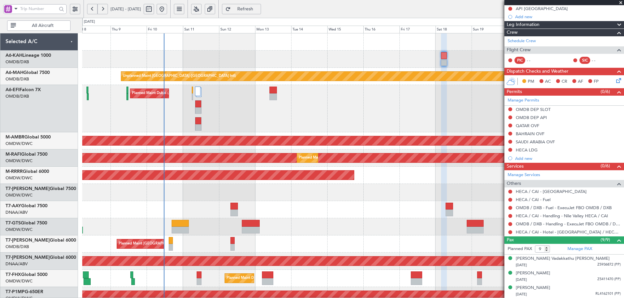
scroll to position [130, 0]
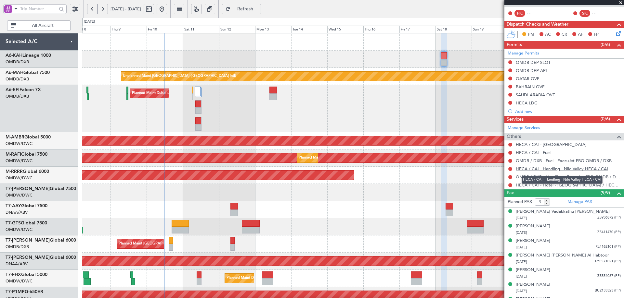
click at [569, 170] on link "HECA / CAI - Handling - Nile Valley HECA / CAI" at bounding box center [561, 169] width 92 height 6
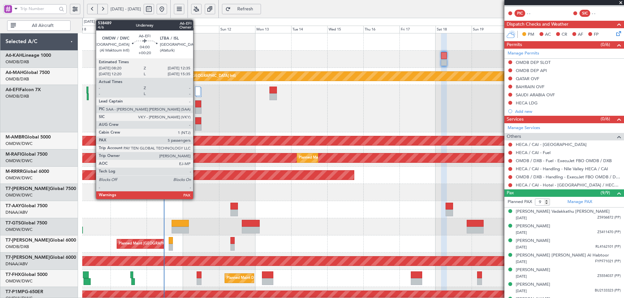
click at [195, 122] on div at bounding box center [198, 124] width 6 height 14
type input "+00:20"
type input "5"
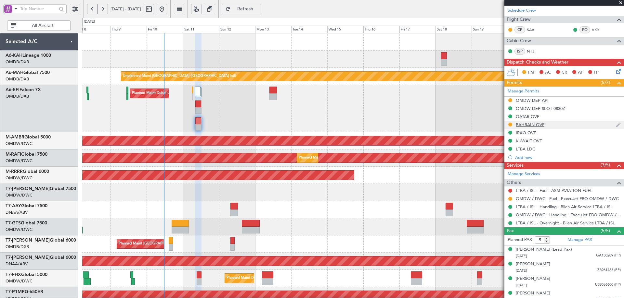
scroll to position [133, 0]
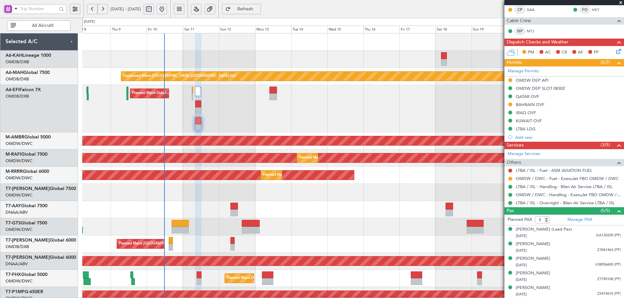
click at [163, 204] on div at bounding box center [352, 209] width 541 height 17
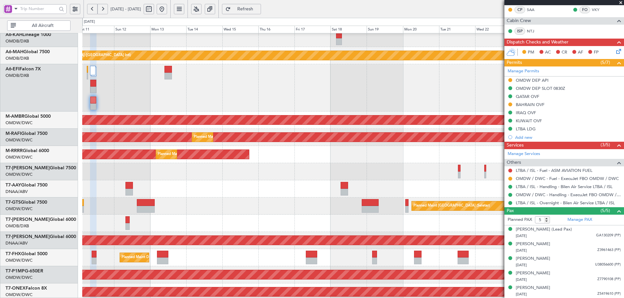
click at [146, 175] on div at bounding box center [352, 171] width 541 height 17
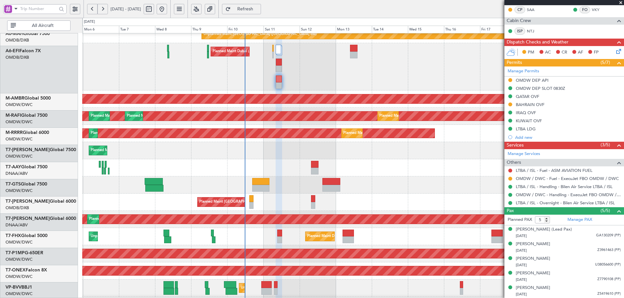
scroll to position [43, 0]
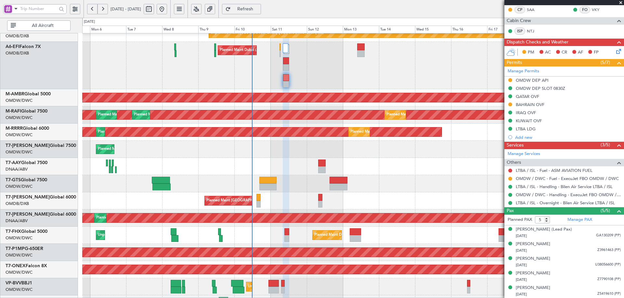
click at [342, 154] on div "Planned Maint Dubai (Al Maktoum Intl)" at bounding box center [352, 149] width 541 height 17
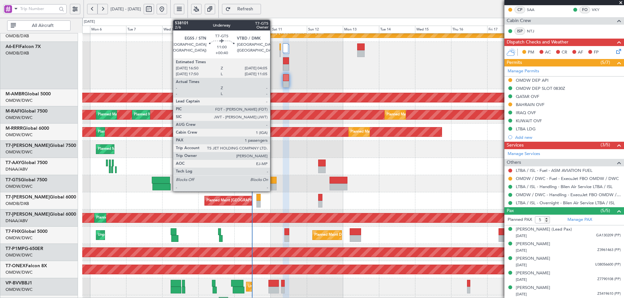
click at [273, 182] on div at bounding box center [267, 180] width 17 height 7
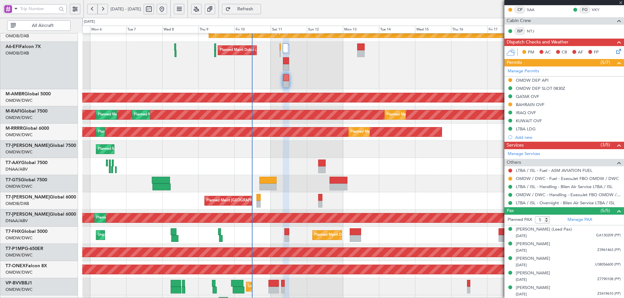
type input "+00:40"
type input "1"
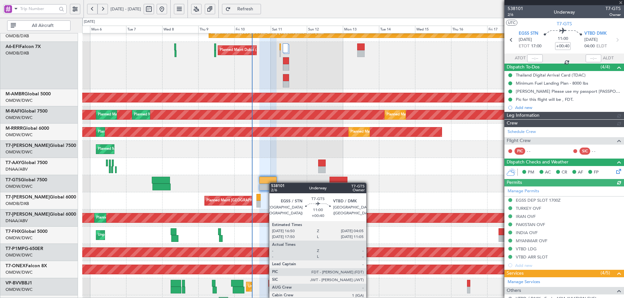
type input "Anita Mani (ANI)"
type input "7425"
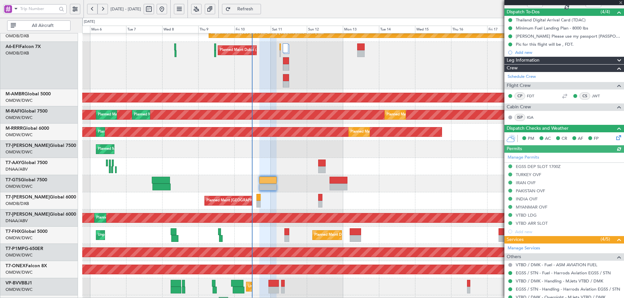
scroll to position [99, 0]
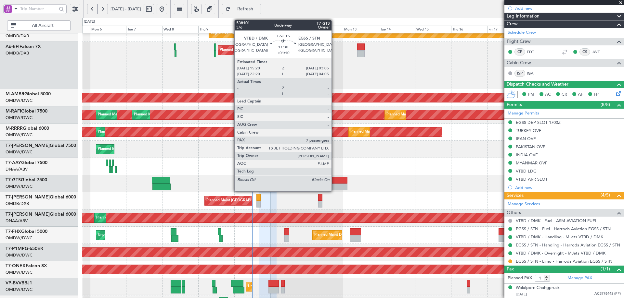
click at [334, 186] on div at bounding box center [338, 187] width 18 height 7
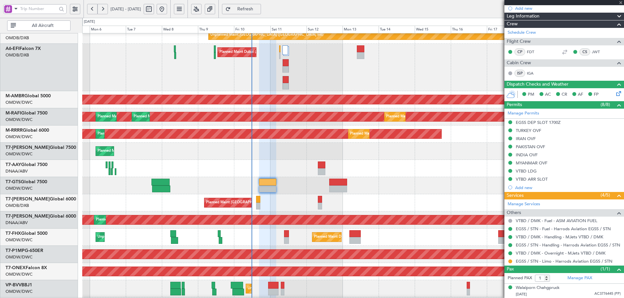
type input "+01:10"
type input "7"
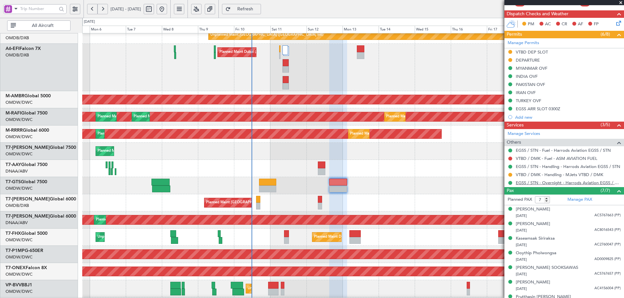
scroll to position [158, 0]
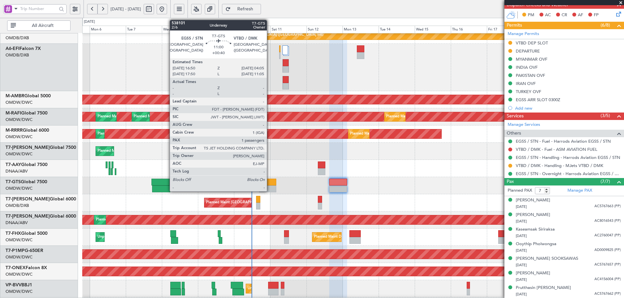
click at [270, 185] on div at bounding box center [267, 182] width 17 height 7
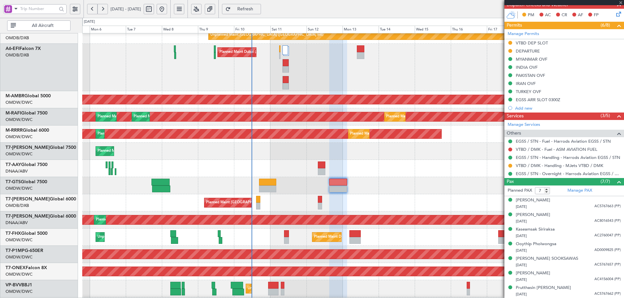
type input "+00:40"
type input "1"
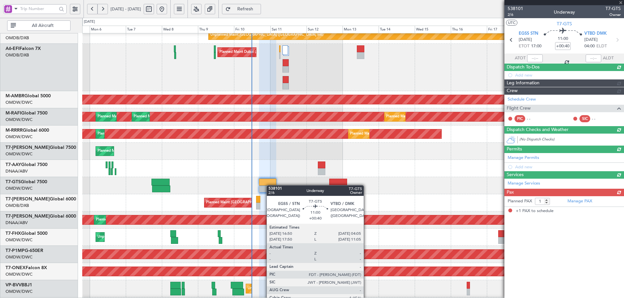
scroll to position [0, 0]
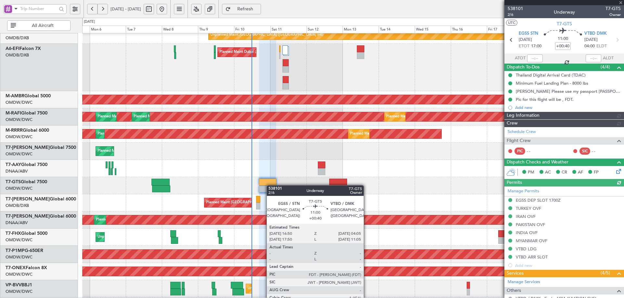
type input "Anita Mani (ANI)"
type input "7425"
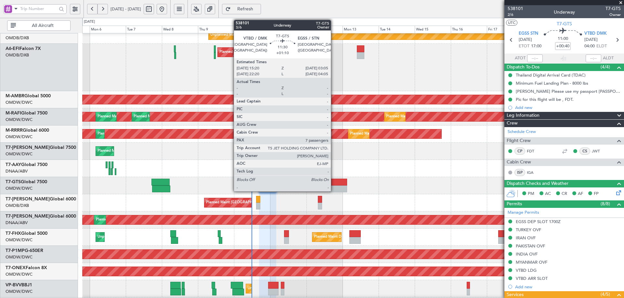
click at [334, 186] on div at bounding box center [338, 189] width 18 height 7
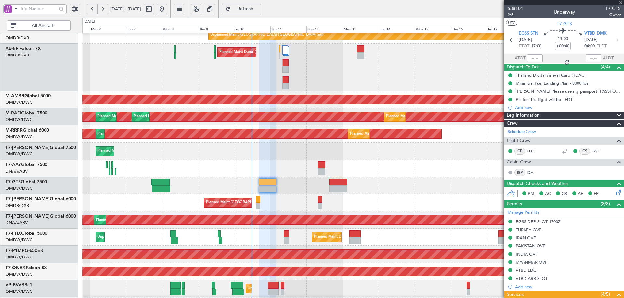
type input "+01:10"
type input "7"
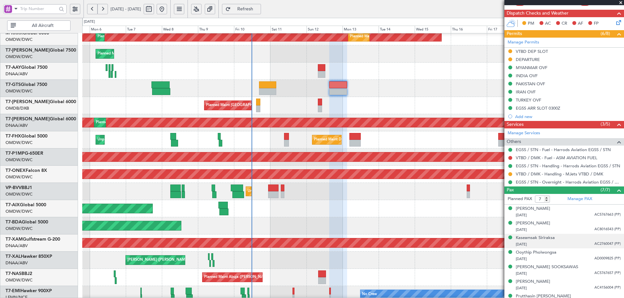
scroll to position [158, 0]
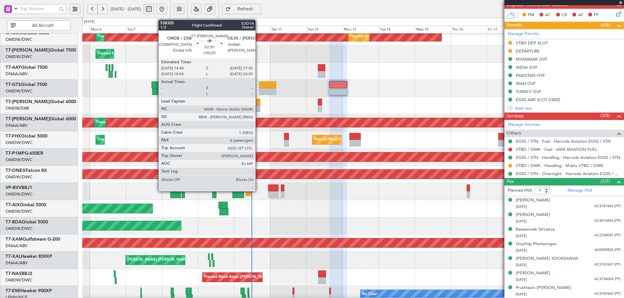
click at [258, 107] on div at bounding box center [258, 109] width 5 height 7
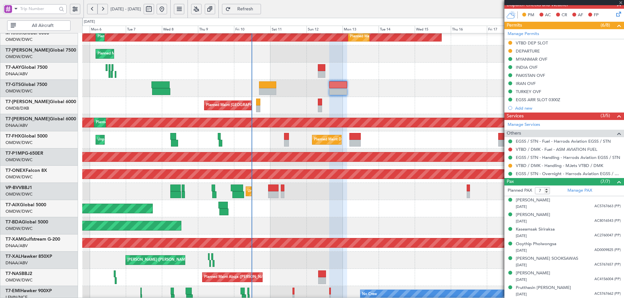
type input "+00:20"
type input "8"
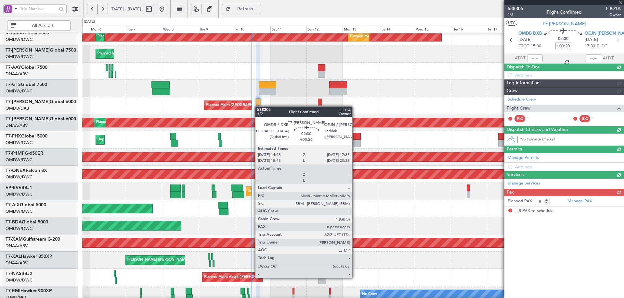
scroll to position [0, 0]
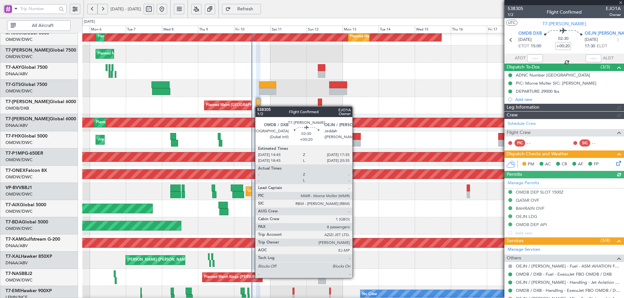
type input "Anita Mani (ANI)"
type input "7438"
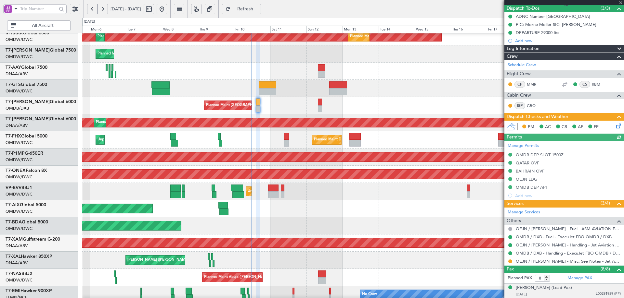
scroll to position [161, 0]
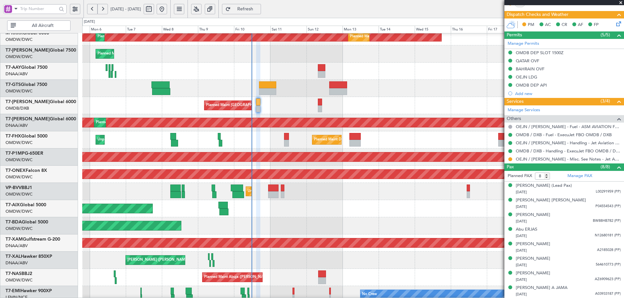
click at [614, 24] on icon at bounding box center [616, 22] width 5 height 5
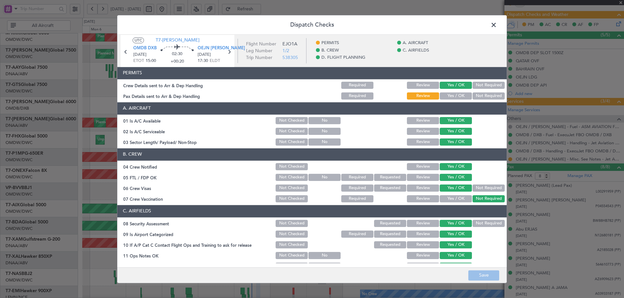
click at [459, 97] on button "Yes / OK" at bounding box center [455, 96] width 32 height 7
click at [485, 273] on button "Save" at bounding box center [483, 276] width 31 height 10
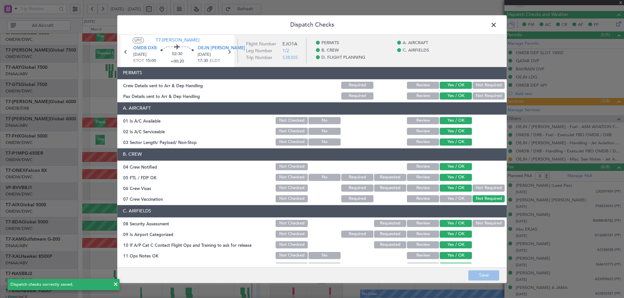
click at [497, 25] on span at bounding box center [497, 26] width 0 height 13
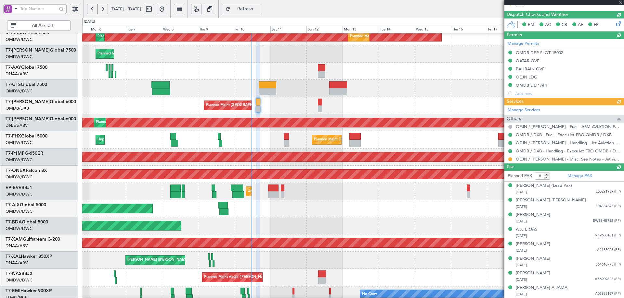
type input "Anita Mani (ANI)"
type input "7438"
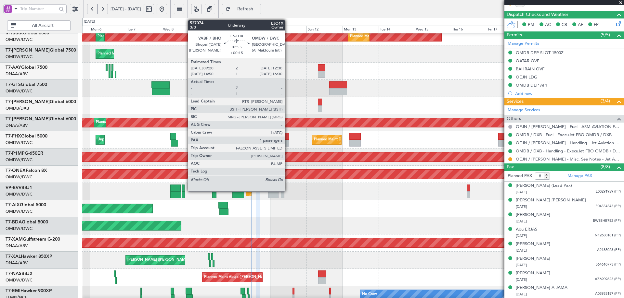
click at [288, 141] on div at bounding box center [286, 143] width 5 height 7
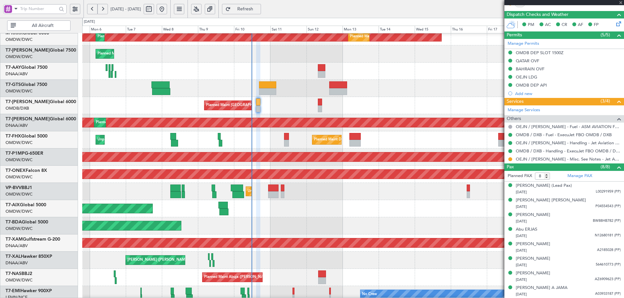
type input "+00:15"
type input "1"
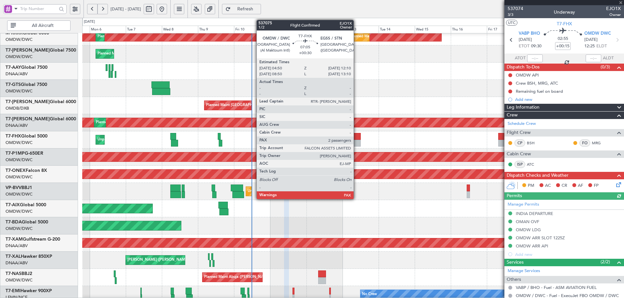
click at [356, 136] on div at bounding box center [354, 136] width 11 height 7
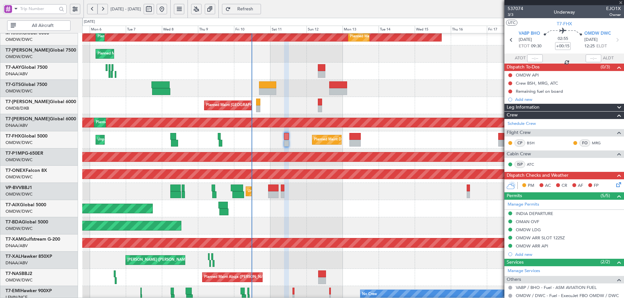
type input "+00:30"
type input "2"
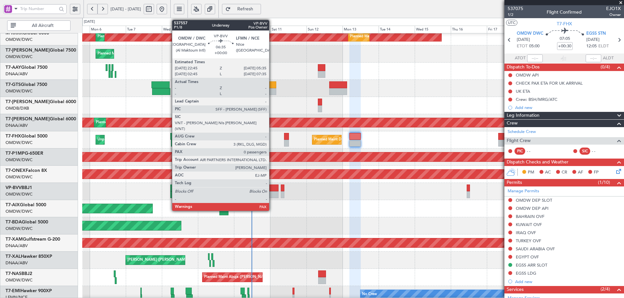
click at [272, 192] on div at bounding box center [273, 195] width 10 height 7
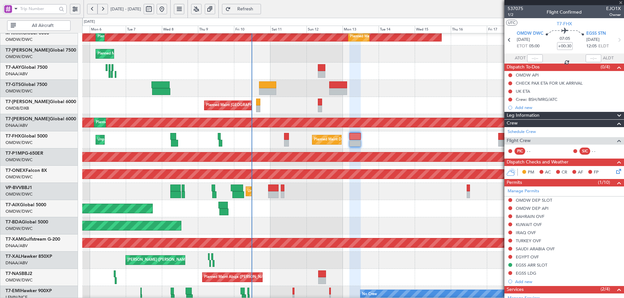
type input "0"
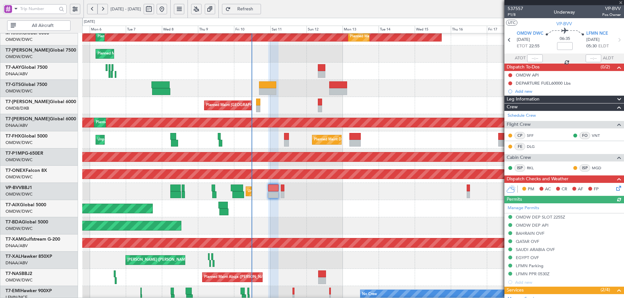
scroll to position [72, 0]
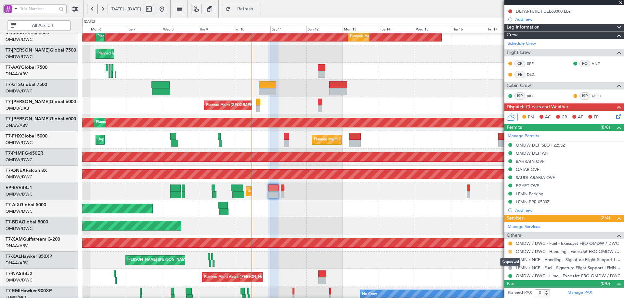
click at [511, 251] on button at bounding box center [510, 252] width 4 height 4
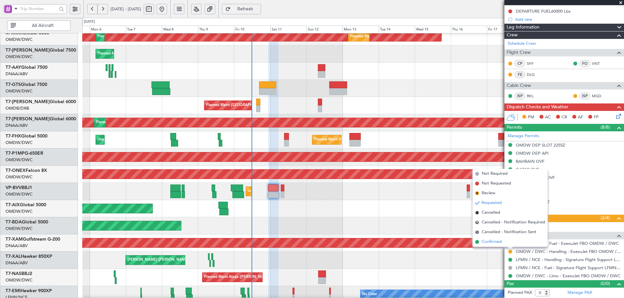
click at [490, 240] on span "Confirmed" at bounding box center [491, 242] width 20 height 6
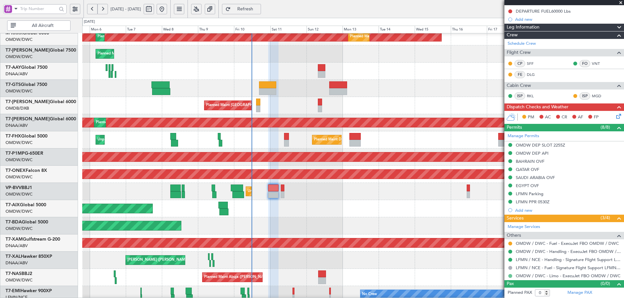
click at [509, 275] on button at bounding box center [510, 276] width 4 height 4
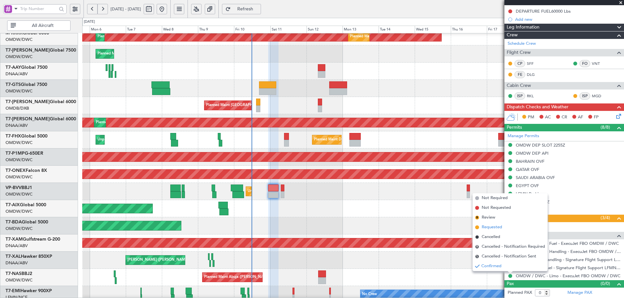
click at [489, 227] on span "Requested" at bounding box center [491, 227] width 20 height 6
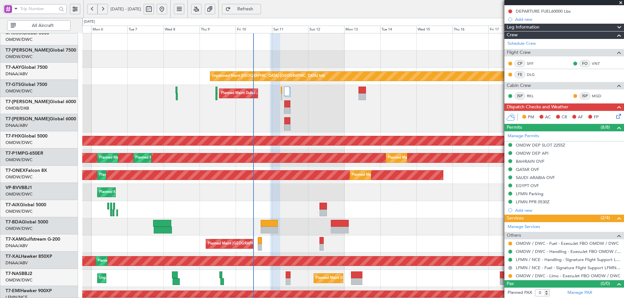
scroll to position [0, 0]
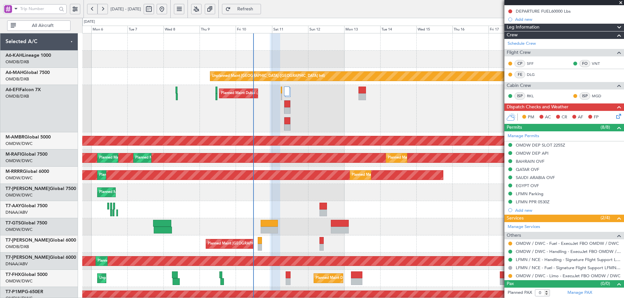
click at [300, 295] on div "Unplanned Maint Dubai (Dubai Intl) Planned Maint Dubai (Al Maktoum Intl) AOG Ma…" at bounding box center [352, 237] width 541 height 409
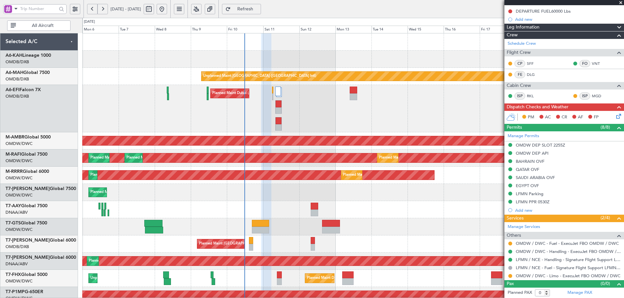
scroll to position [6, 0]
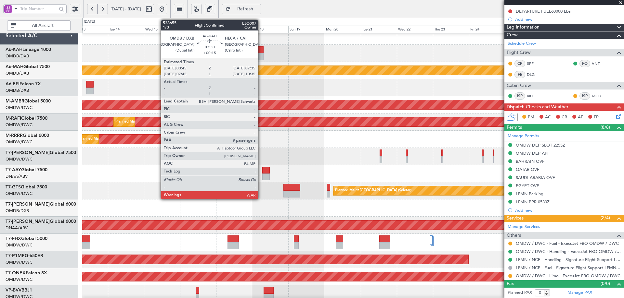
click at [261, 53] on div at bounding box center [261, 49] width 6 height 7
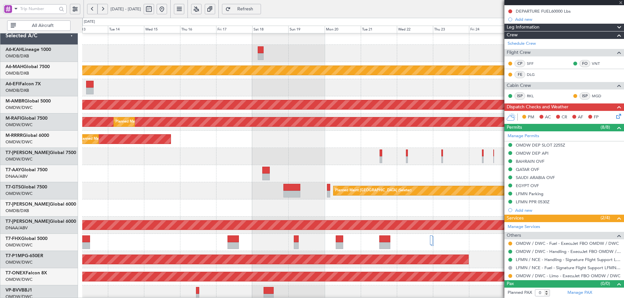
type input "+00:15"
type input "9"
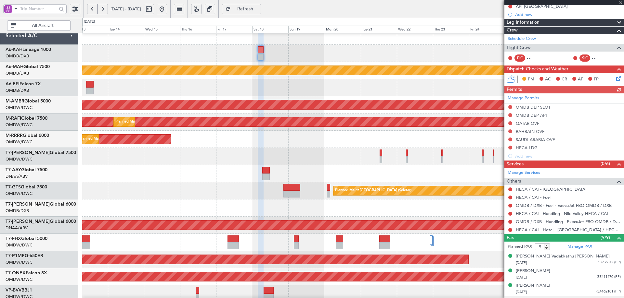
scroll to position [171, 0]
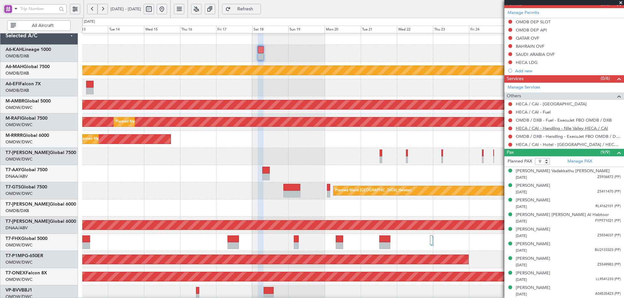
click at [569, 129] on link "HECA / CAI - Handling - Nile Valley HECA / CAI" at bounding box center [561, 129] width 92 height 6
click at [45, 49] on link "A6-KAH Lineage 1000" at bounding box center [28, 49] width 45 height 5
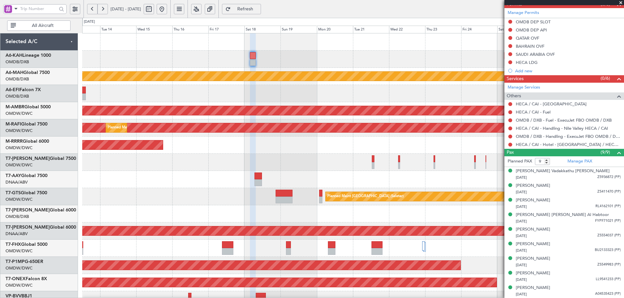
click at [408, 181] on div "Unplanned Maint Dubai (Dubai Intl) Planned Maint Dubai (Al Maktoum Intl) Planne…" at bounding box center [352, 222] width 541 height 379
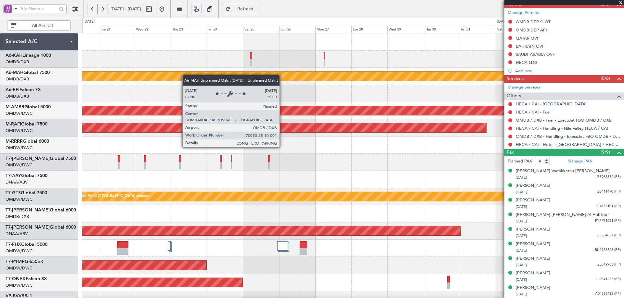
click at [103, 81] on div "Unplanned Maint Dubai (Dubai Intl) Planned Maint Singapore (Seletar) Planned Ma…" at bounding box center [352, 222] width 541 height 379
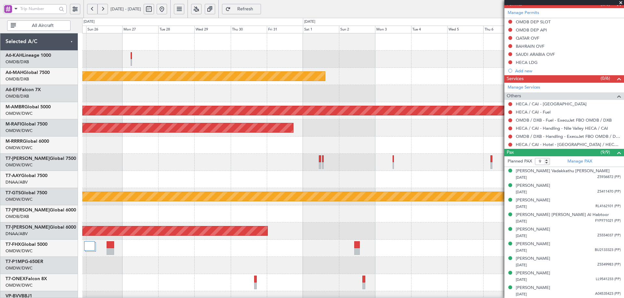
click at [176, 71] on div "Unplanned Maint Dubai (Dubai Intl) Planned Maint Singapore (Seletar) Planned Ma…" at bounding box center [352, 222] width 541 height 379
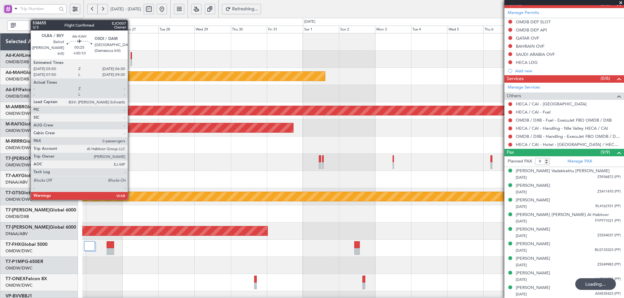
click at [131, 55] on div at bounding box center [131, 55] width 1 height 7
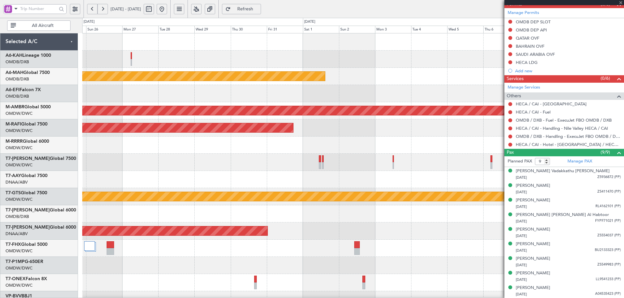
type input "+00:10"
type input "0"
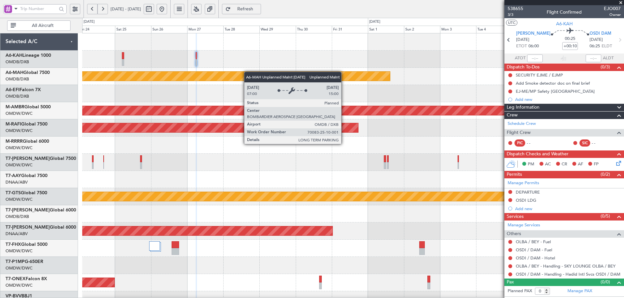
click at [242, 76] on div "Unplanned Maint Dubai (Dubai Intl) Planned Maint Singapore (Seletar) Planned Ma…" at bounding box center [352, 222] width 541 height 379
